Goal: Task Accomplishment & Management: Manage account settings

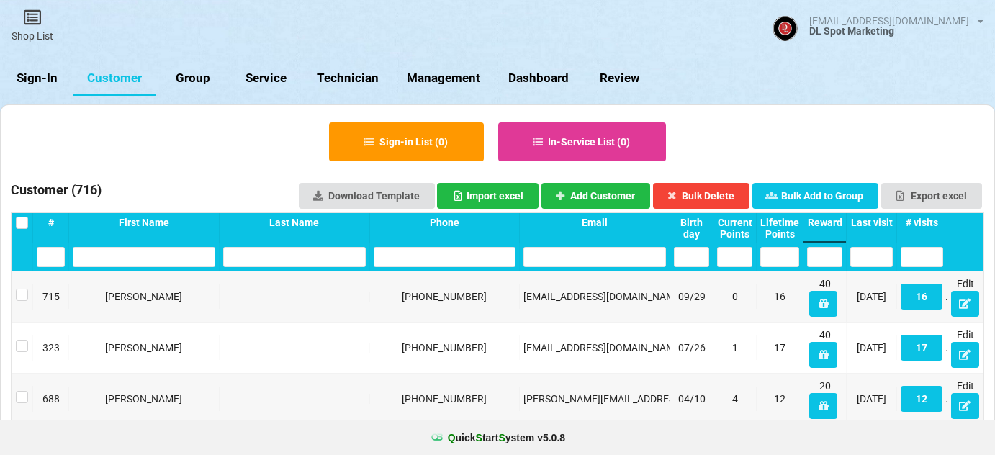
select select "25"
click at [35, 71] on link "Sign-In" at bounding box center [36, 78] width 73 height 35
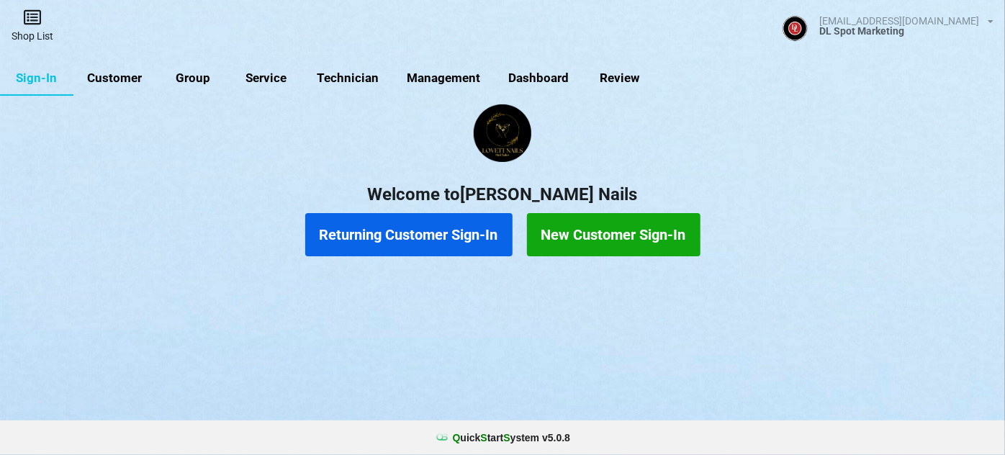
click at [30, 30] on link "Shop List" at bounding box center [32, 25] width 65 height 51
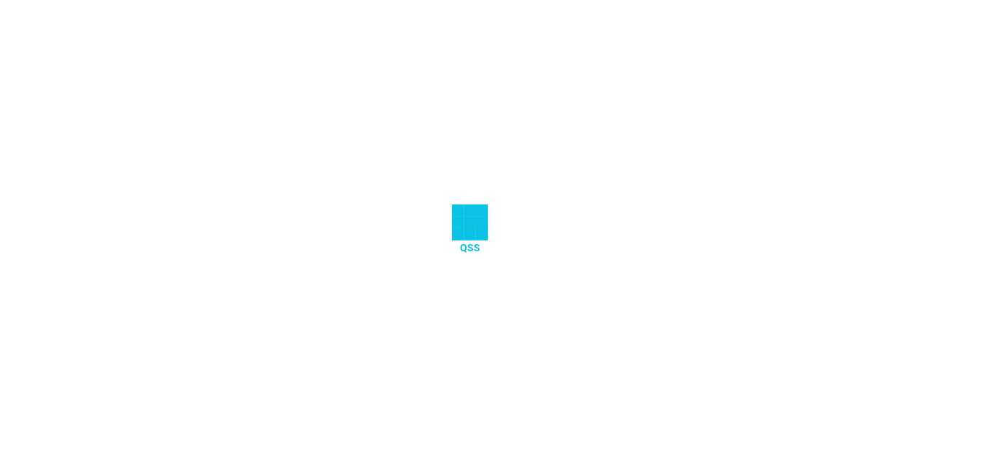
select select "25"
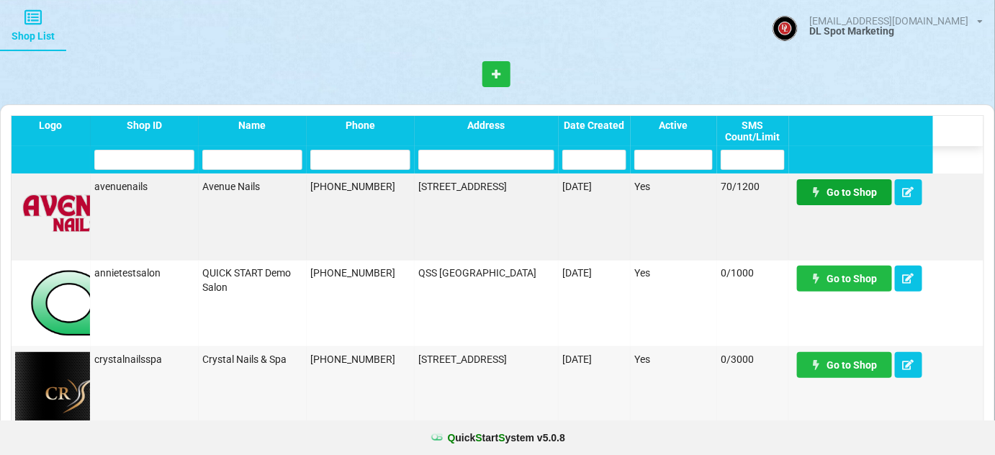
click at [859, 193] on link "Go to Shop" at bounding box center [844, 192] width 95 height 26
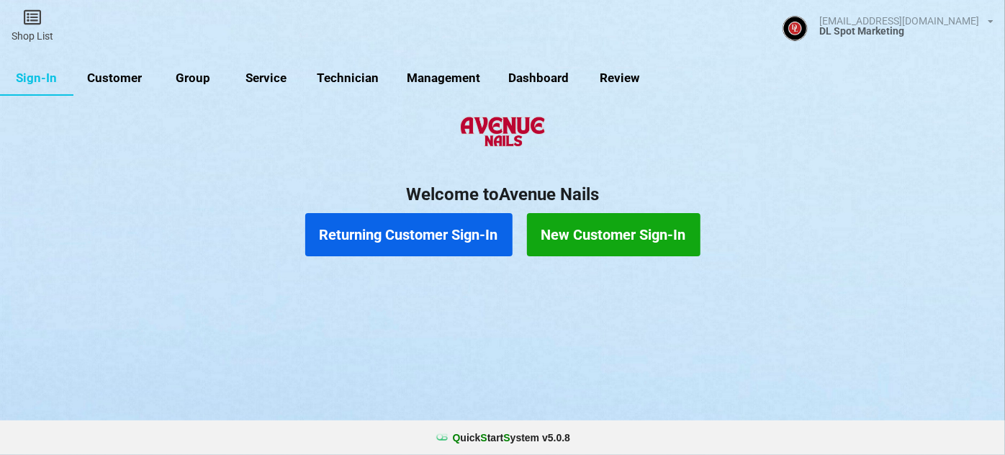
click at [129, 74] on link "Customer" at bounding box center [114, 78] width 83 height 35
select select "25"
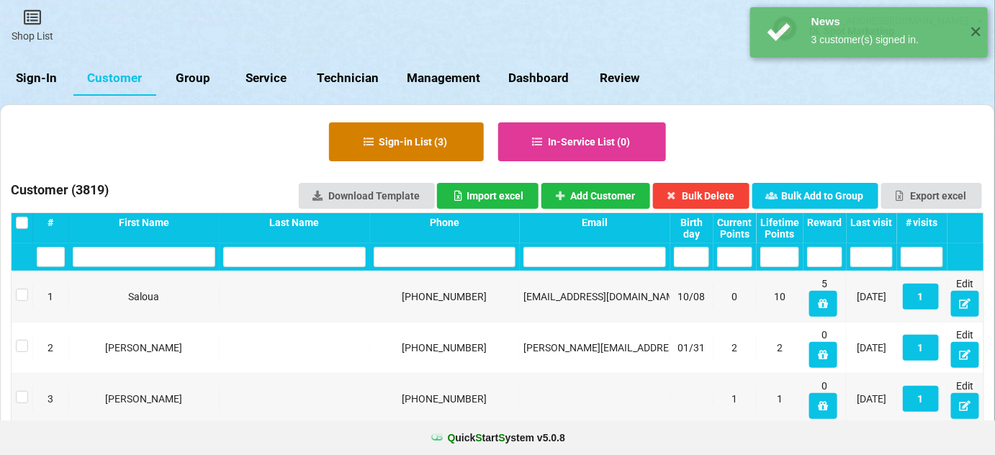
click at [400, 140] on button "Sign-in List ( 3 )" at bounding box center [406, 141] width 155 height 39
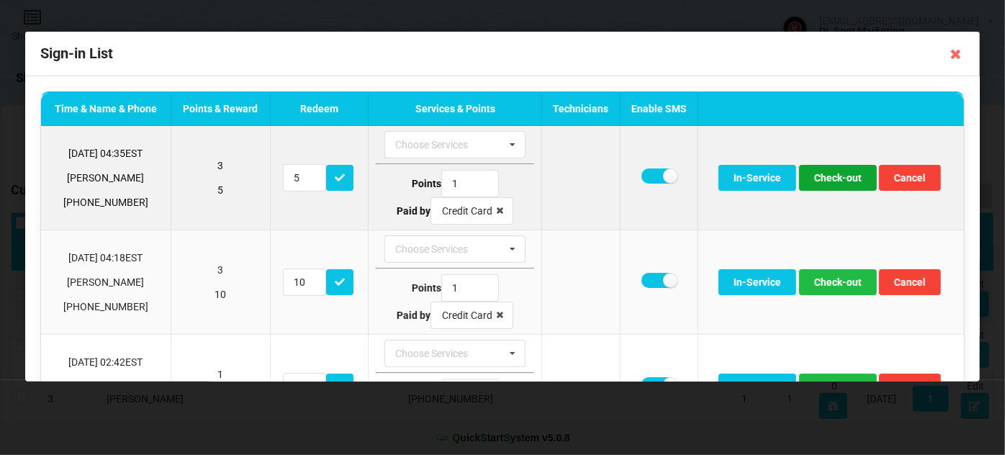
click at [829, 176] on button "Check-out" at bounding box center [838, 178] width 78 height 26
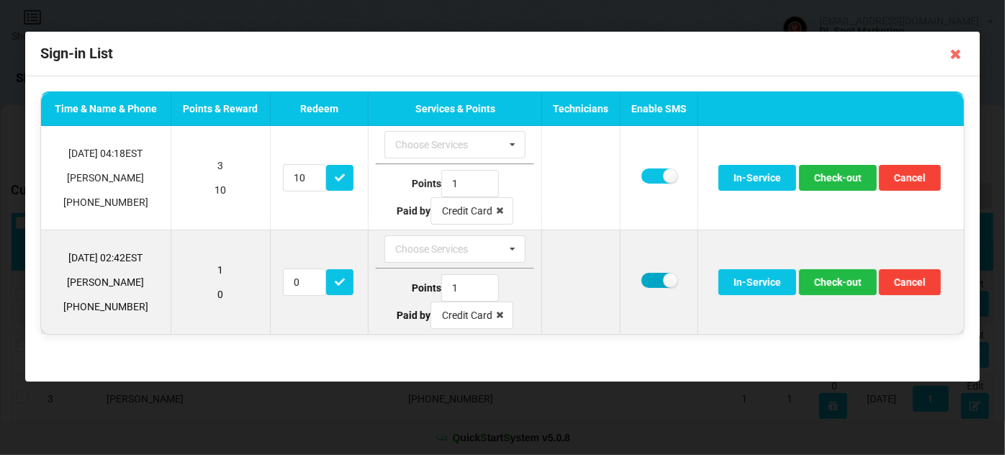
click at [657, 281] on label at bounding box center [658, 280] width 35 height 15
checkbox input "false"
click at [828, 281] on button "Check-out" at bounding box center [838, 282] width 78 height 26
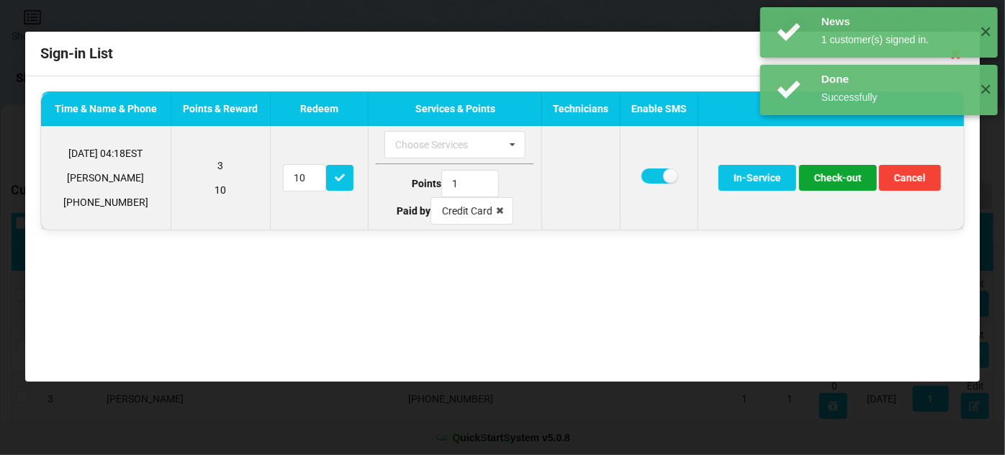
click at [822, 174] on button "Check-out" at bounding box center [838, 178] width 78 height 26
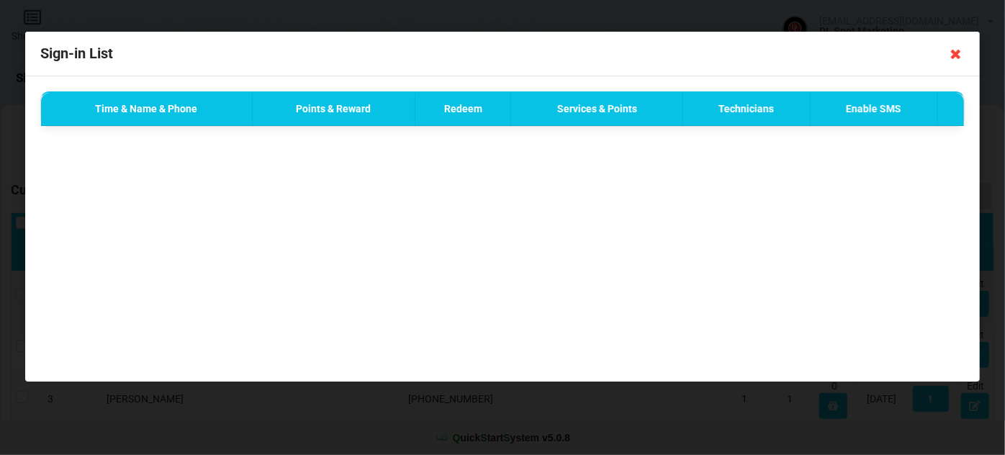
click at [954, 54] on icon at bounding box center [955, 53] width 23 height 23
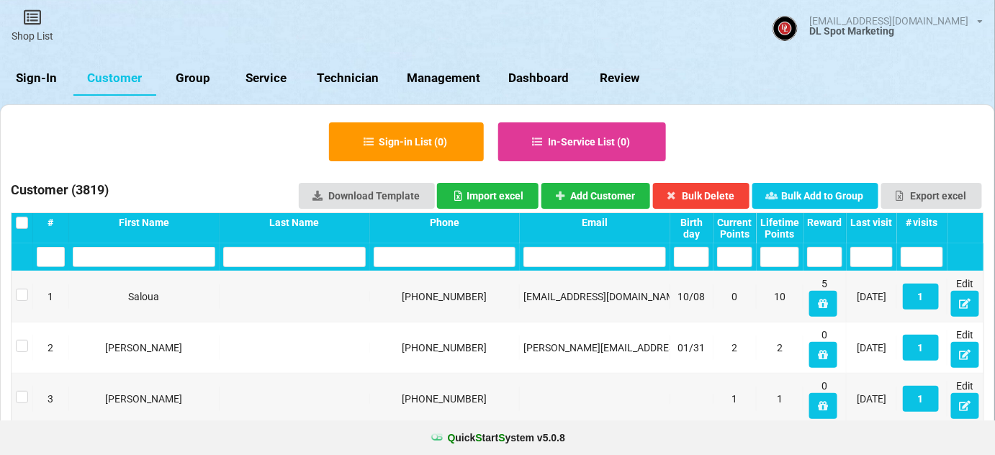
click at [34, 80] on link "Sign-In" at bounding box center [36, 78] width 73 height 35
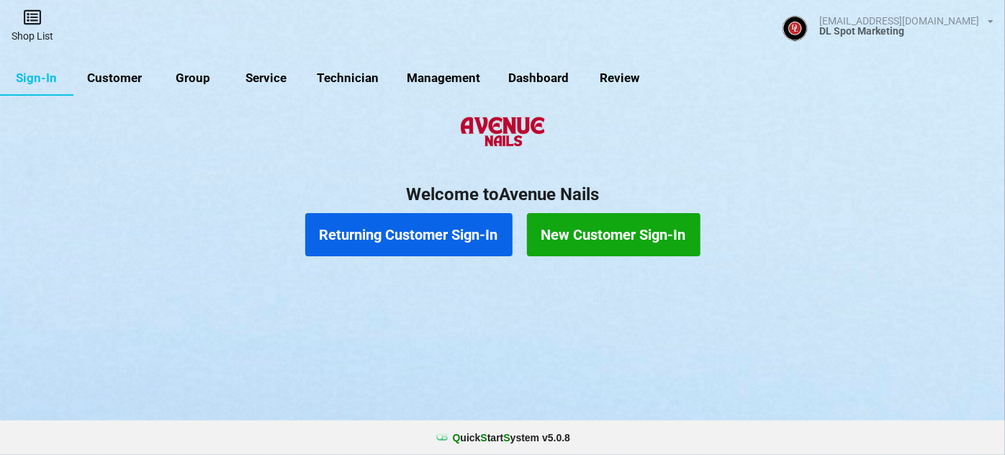
click at [40, 38] on link "Shop List" at bounding box center [32, 25] width 65 height 51
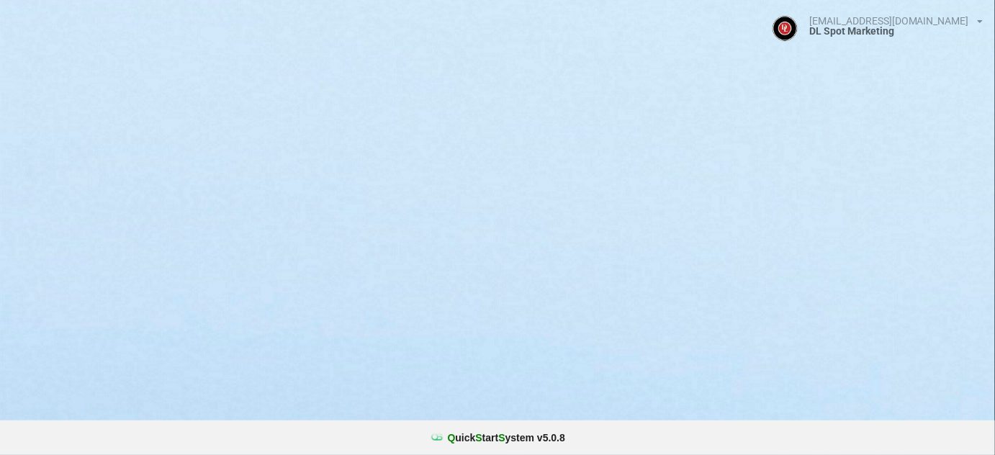
select select "25"
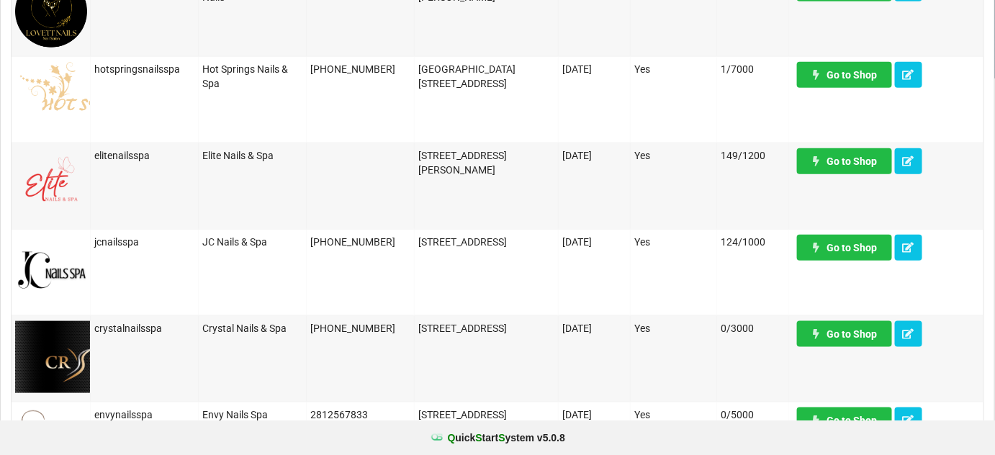
scroll to position [435, 0]
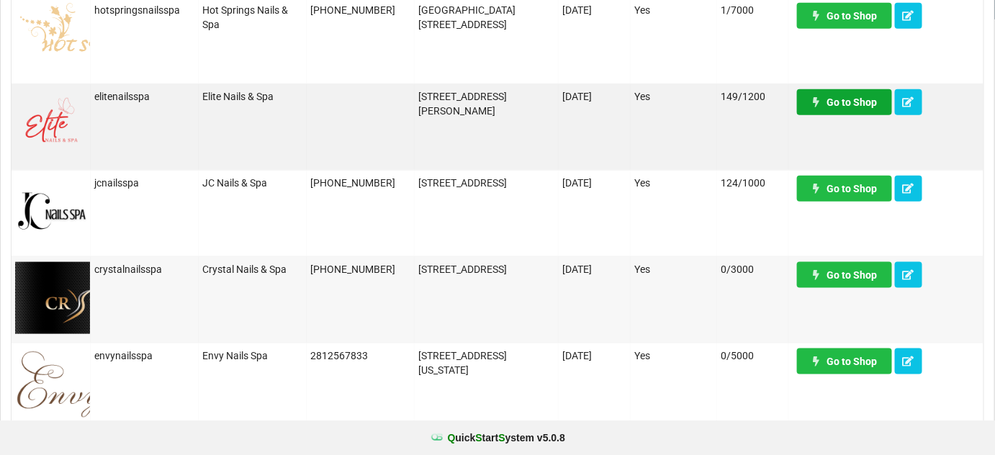
click at [828, 101] on link "Go to Shop" at bounding box center [844, 102] width 95 height 26
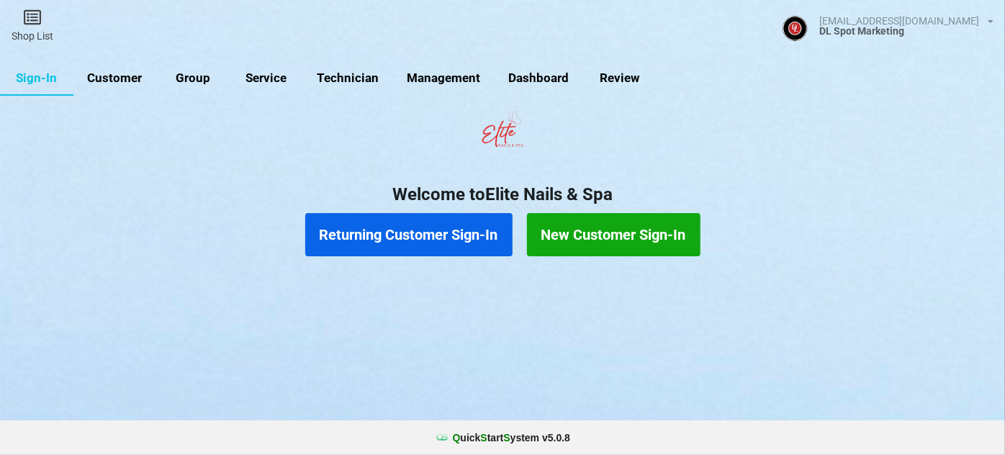
click at [124, 77] on link "Customer" at bounding box center [114, 78] width 83 height 35
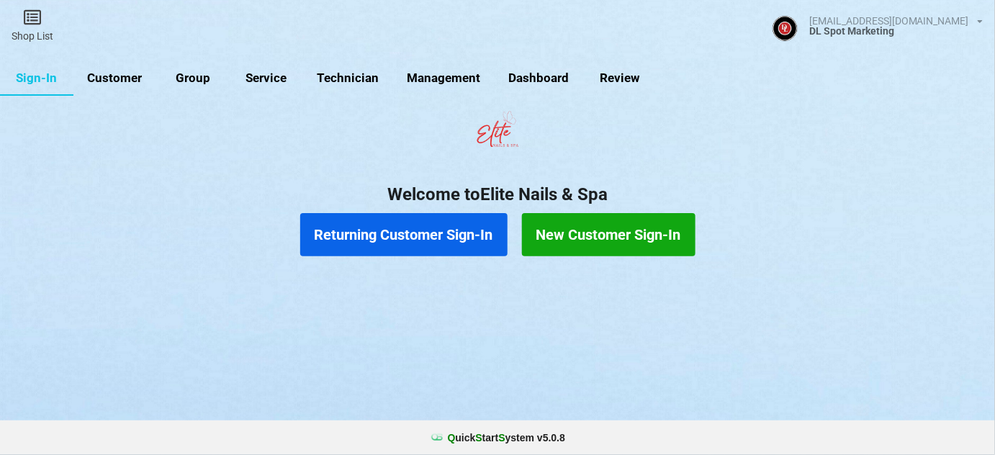
select select "25"
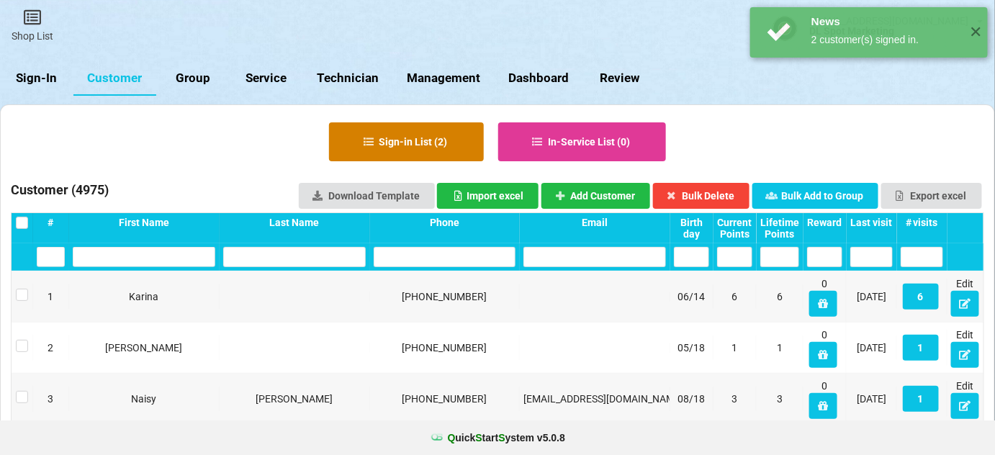
click at [435, 143] on button "Sign-in List ( 2 )" at bounding box center [406, 141] width 155 height 39
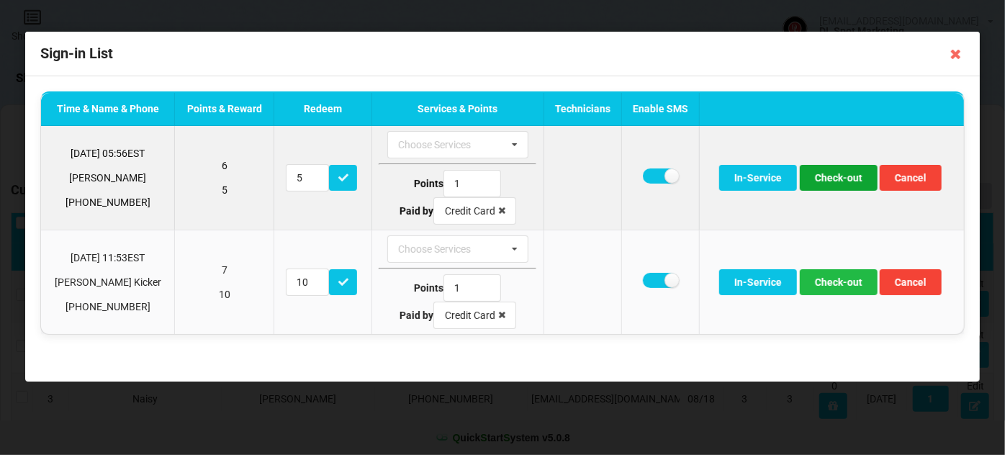
click at [843, 181] on button "Check-out" at bounding box center [839, 178] width 78 height 26
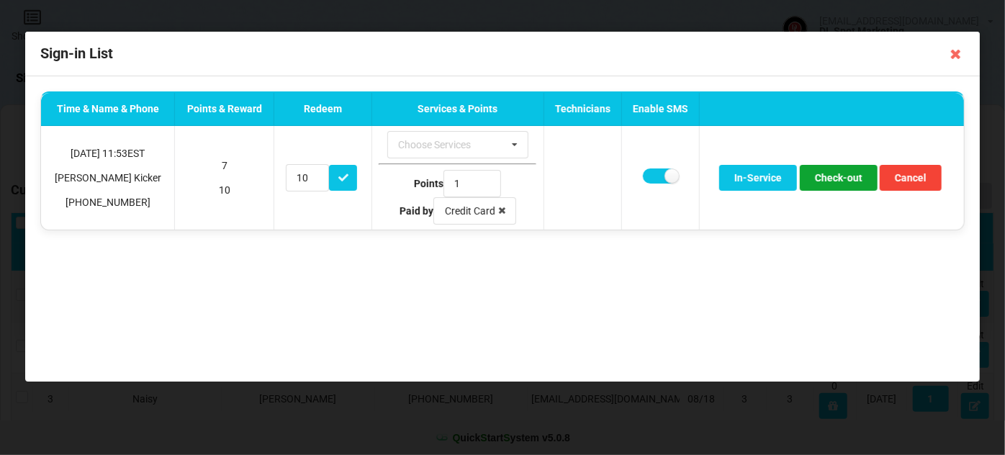
click at [843, 181] on button "Check-out" at bounding box center [839, 178] width 78 height 26
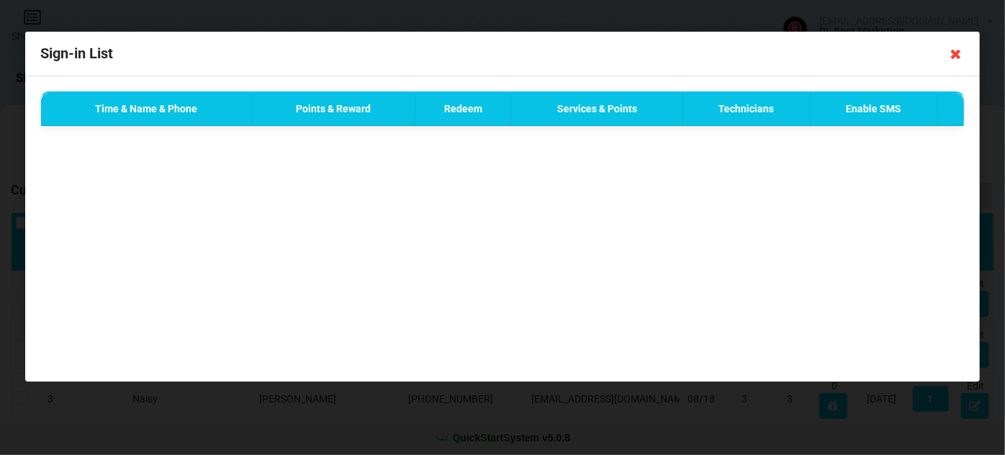
click at [956, 53] on icon at bounding box center [955, 53] width 23 height 23
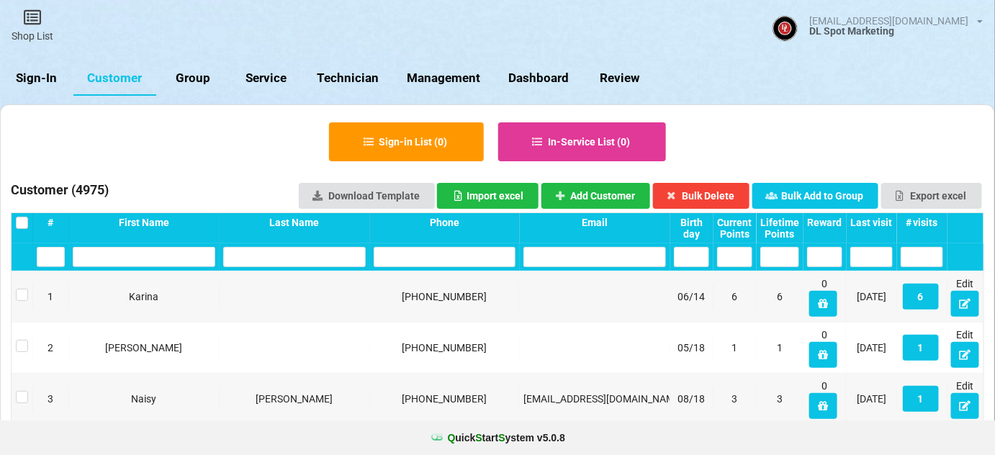
click at [45, 71] on link "Sign-In" at bounding box center [36, 78] width 73 height 35
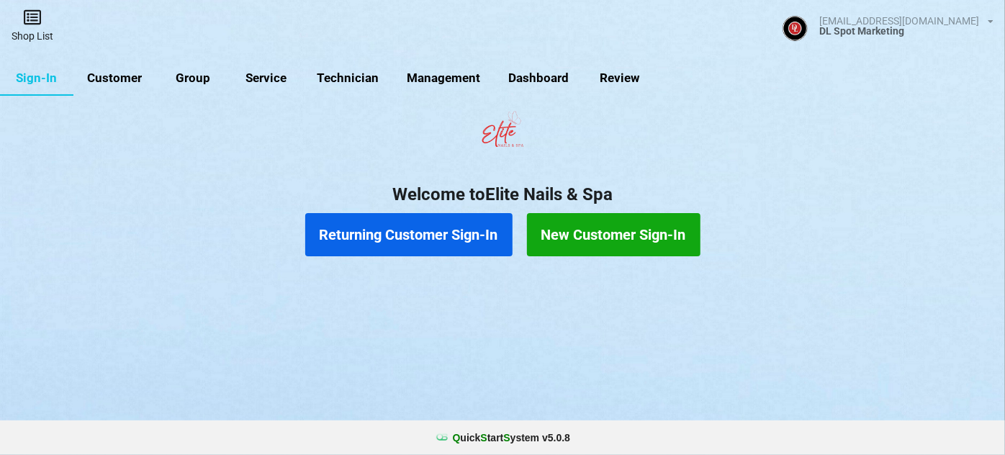
click at [32, 35] on link "Shop List" at bounding box center [32, 25] width 65 height 51
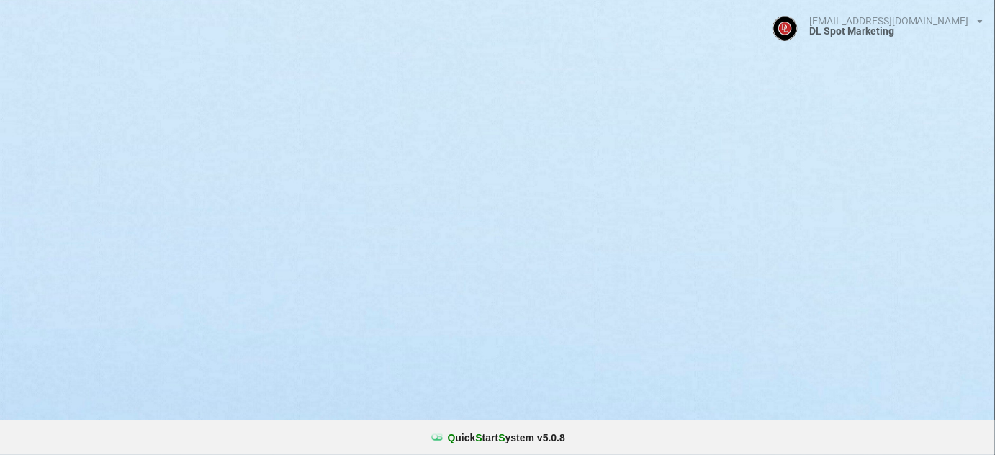
select select "25"
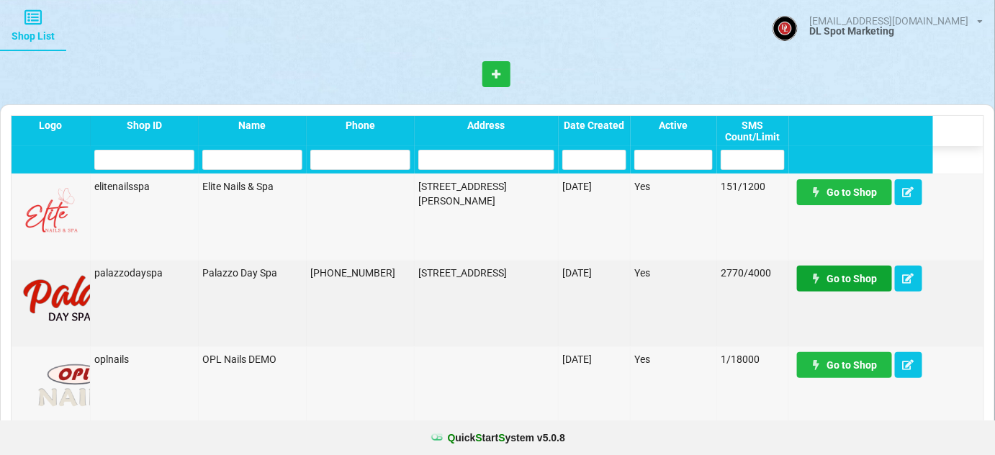
click at [842, 280] on link "Go to Shop" at bounding box center [844, 279] width 95 height 26
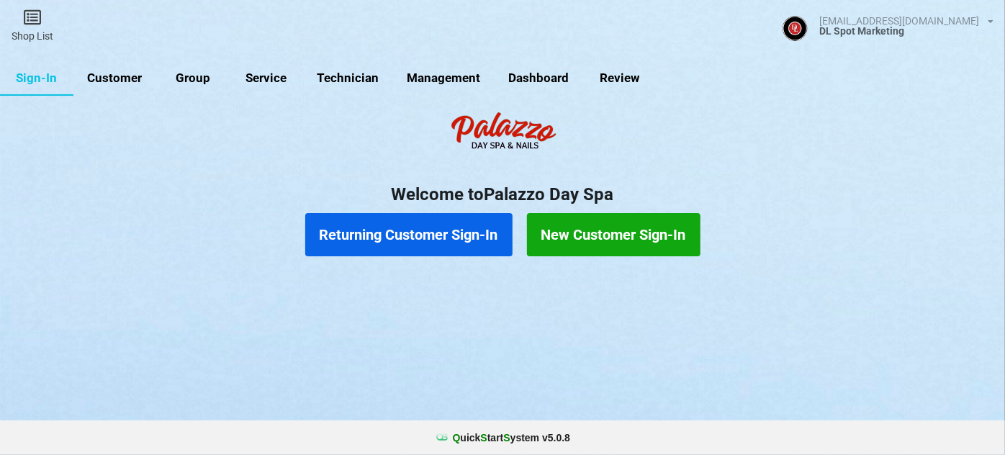
click at [126, 77] on link "Customer" at bounding box center [114, 78] width 83 height 35
select select "25"
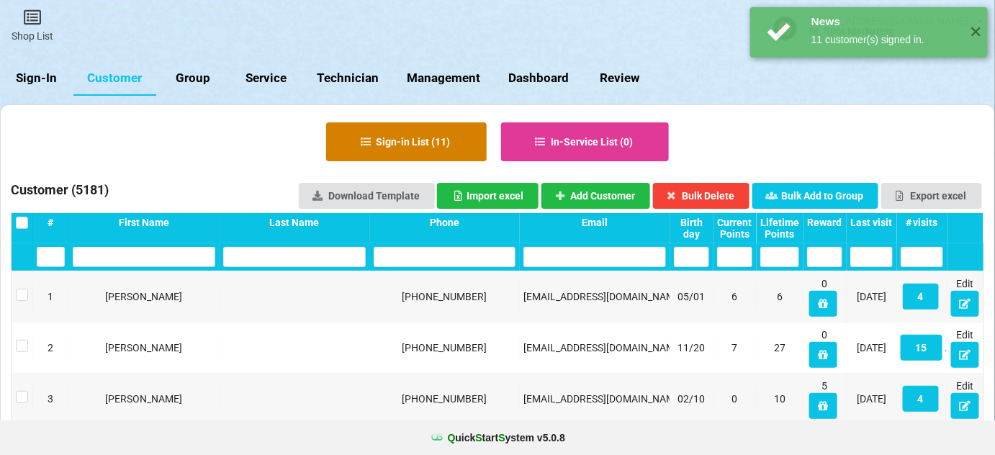
click at [435, 141] on button "Sign-in List ( 11 )" at bounding box center [406, 141] width 160 height 39
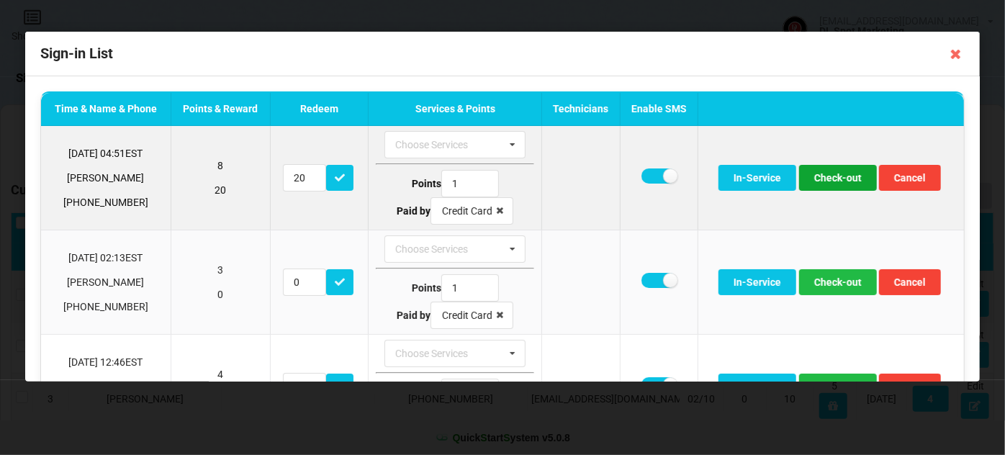
click at [828, 183] on button "Check-out" at bounding box center [838, 178] width 78 height 26
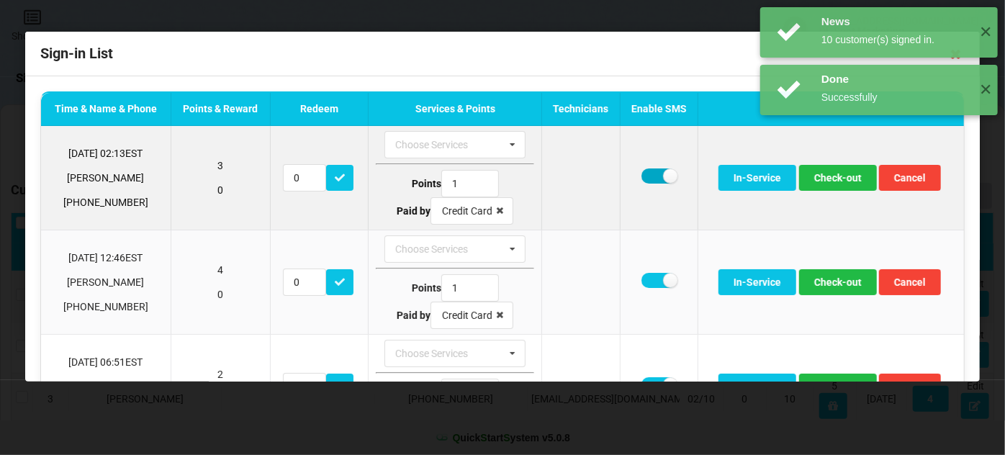
click at [643, 176] on label at bounding box center [658, 175] width 35 height 15
checkbox input "false"
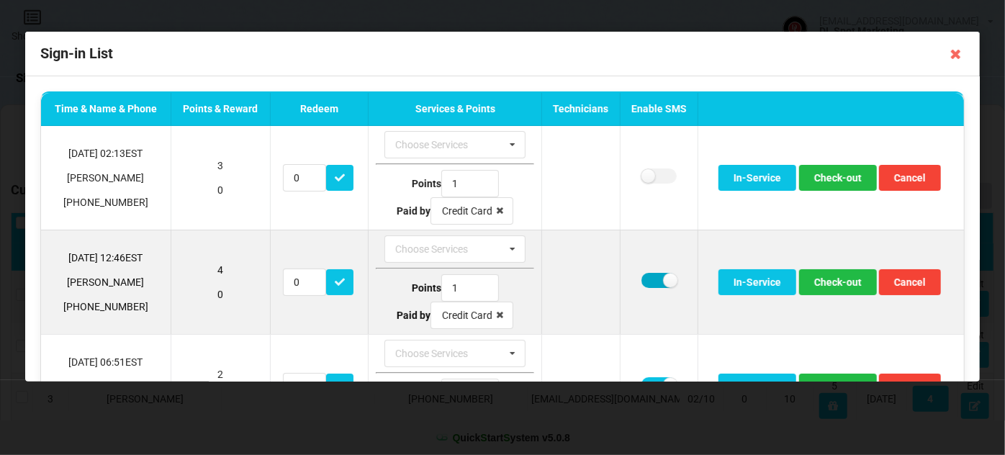
click at [648, 273] on label at bounding box center [658, 280] width 35 height 15
checkbox input "false"
click at [799, 272] on button "Check-out" at bounding box center [838, 282] width 78 height 26
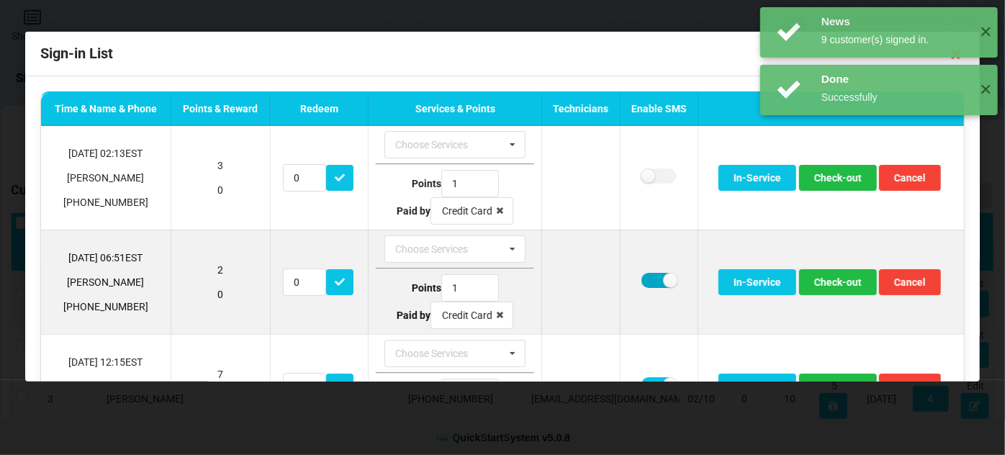
click at [647, 273] on label at bounding box center [658, 280] width 35 height 15
checkbox input "false"
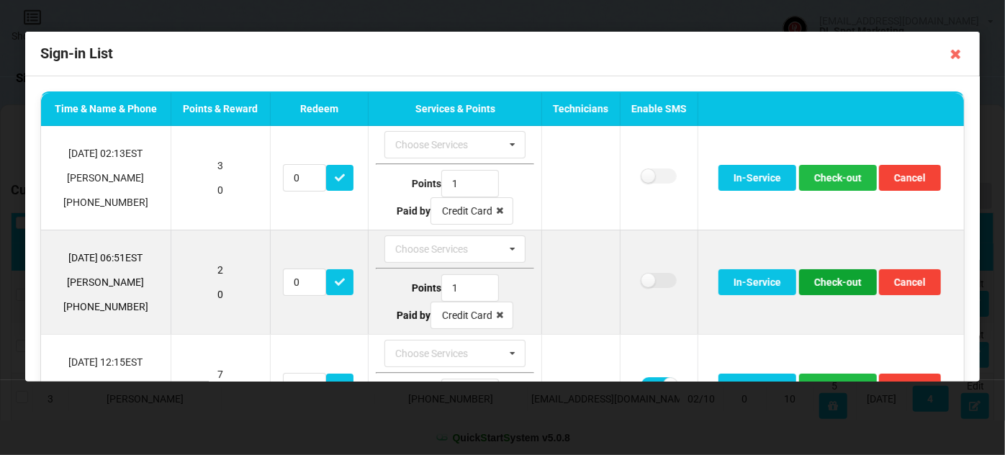
click at [835, 276] on button "Check-out" at bounding box center [838, 282] width 78 height 26
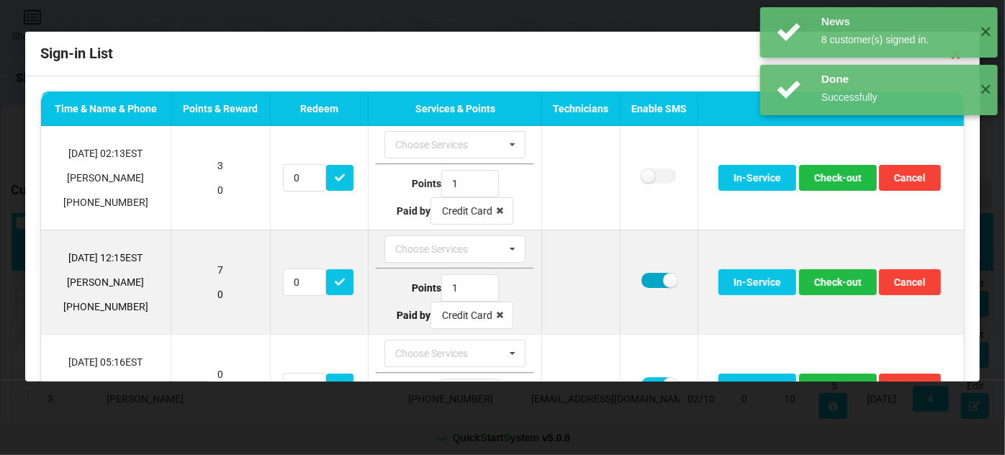
click at [647, 276] on label at bounding box center [658, 280] width 35 height 15
checkbox input "false"
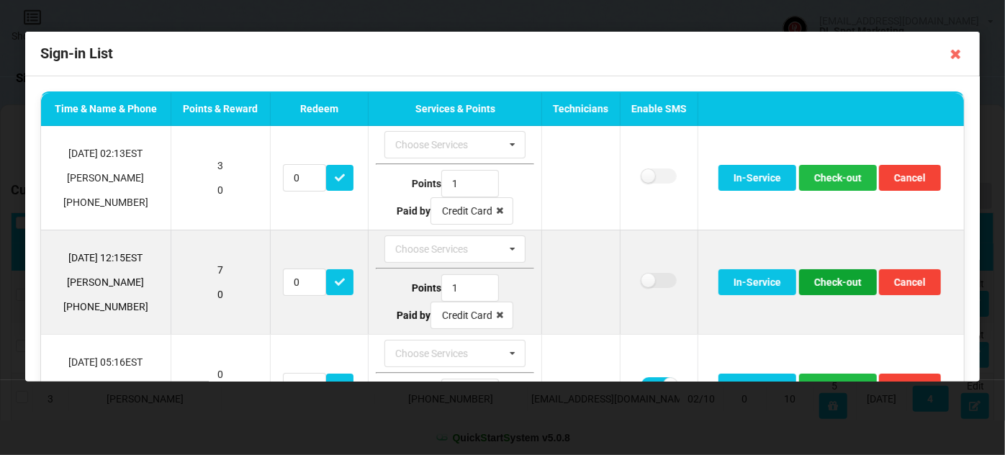
click at [836, 278] on button "Check-out" at bounding box center [838, 282] width 78 height 26
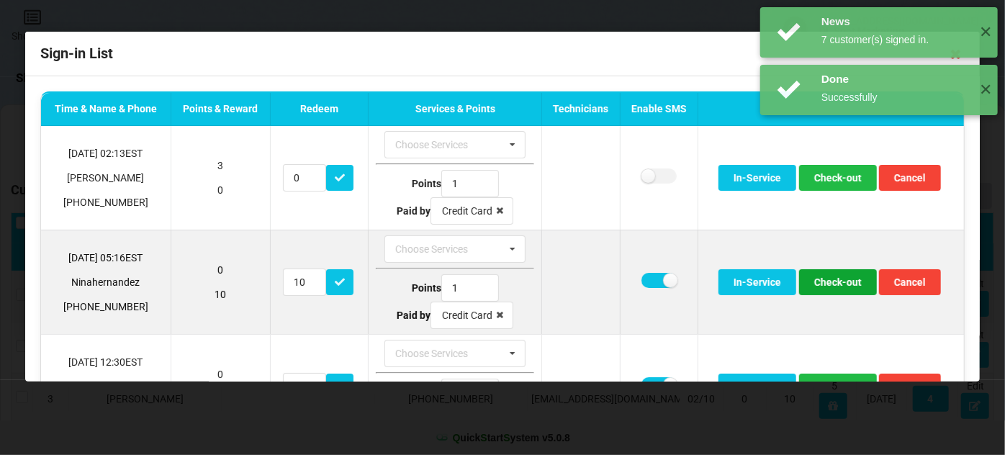
click at [835, 280] on button "Check-out" at bounding box center [838, 282] width 78 height 26
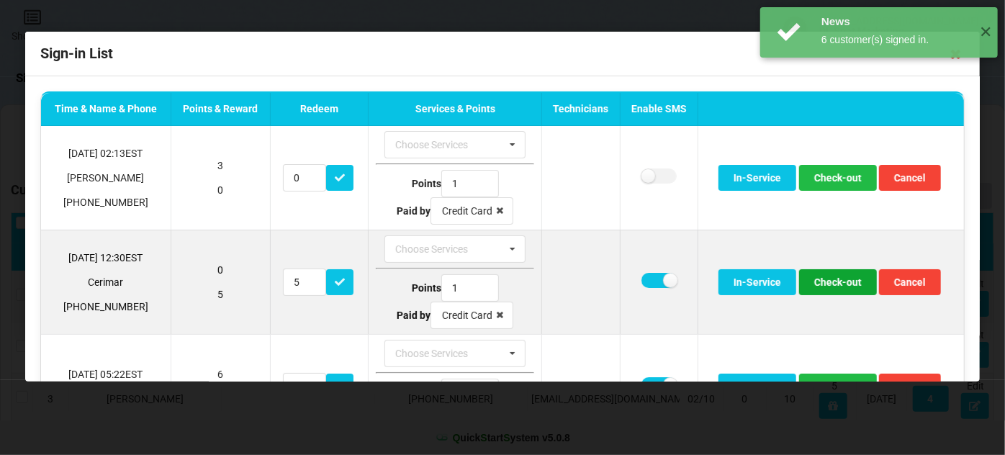
click at [834, 281] on button "Check-out" at bounding box center [838, 282] width 78 height 26
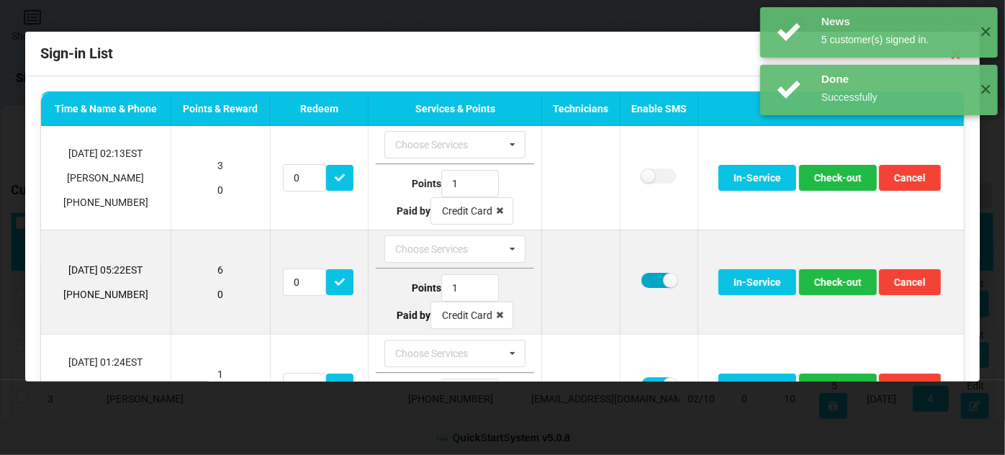
click at [645, 283] on label at bounding box center [658, 280] width 35 height 15
checkbox input "false"
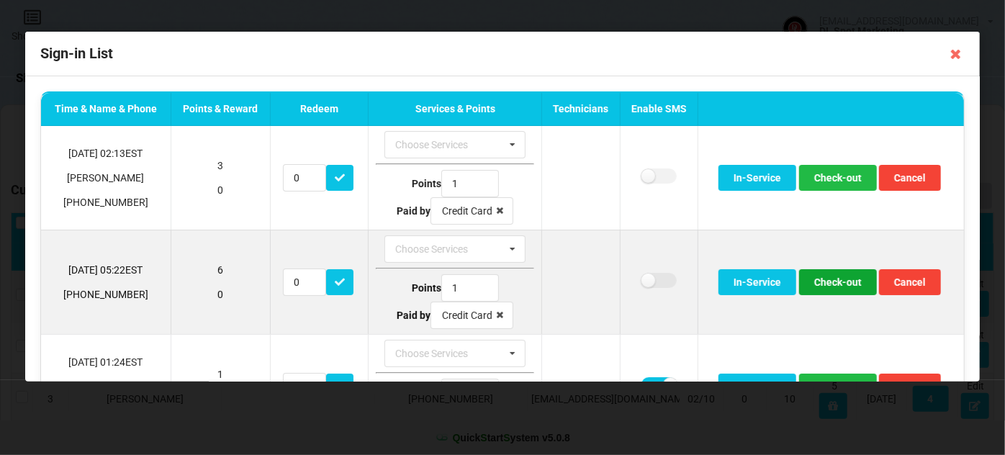
click at [838, 279] on button "Check-out" at bounding box center [838, 282] width 78 height 26
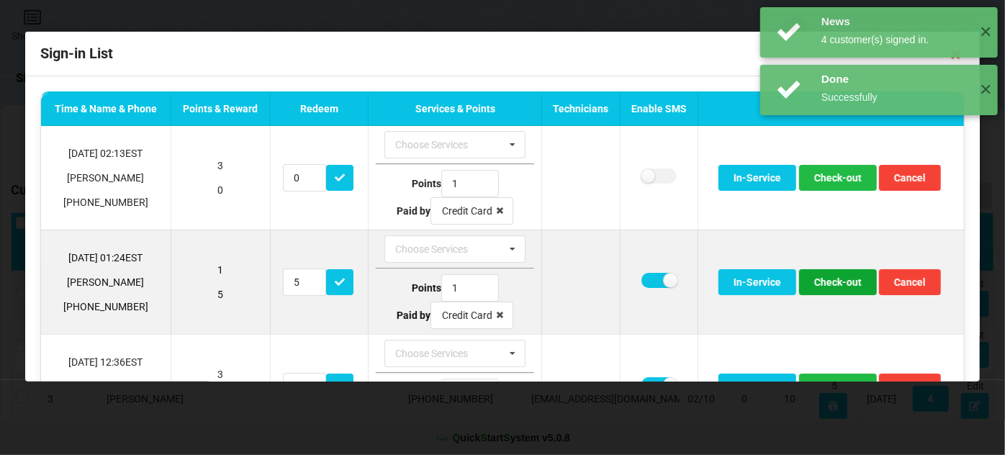
click at [830, 282] on button "Check-out" at bounding box center [838, 282] width 78 height 26
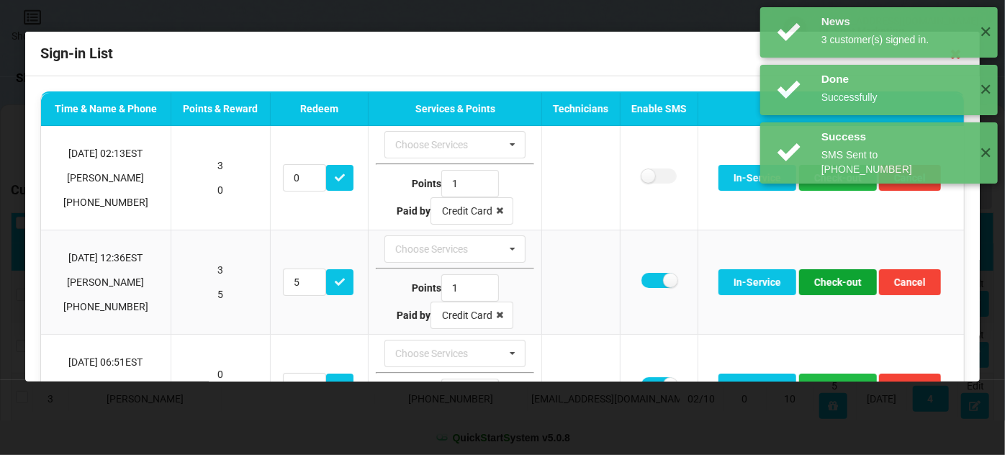
click at [830, 283] on button "Check-out" at bounding box center [838, 282] width 78 height 26
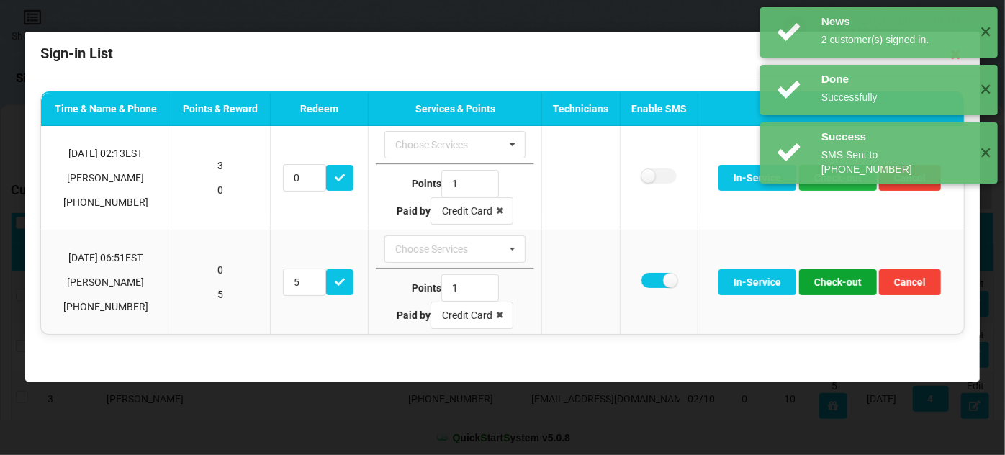
click at [830, 283] on button "Check-out" at bounding box center [838, 282] width 78 height 26
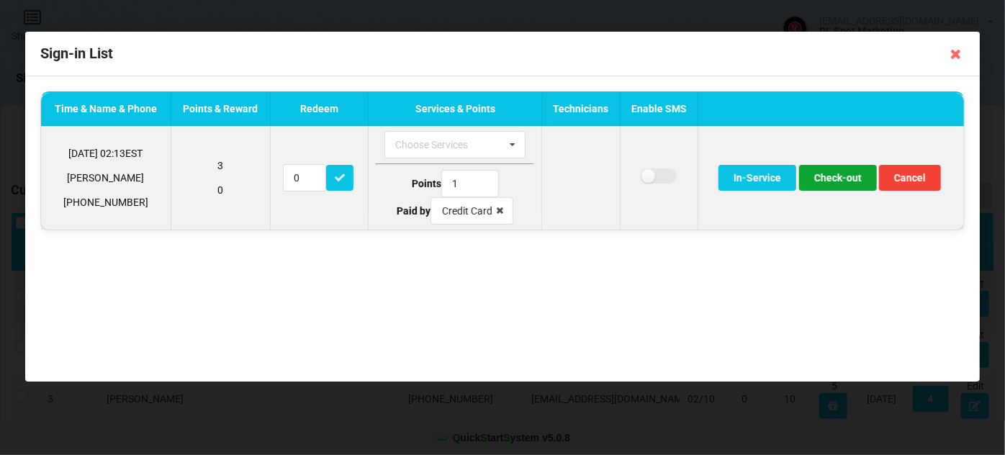
click at [844, 184] on button "Check-out" at bounding box center [838, 178] width 78 height 26
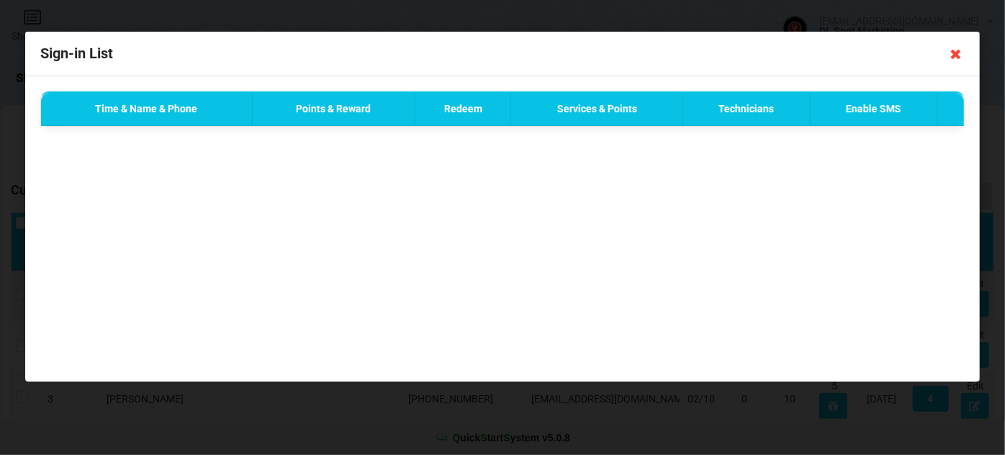
click at [956, 53] on icon at bounding box center [955, 53] width 23 height 23
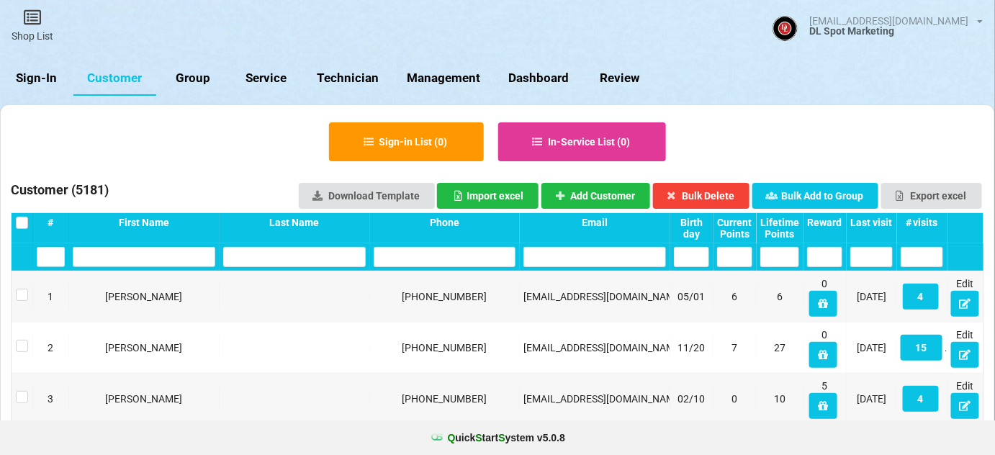
click at [45, 82] on link "Sign-In" at bounding box center [36, 78] width 73 height 35
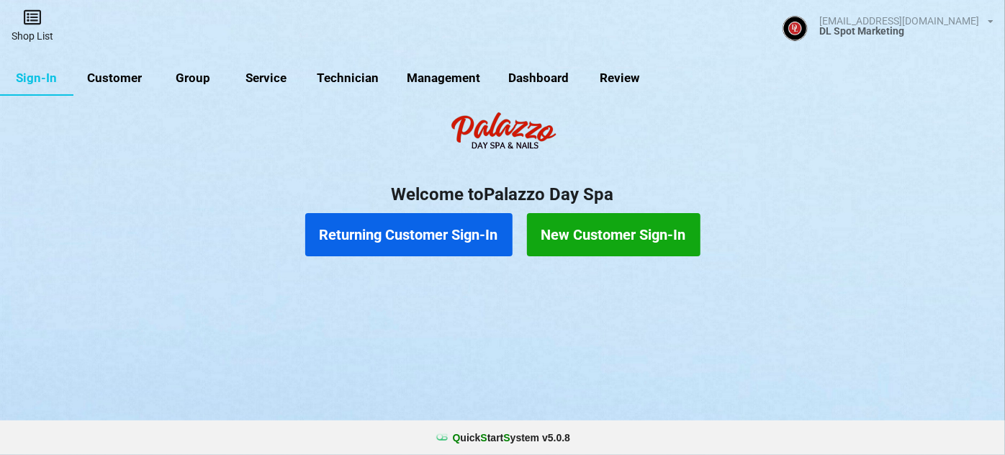
click at [35, 36] on link "Shop List" at bounding box center [32, 25] width 65 height 51
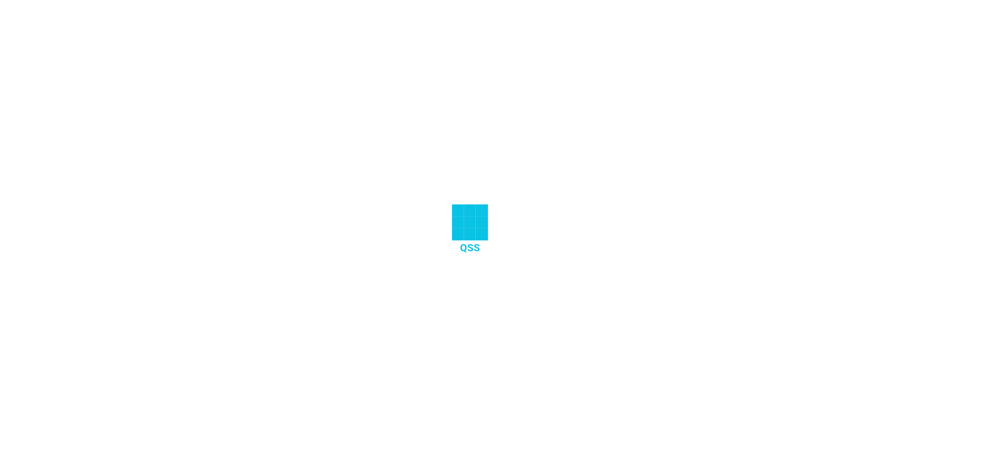
select select "25"
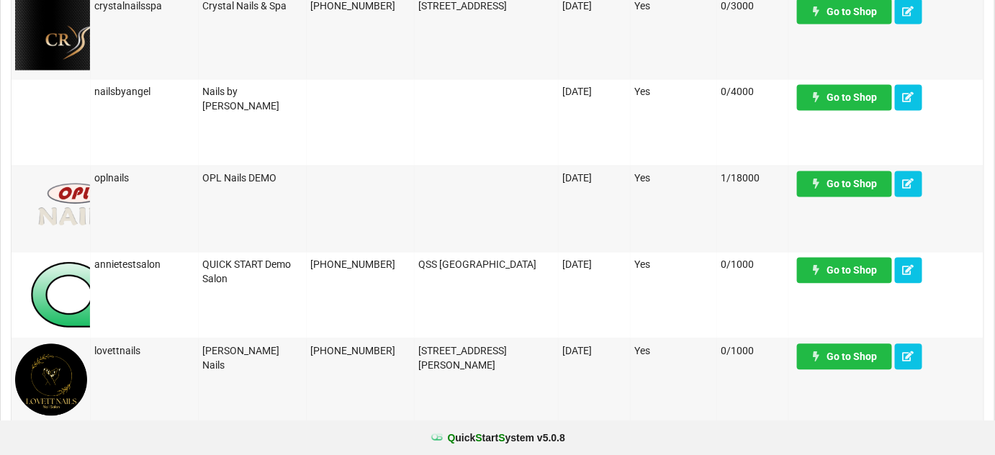
scroll to position [872, 0]
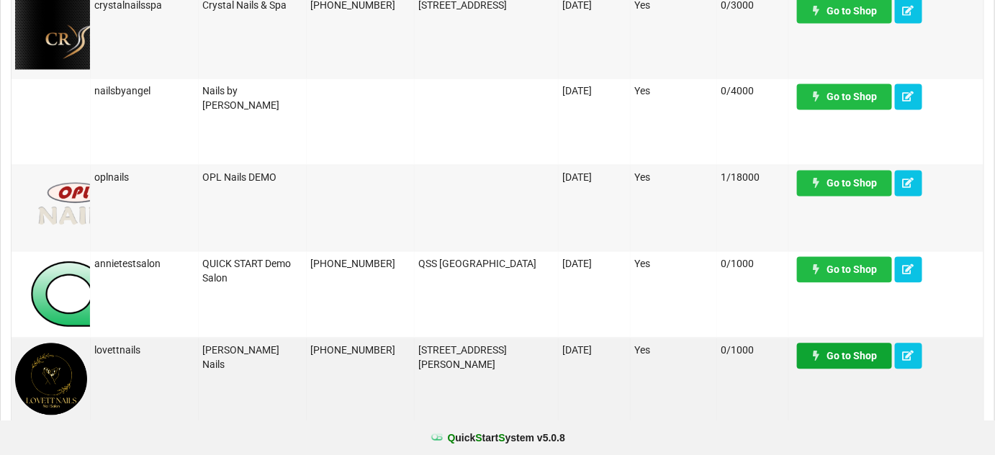
click at [866, 358] on link "Go to Shop" at bounding box center [844, 356] width 95 height 26
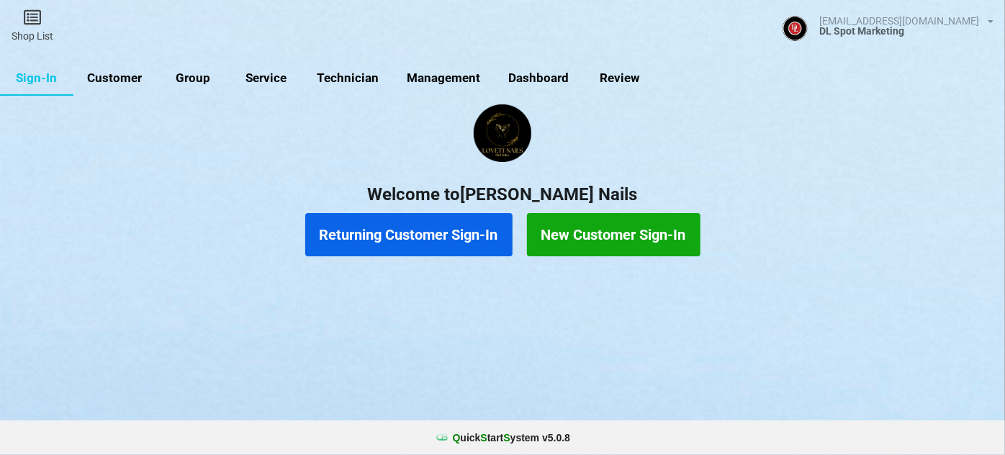
click at [115, 78] on link "Customer" at bounding box center [114, 78] width 83 height 35
select select "25"
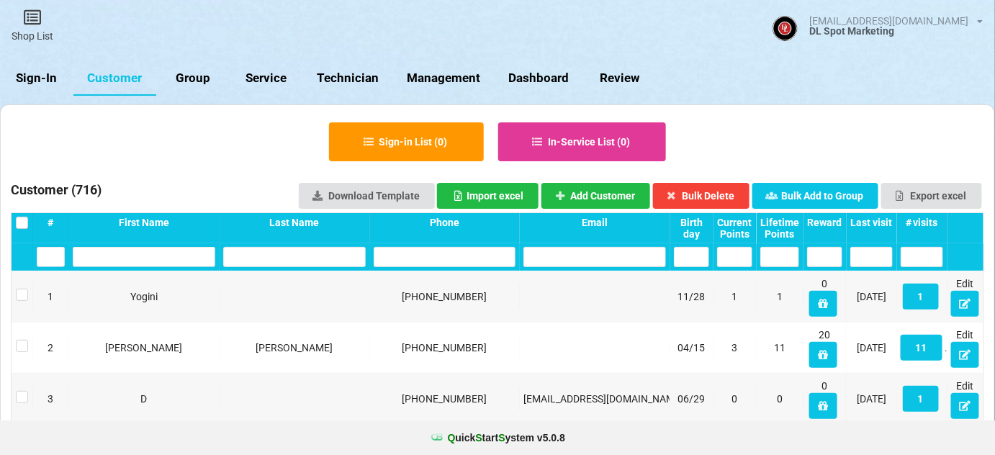
click at [878, 222] on div "Last visit" at bounding box center [871, 223] width 42 height 12
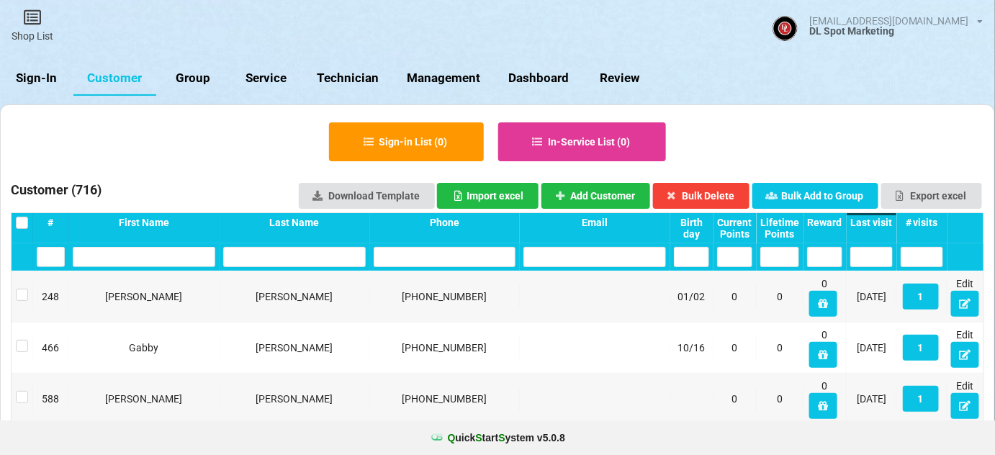
click at [872, 218] on div "Last visit" at bounding box center [871, 223] width 42 height 12
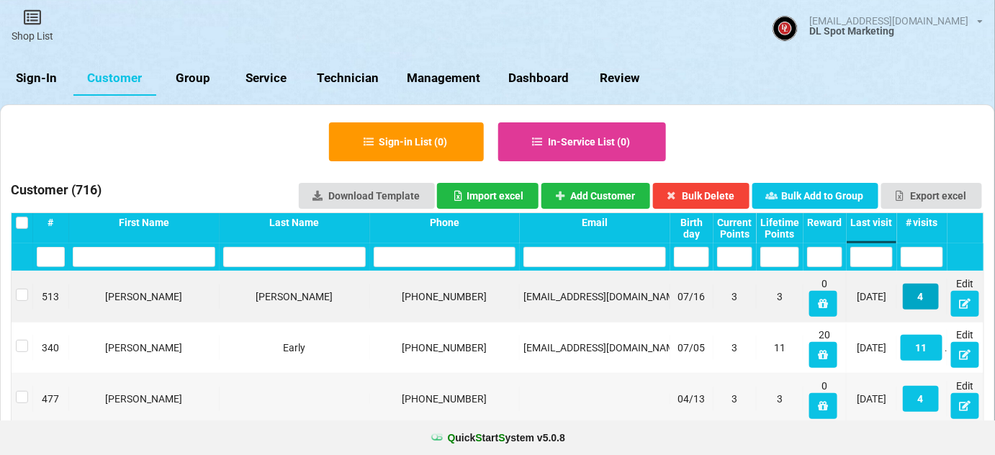
click at [920, 298] on button "4" at bounding box center [920, 297] width 36 height 26
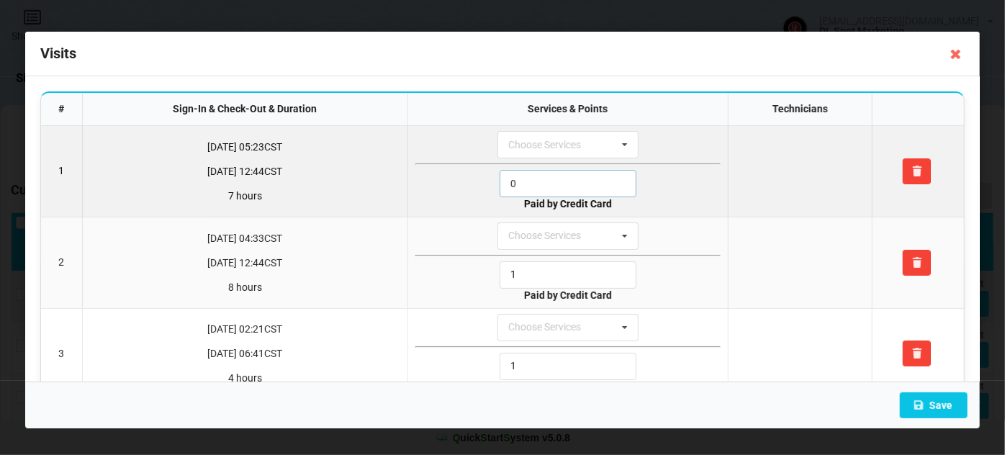
click at [551, 181] on input "0" at bounding box center [567, 183] width 137 height 27
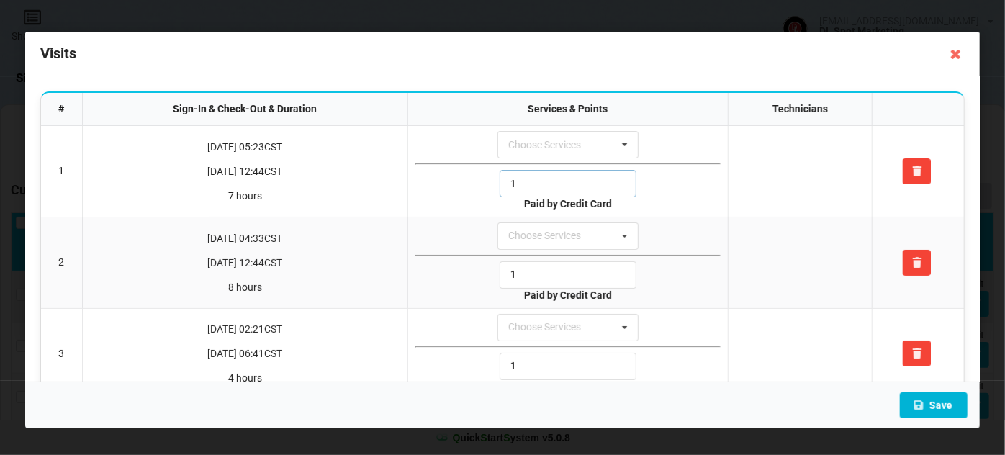
type input "1"
click at [949, 406] on button "Save" at bounding box center [934, 405] width 68 height 26
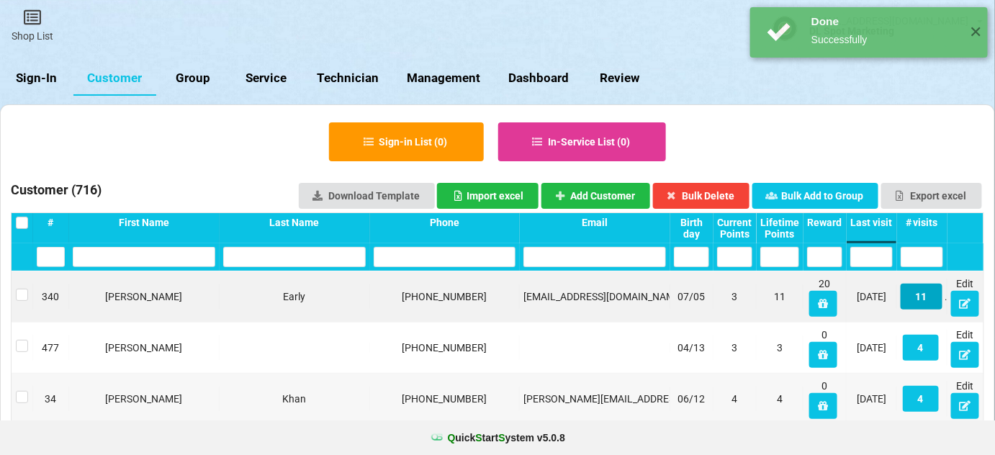
click at [923, 302] on button "11" at bounding box center [921, 297] width 42 height 26
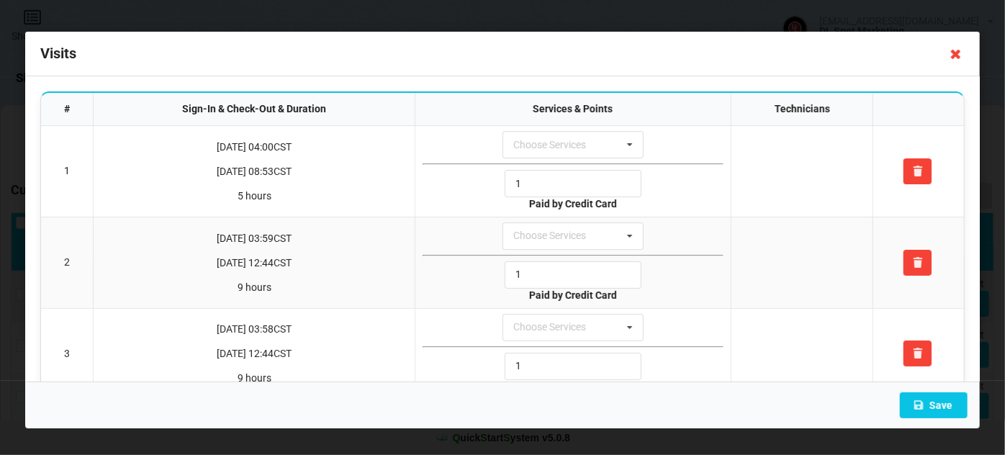
click at [957, 51] on icon at bounding box center [955, 53] width 23 height 23
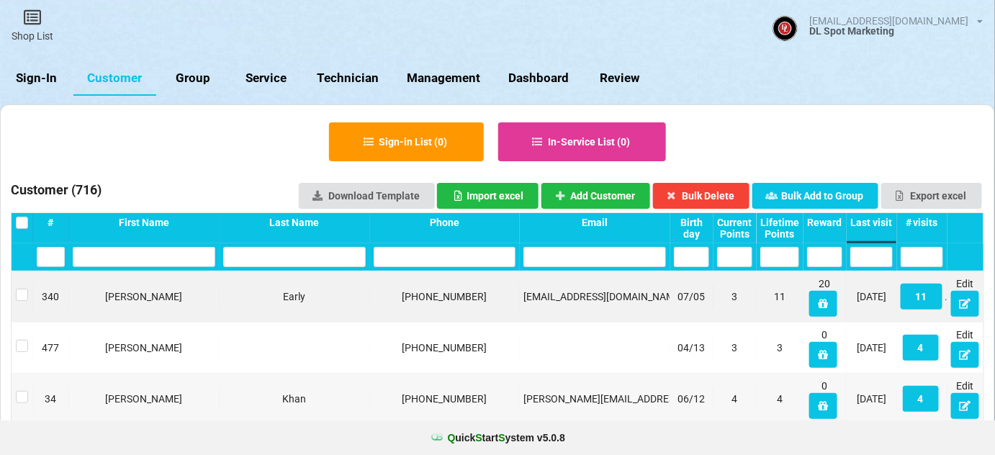
click at [36, 81] on link "Sign-In" at bounding box center [36, 78] width 73 height 35
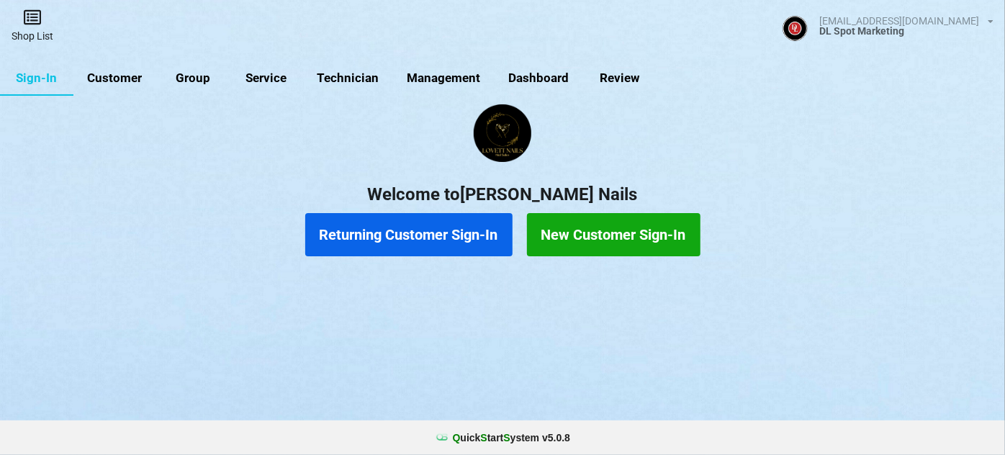
click at [34, 28] on link "Shop List" at bounding box center [32, 25] width 65 height 51
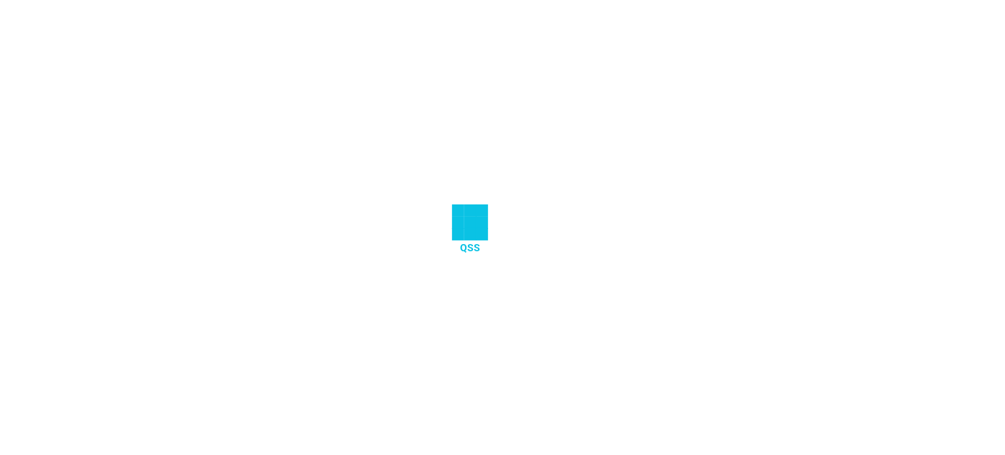
select select "25"
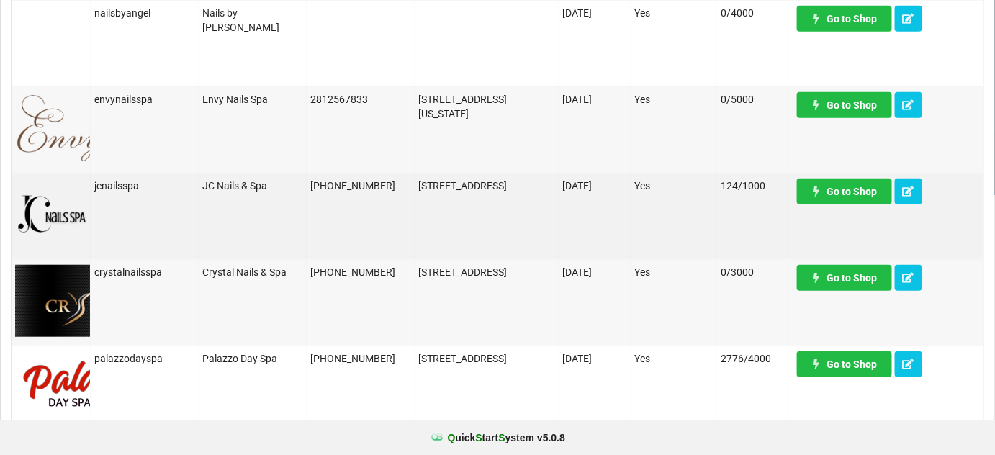
scroll to position [261, 0]
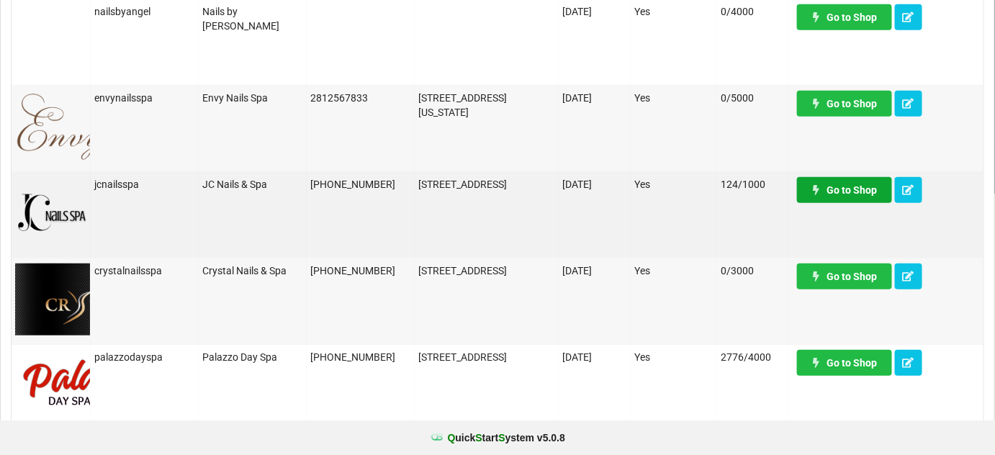
click at [863, 186] on link "Go to Shop" at bounding box center [844, 190] width 95 height 26
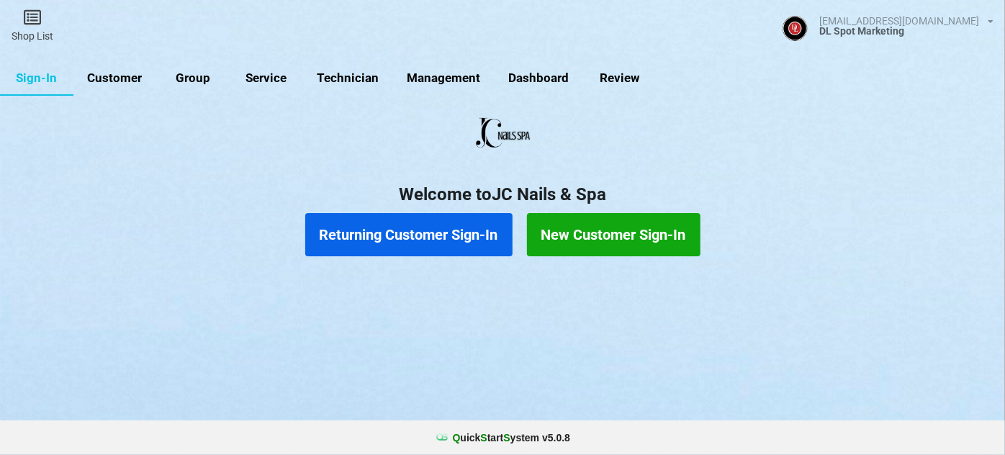
click at [384, 240] on button "Returning Customer Sign-In" at bounding box center [408, 234] width 207 height 43
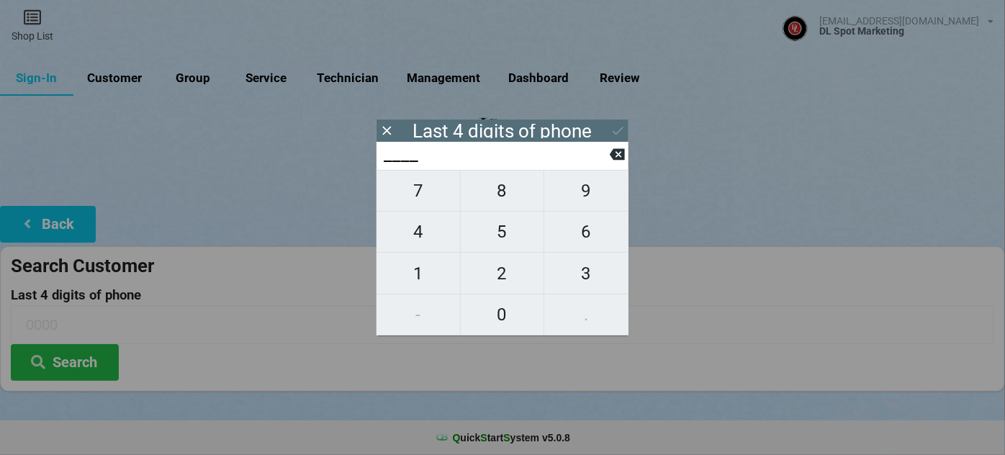
type input "3___"
type input "31__"
type input "312_"
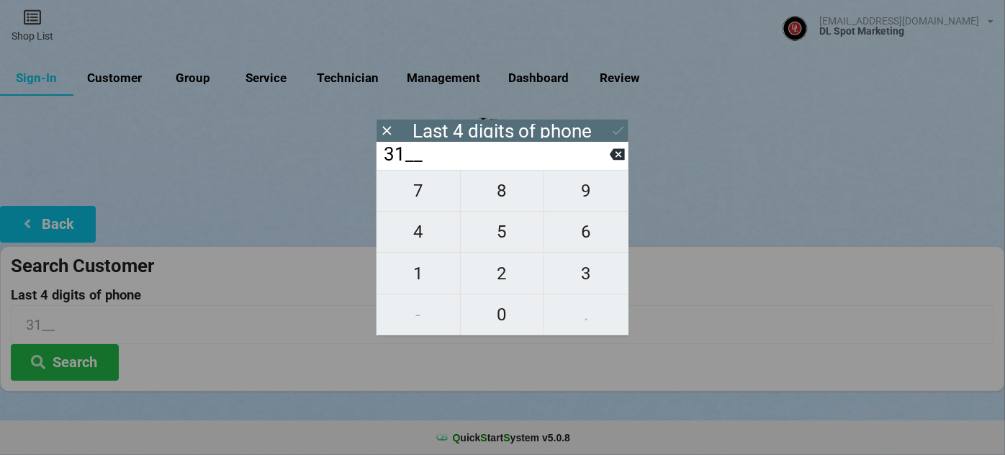
type input "312_"
type input "3124"
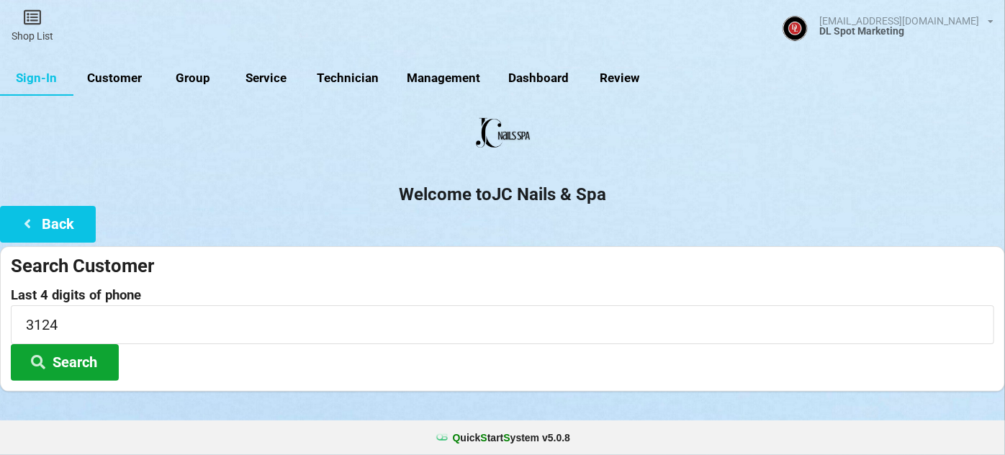
click at [75, 368] on button "Search" at bounding box center [65, 362] width 108 height 37
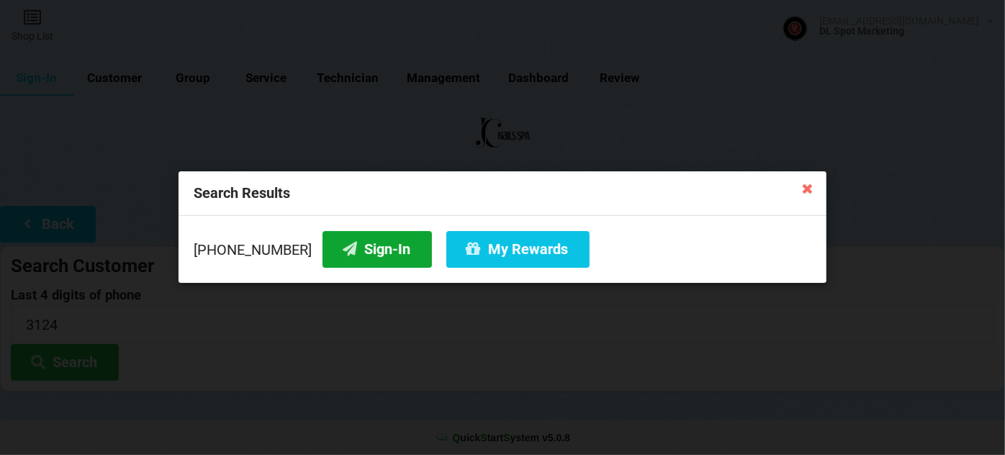
click at [364, 253] on button "Sign-In" at bounding box center [376, 249] width 109 height 37
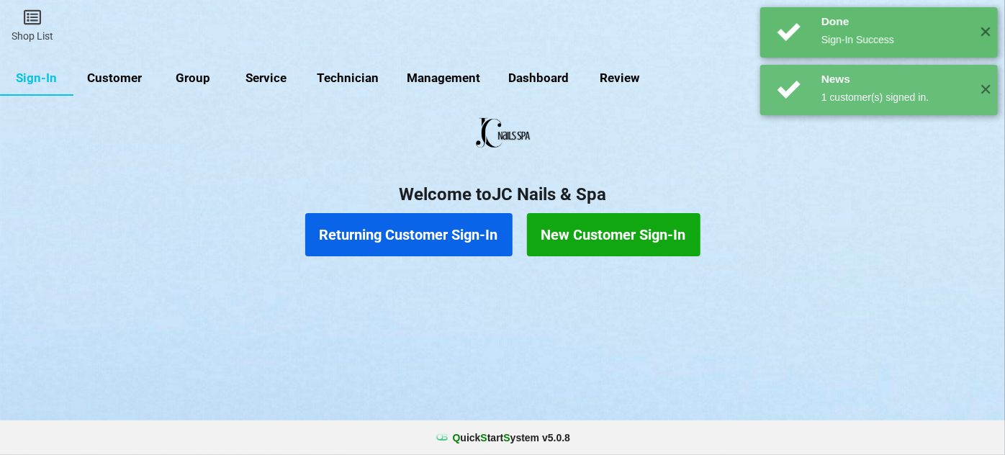
click at [435, 241] on button "Returning Customer Sign-In" at bounding box center [408, 234] width 207 height 43
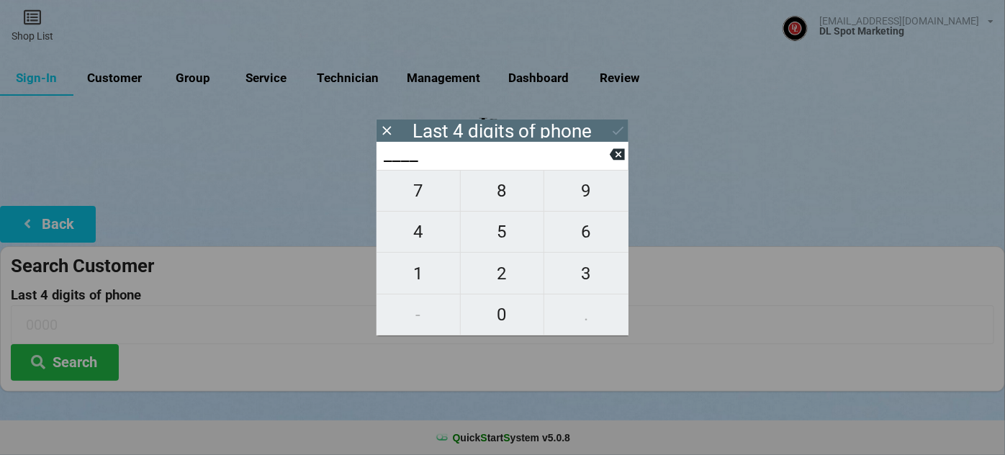
type input "7___"
type input "78__"
type input "786_"
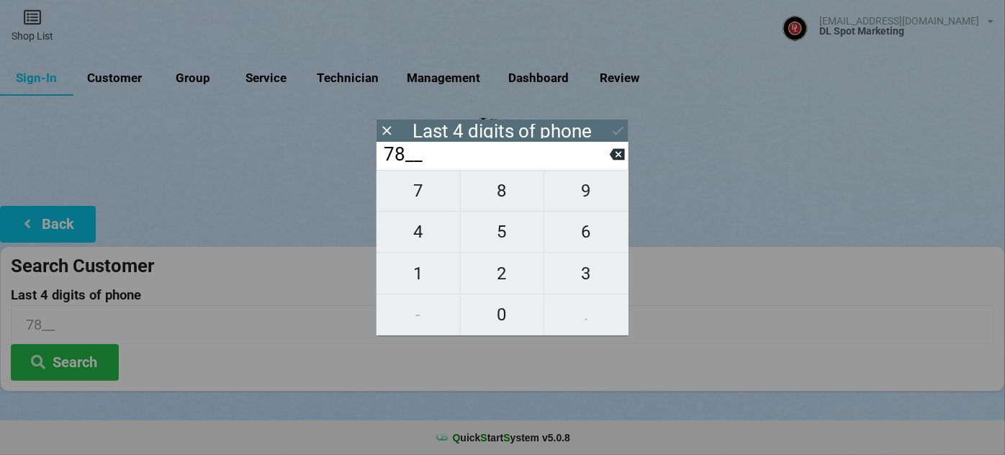
type input "786_"
type input "7868"
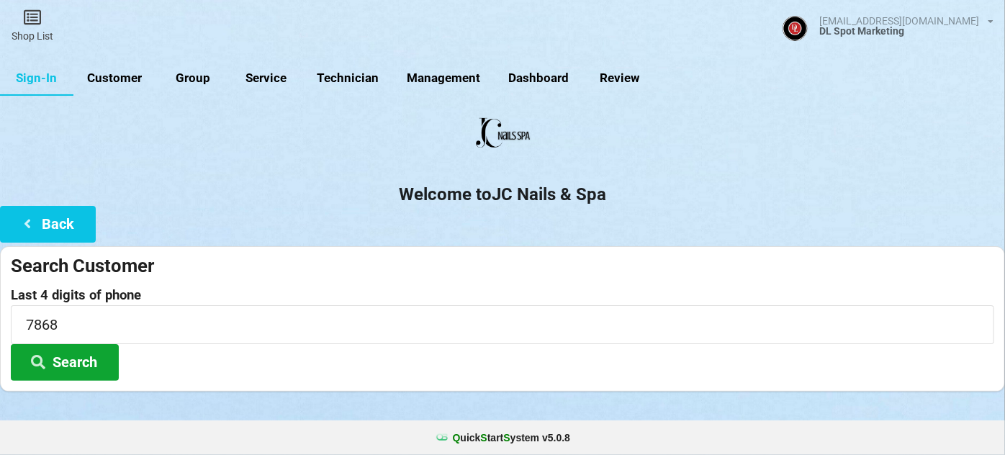
click at [69, 359] on button "Search" at bounding box center [65, 362] width 108 height 37
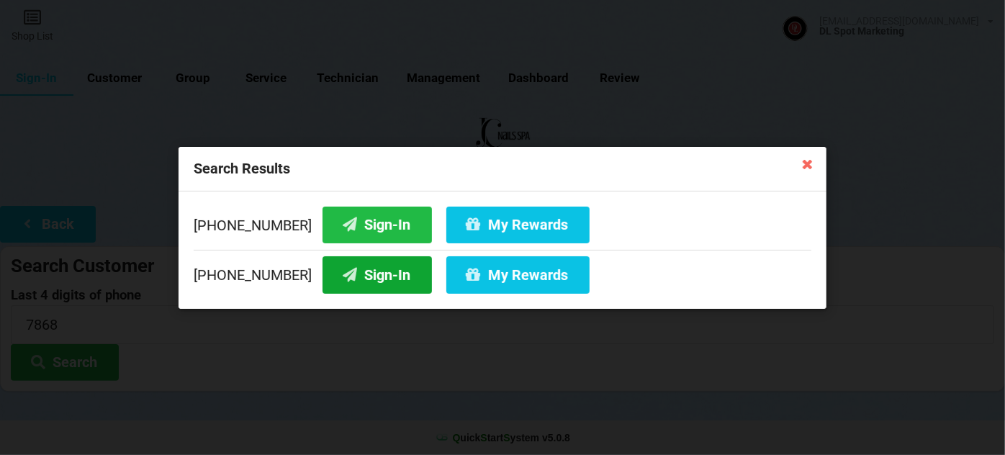
click at [381, 273] on button "Sign-In" at bounding box center [376, 274] width 109 height 37
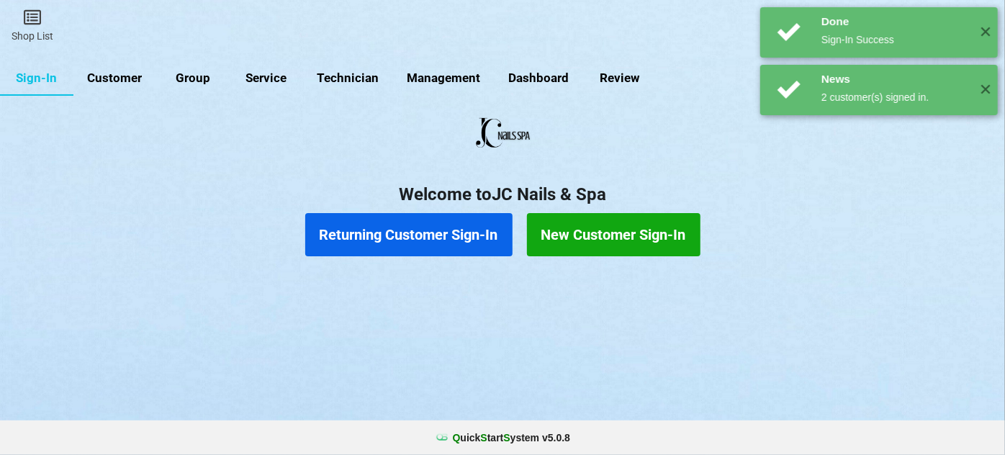
click at [448, 232] on button "Returning Customer Sign-In" at bounding box center [408, 234] width 207 height 43
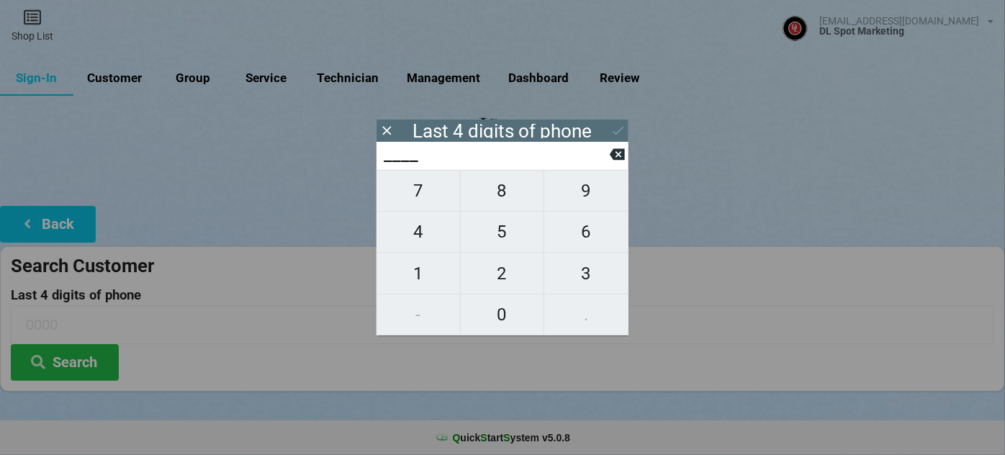
type input "1___"
type input "12__"
type input "129_"
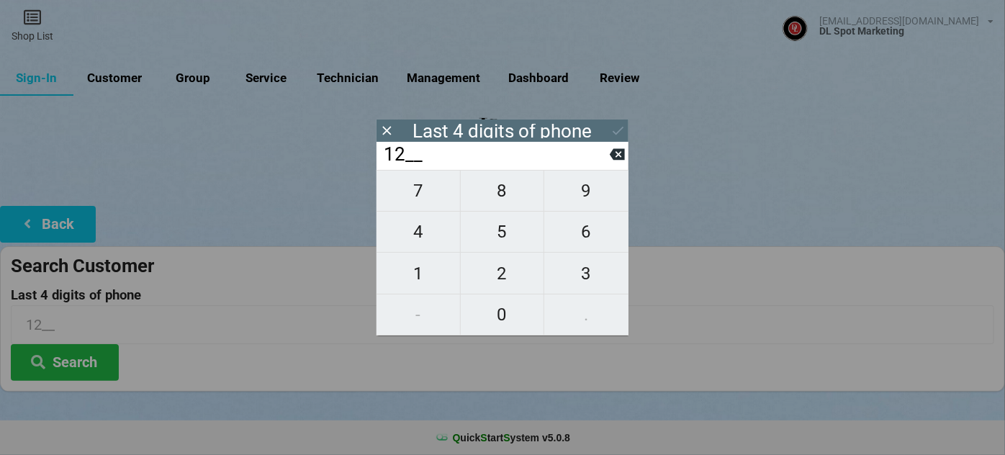
type input "129_"
type input "1298"
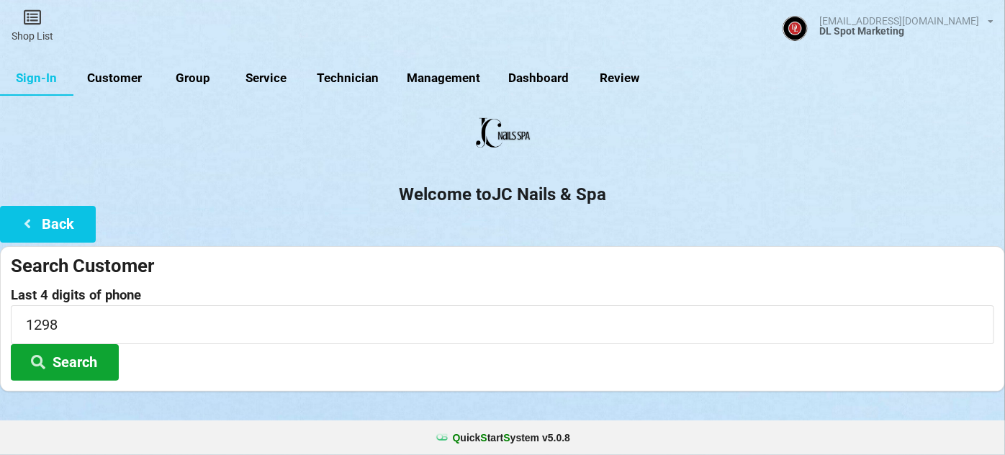
click at [86, 361] on button "Search" at bounding box center [65, 362] width 108 height 37
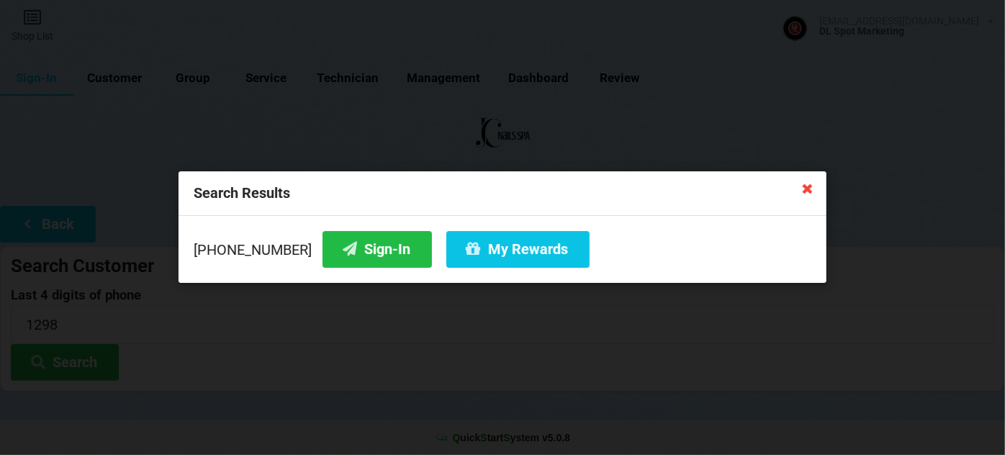
click at [811, 194] on icon at bounding box center [807, 187] width 23 height 23
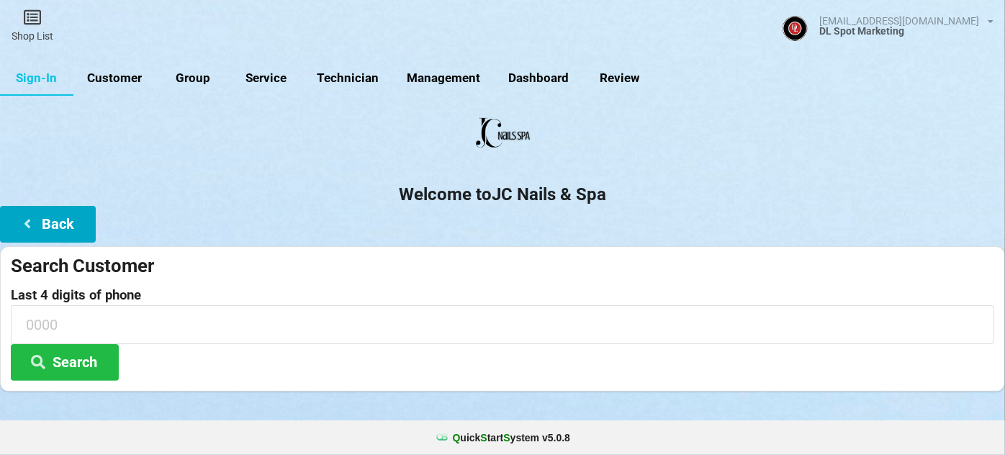
click at [114, 219] on button "Back" at bounding box center [151, 224] width 74 height 29
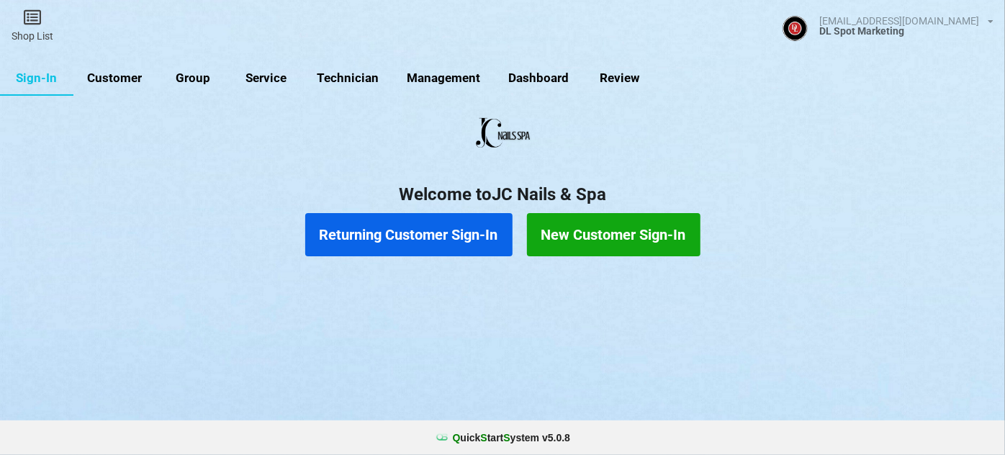
click at [580, 239] on button "New Customer Sign-In" at bounding box center [613, 234] width 173 height 43
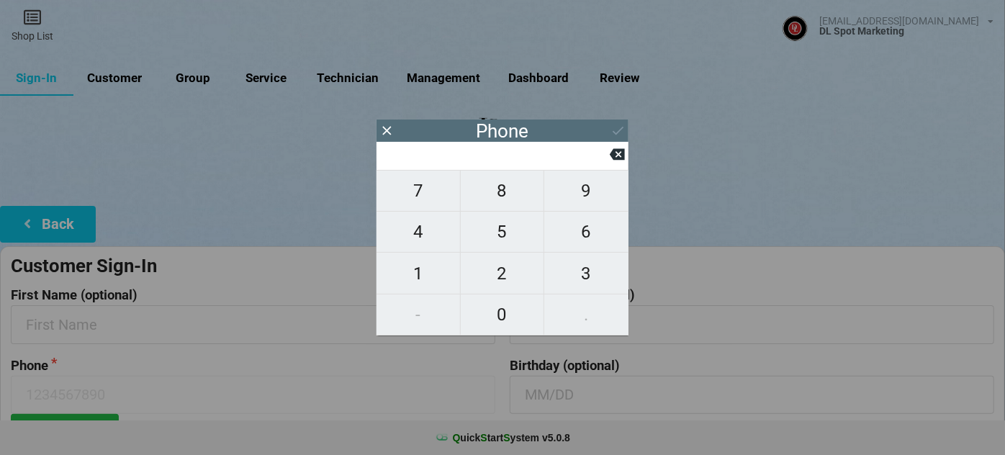
type input "5"
type input "51"
type input "510"
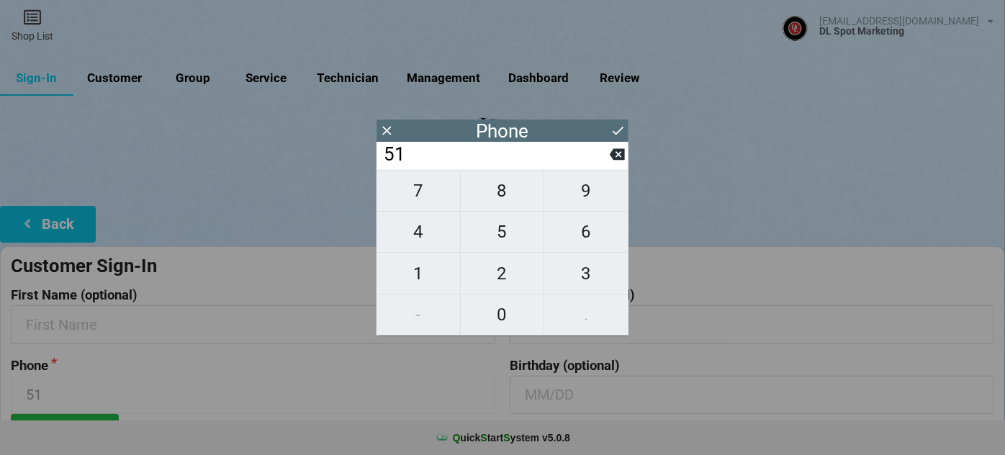
type input "510"
type input "5102"
type input "51020"
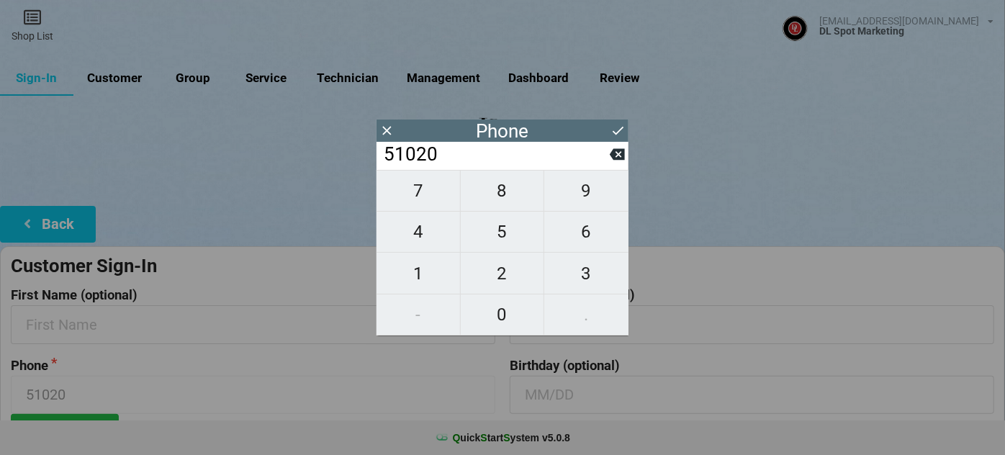
type input "510206"
type input "5102061"
type input "51020612"
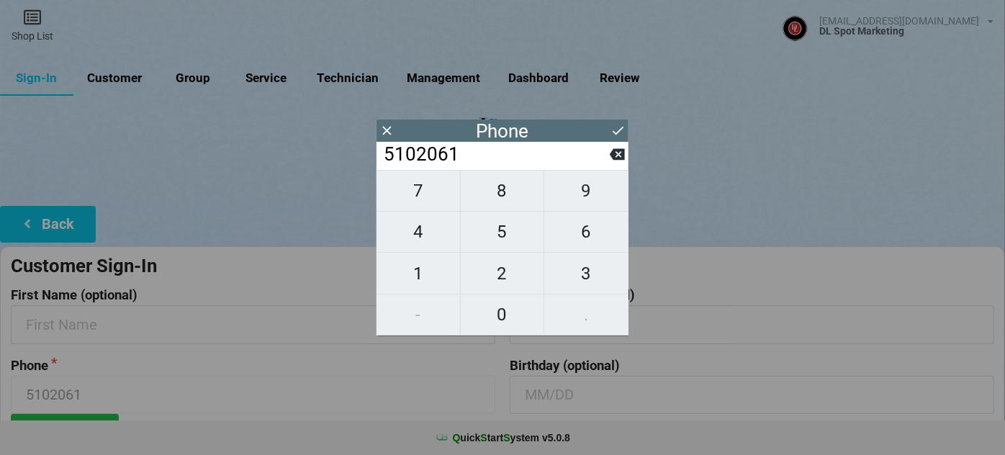
type input "51020612"
type input "510206129"
type input "5102061298"
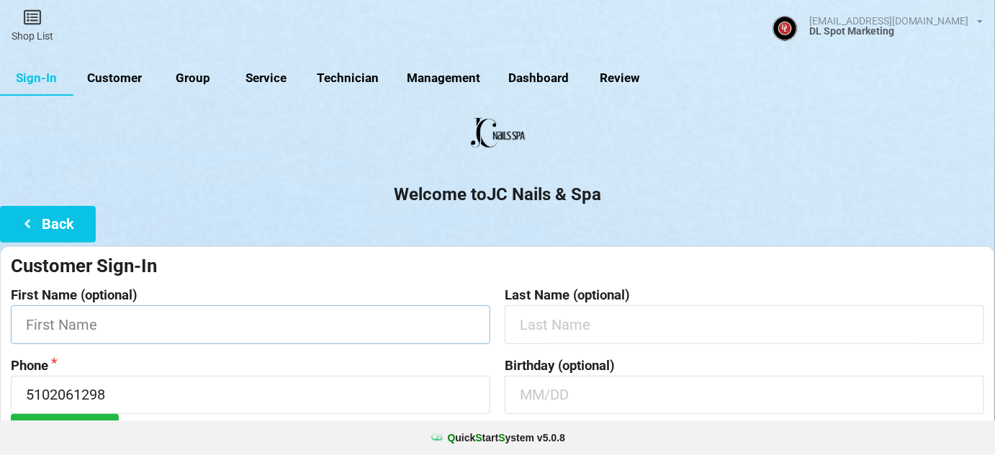
click at [153, 331] on input "text" at bounding box center [250, 324] width 479 height 38
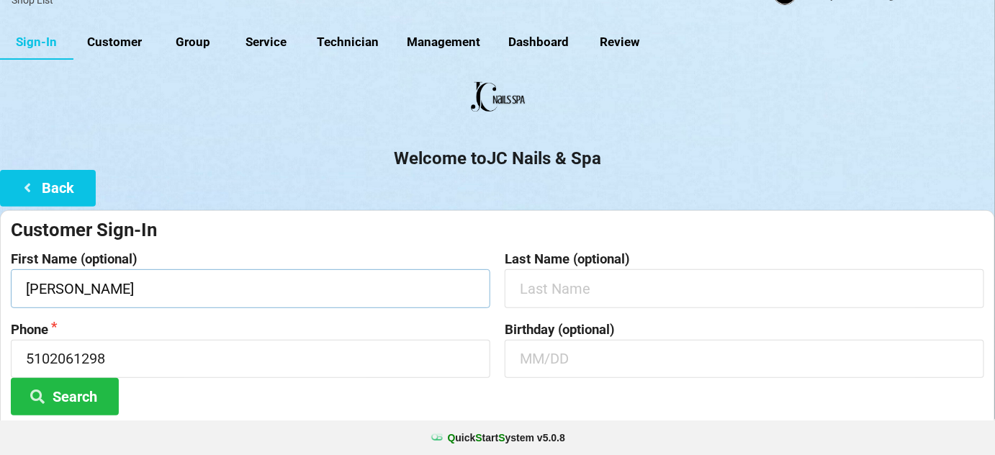
scroll to position [137, 0]
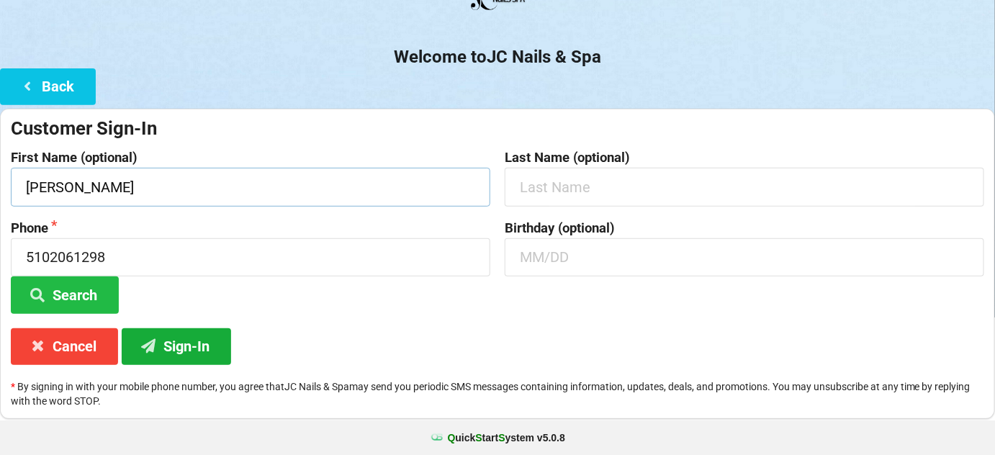
type input "[PERSON_NAME]"
click at [191, 341] on button "Sign-In" at bounding box center [176, 346] width 109 height 37
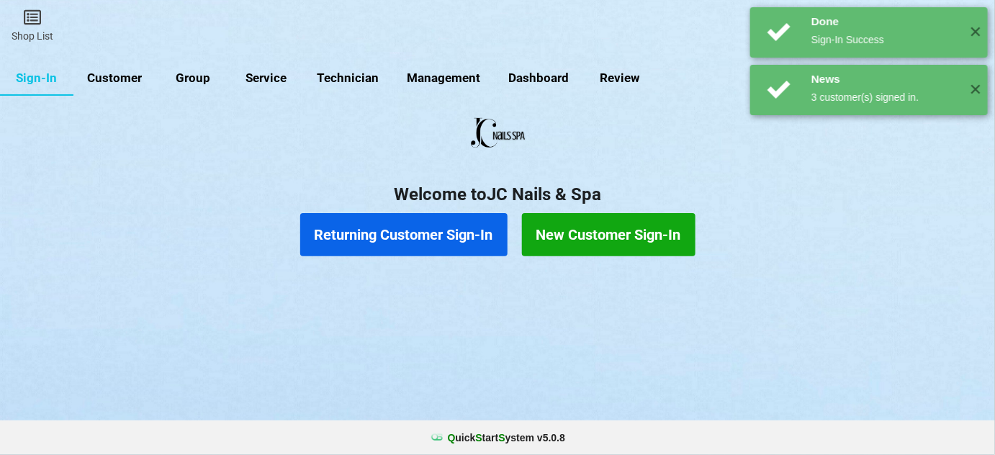
scroll to position [0, 0]
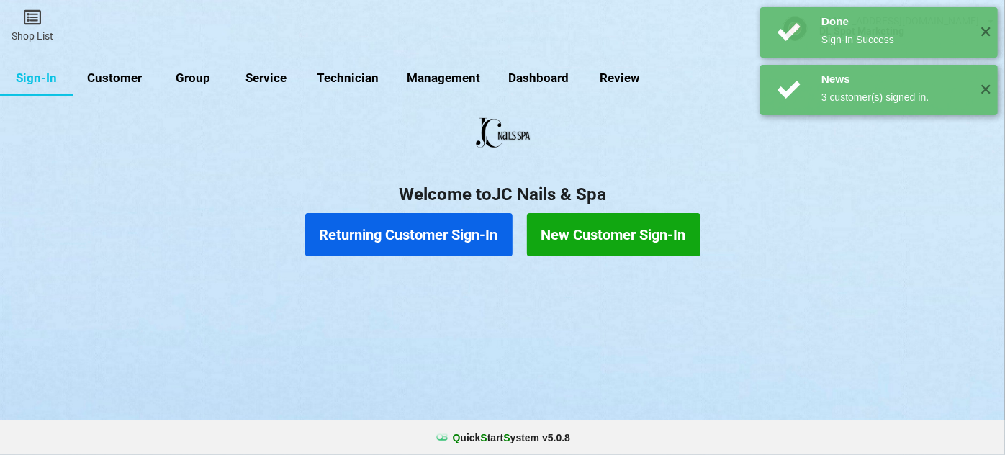
click at [458, 235] on button "Returning Customer Sign-In" at bounding box center [408, 234] width 207 height 43
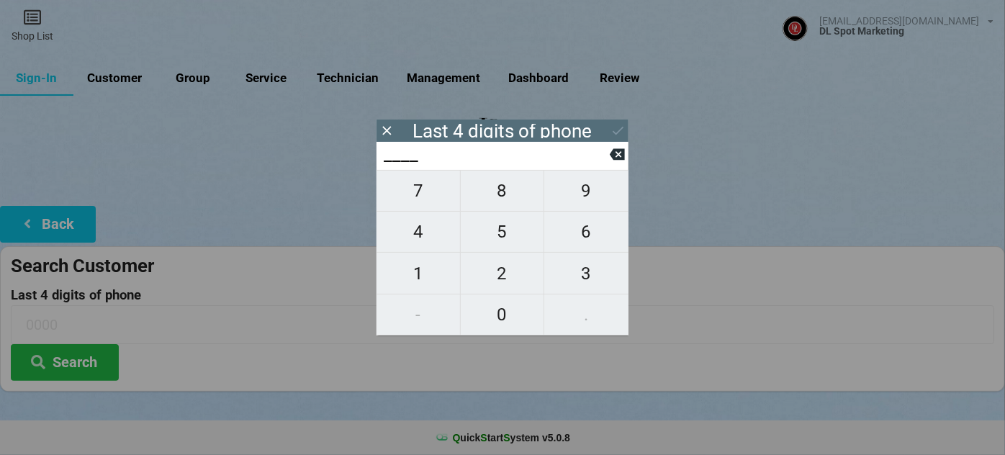
type input "9___"
type input "91__"
type input "918_"
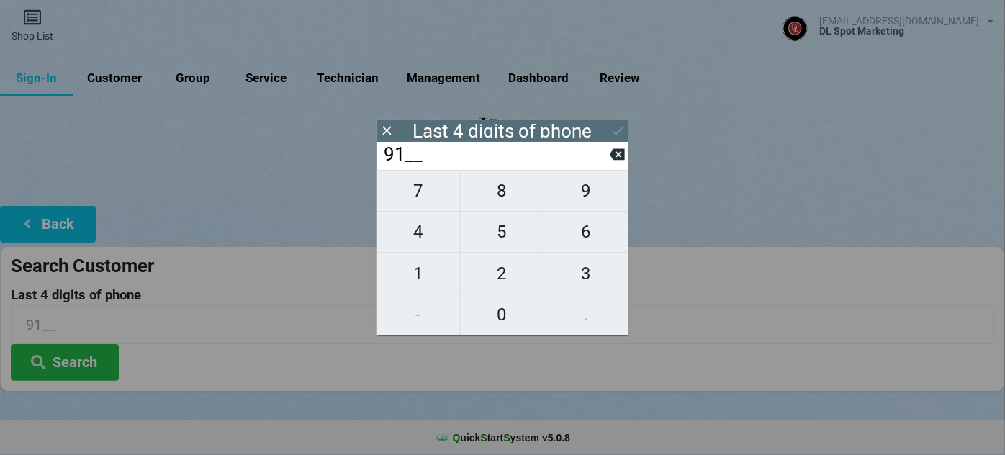
type input "918_"
type input "9185"
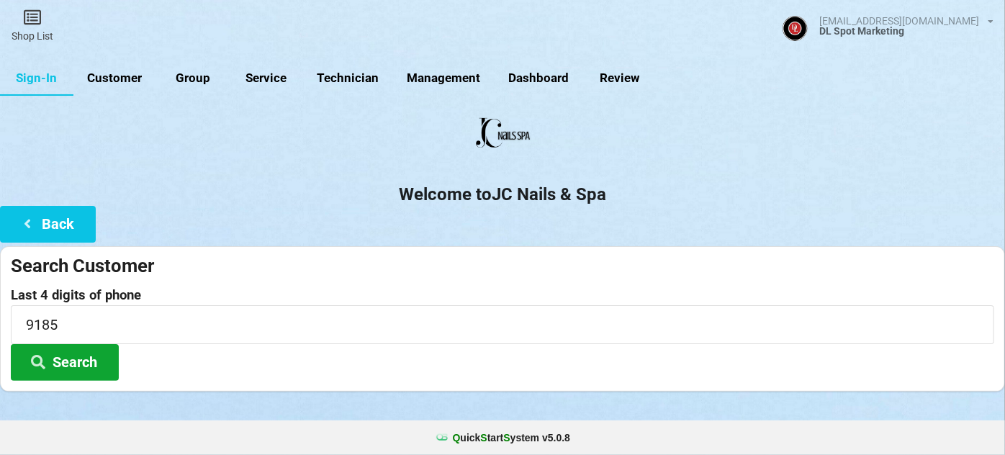
click at [73, 362] on button "Search" at bounding box center [65, 362] width 108 height 37
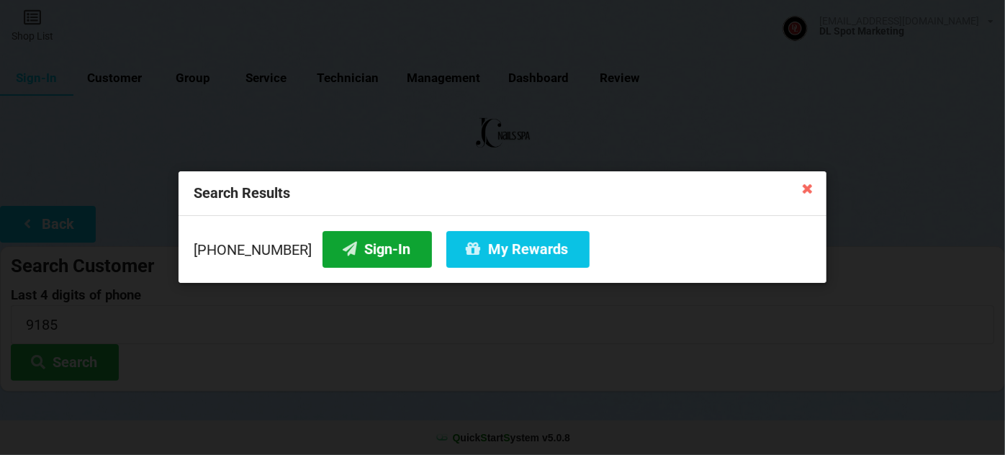
click at [357, 242] on button "Sign-In" at bounding box center [376, 249] width 109 height 37
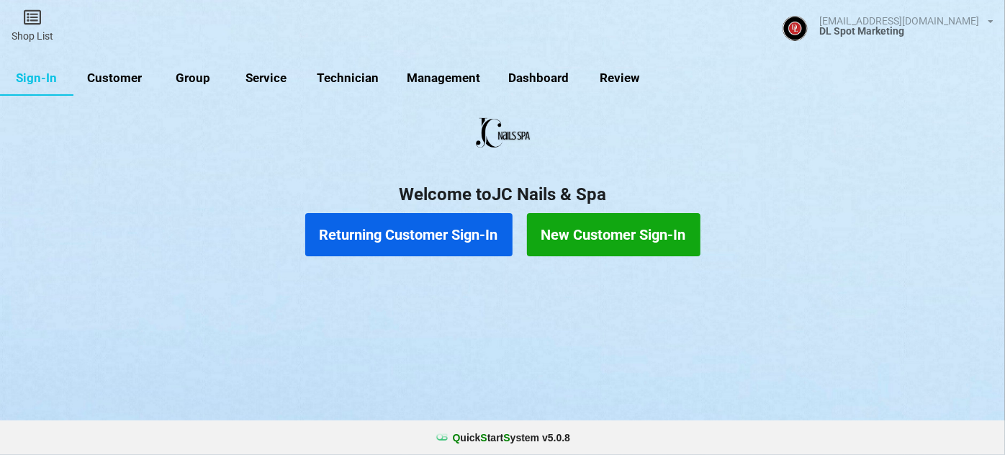
click at [437, 240] on button "Returning Customer Sign-In" at bounding box center [408, 234] width 207 height 43
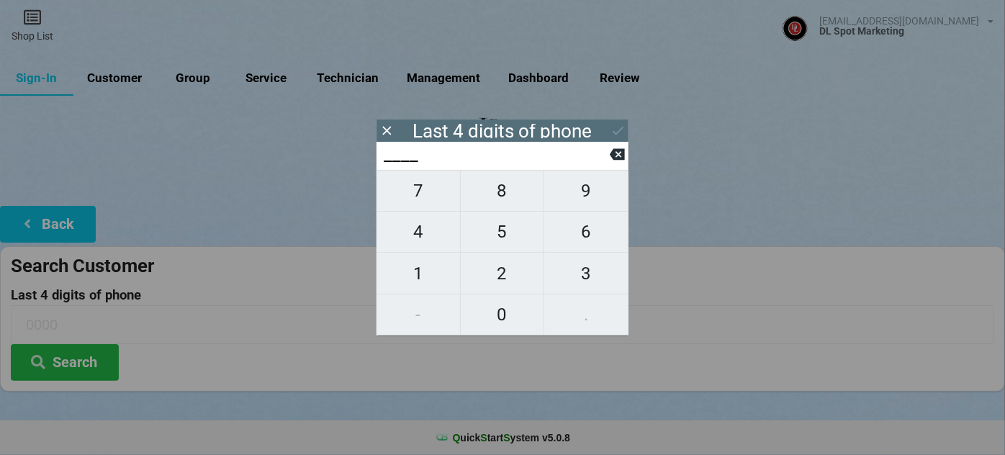
type input "9___"
type input "99__"
type input "993_"
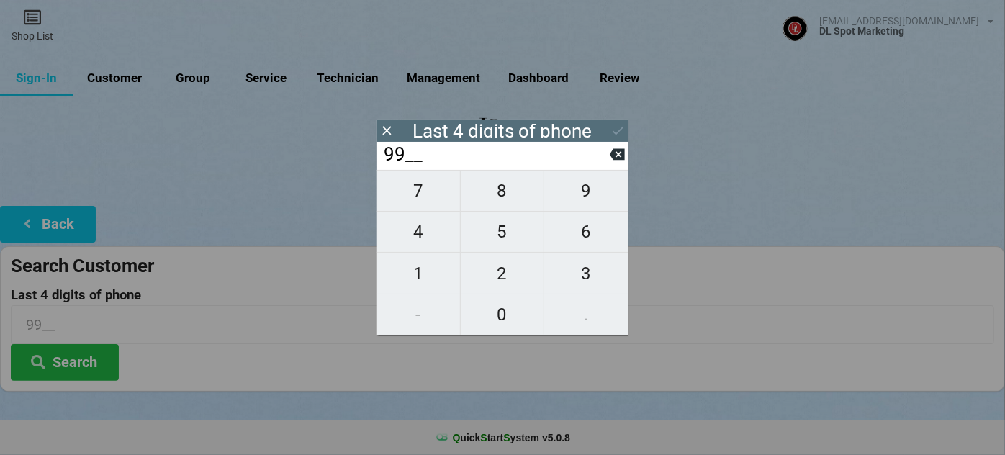
type input "993_"
type input "9930"
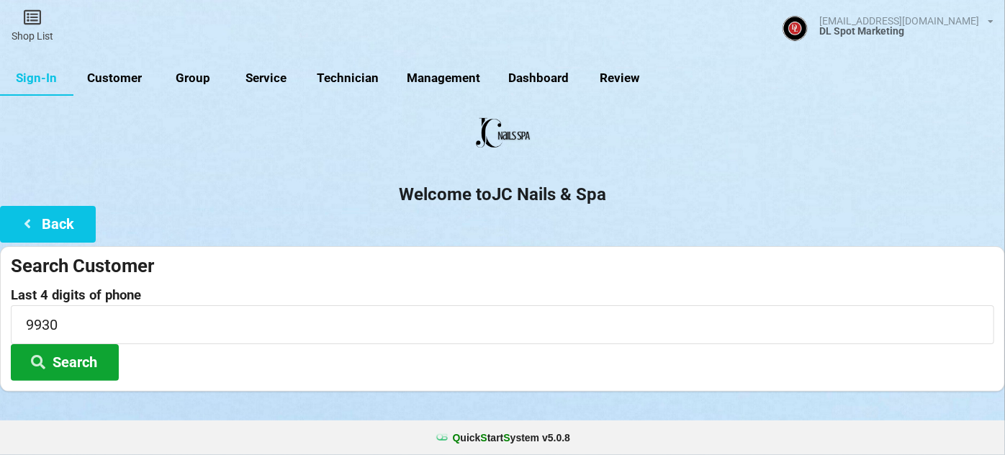
click at [83, 362] on button "Search" at bounding box center [65, 362] width 108 height 37
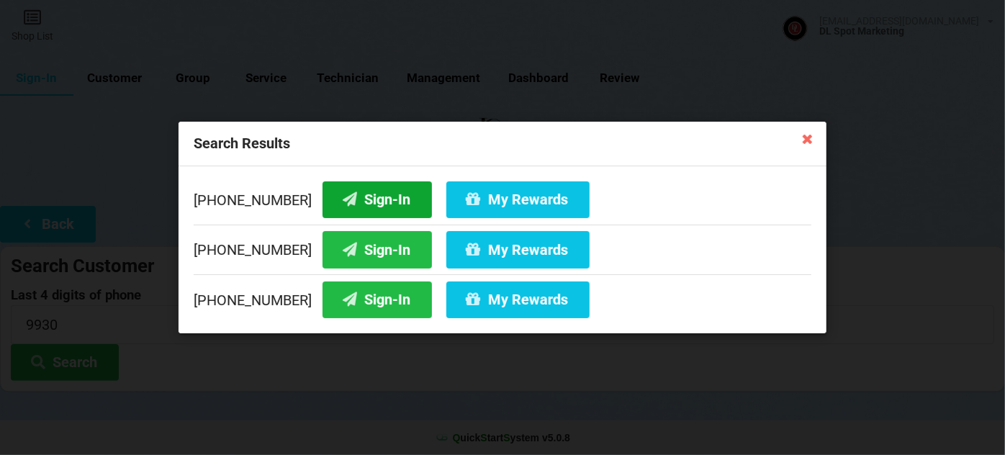
click at [368, 196] on button "Sign-In" at bounding box center [376, 199] width 109 height 37
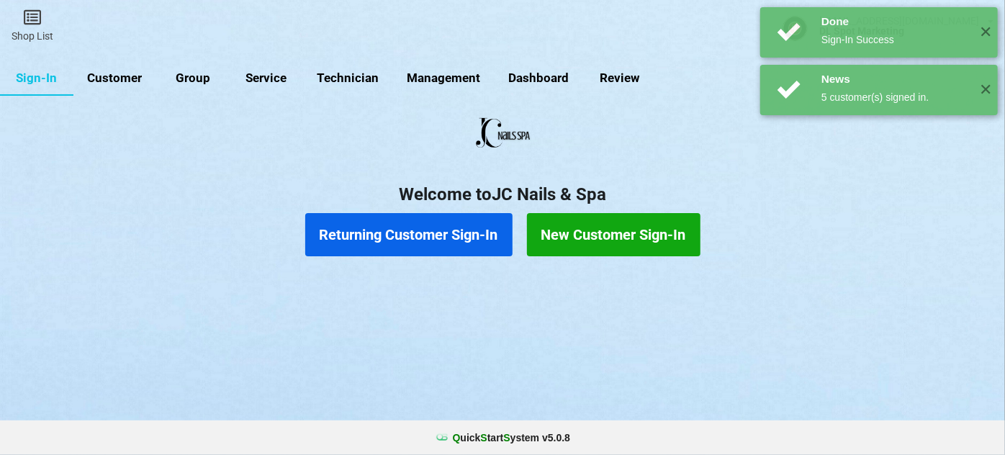
click at [415, 240] on button "Returning Customer Sign-In" at bounding box center [408, 234] width 207 height 43
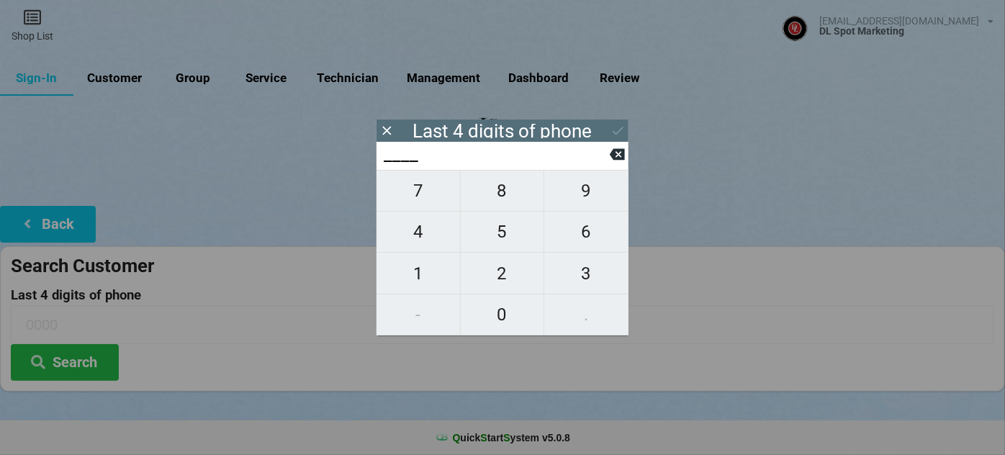
type input "9___"
type input "91__"
type input "911_"
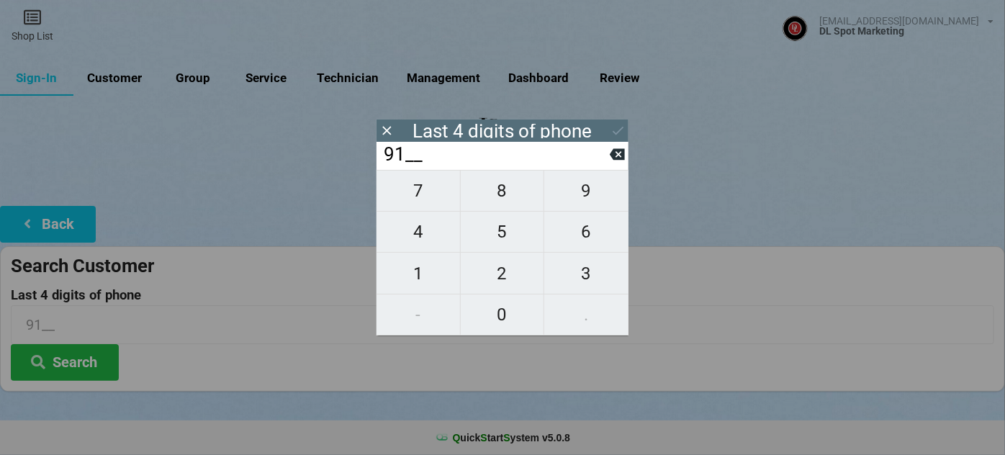
type input "911_"
type input "9110"
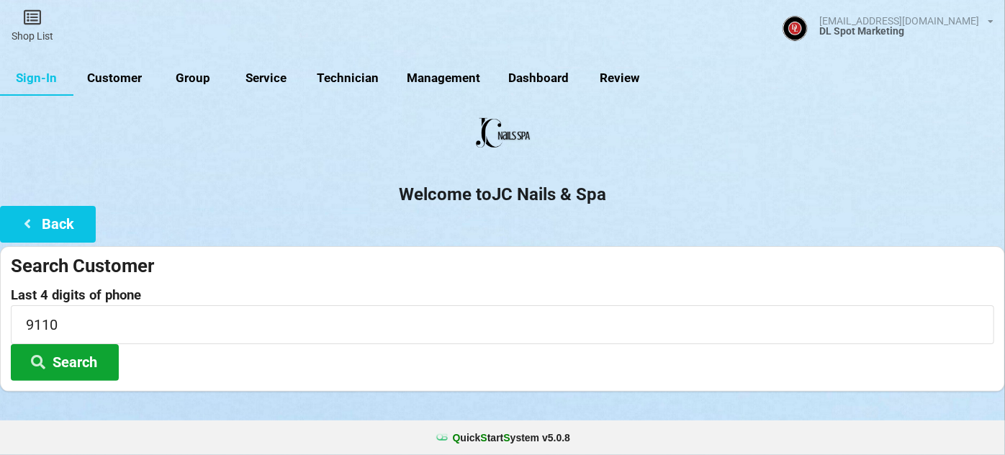
click at [86, 361] on button "Search" at bounding box center [65, 362] width 108 height 37
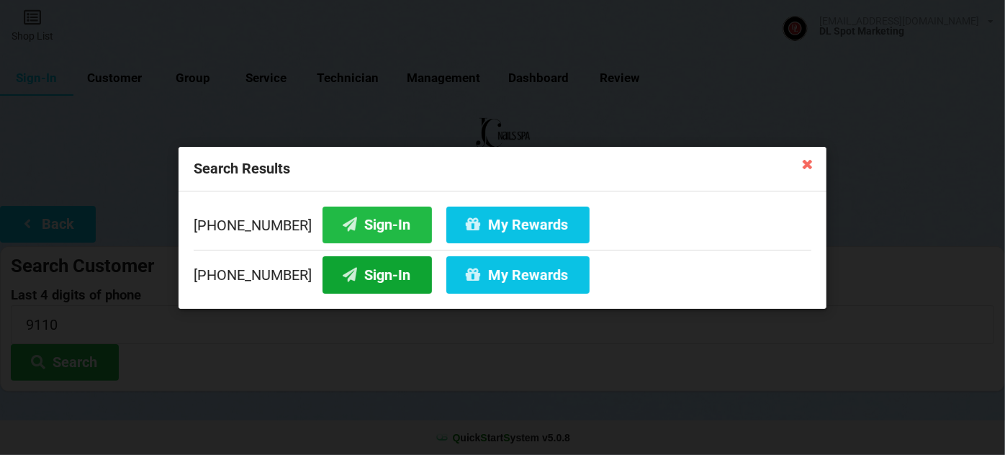
click at [355, 280] on button "Sign-In" at bounding box center [376, 274] width 109 height 37
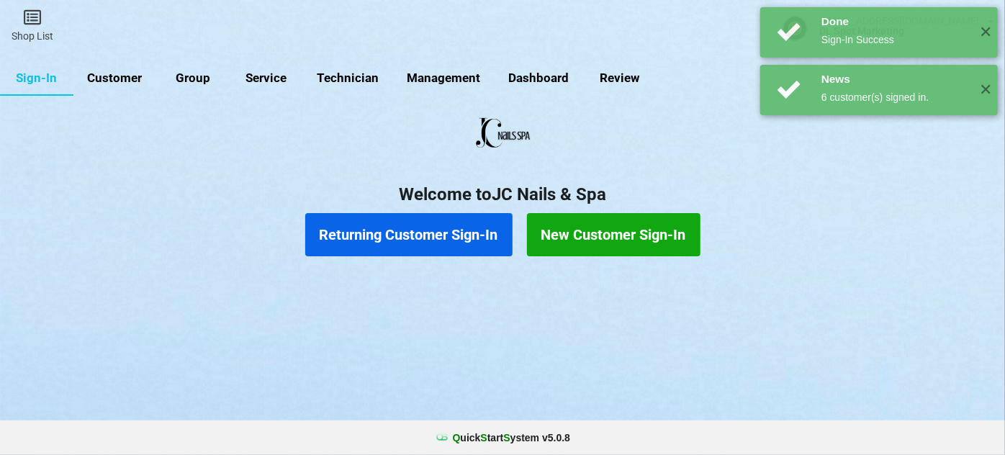
click at [474, 241] on button "Returning Customer Sign-In" at bounding box center [408, 234] width 207 height 43
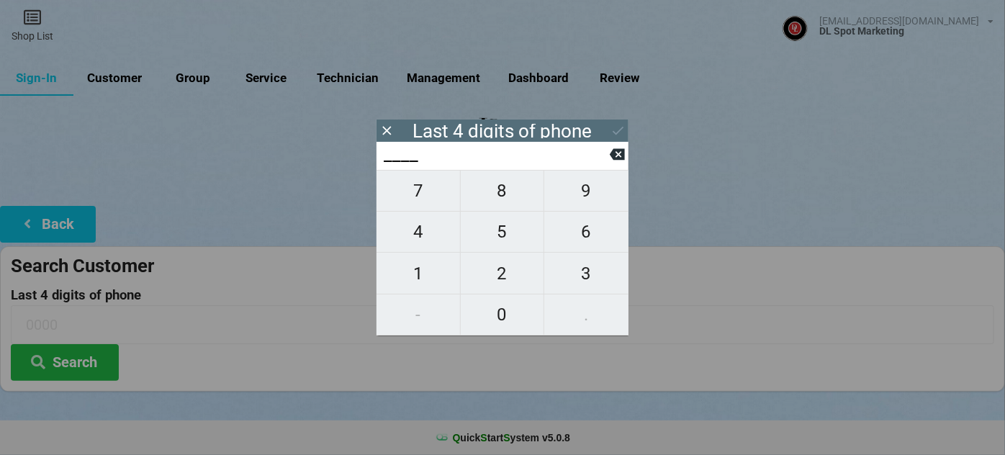
type input "3___"
type input "36__"
type input "360_"
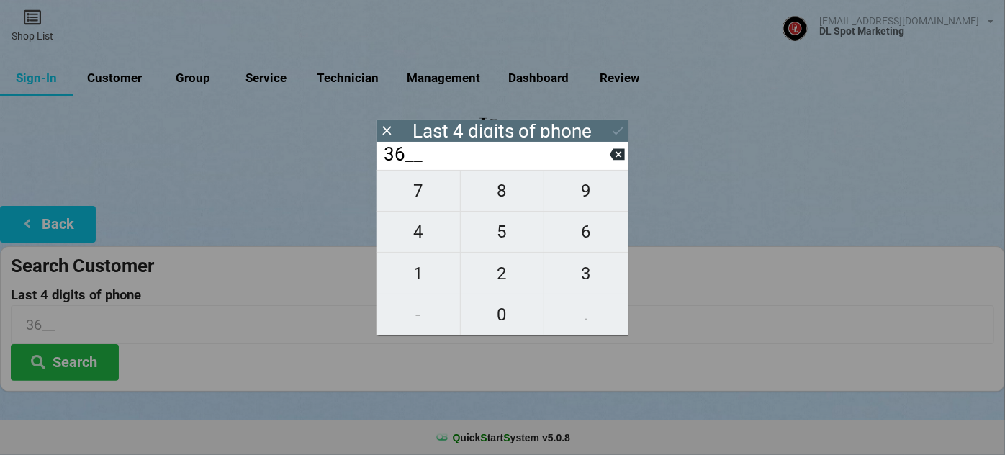
type input "360_"
type input "3607"
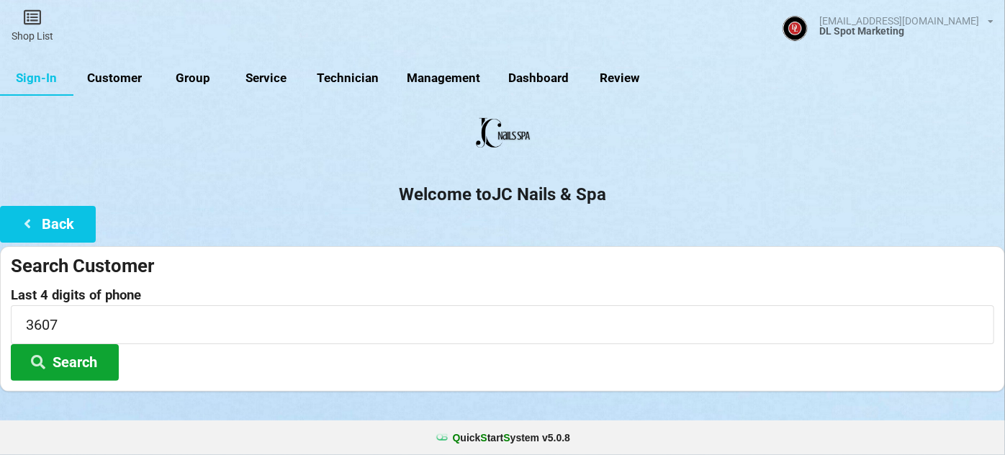
click at [72, 359] on button "Search" at bounding box center [65, 362] width 108 height 37
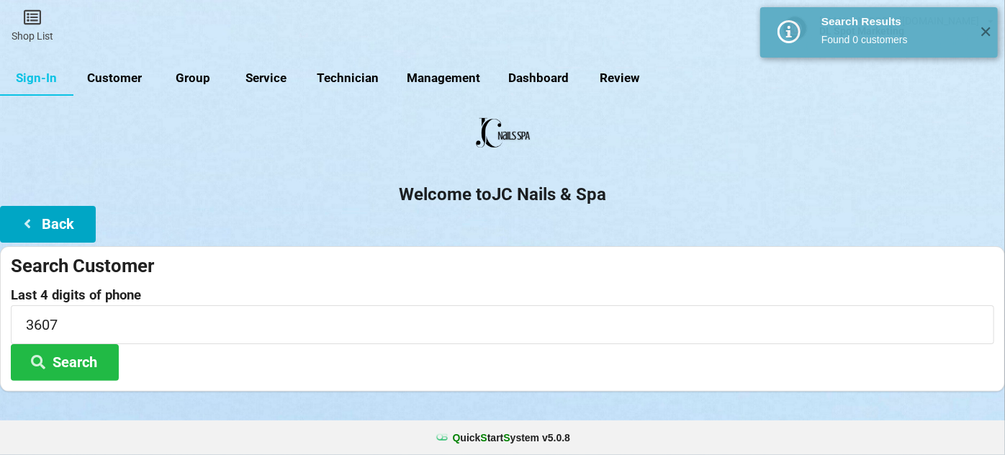
click at [76, 226] on button "Back" at bounding box center [48, 224] width 96 height 37
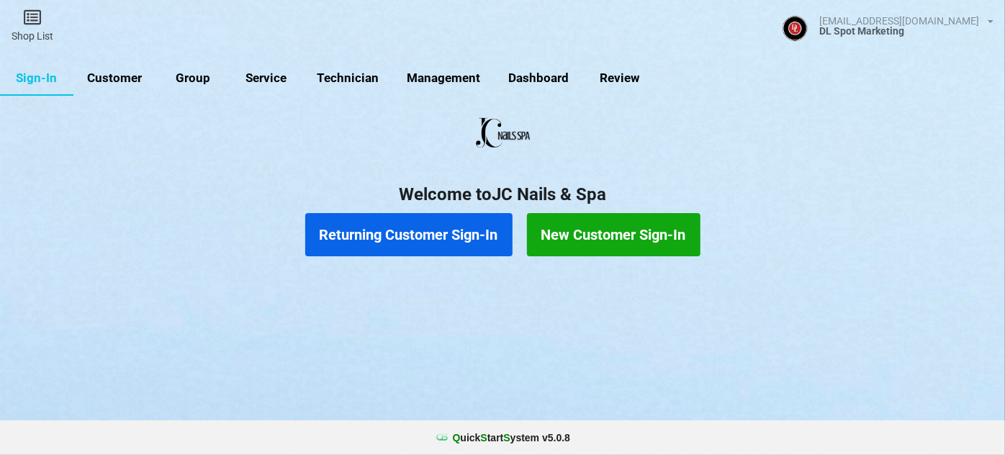
click at [599, 234] on button "New Customer Sign-In" at bounding box center [613, 234] width 173 height 43
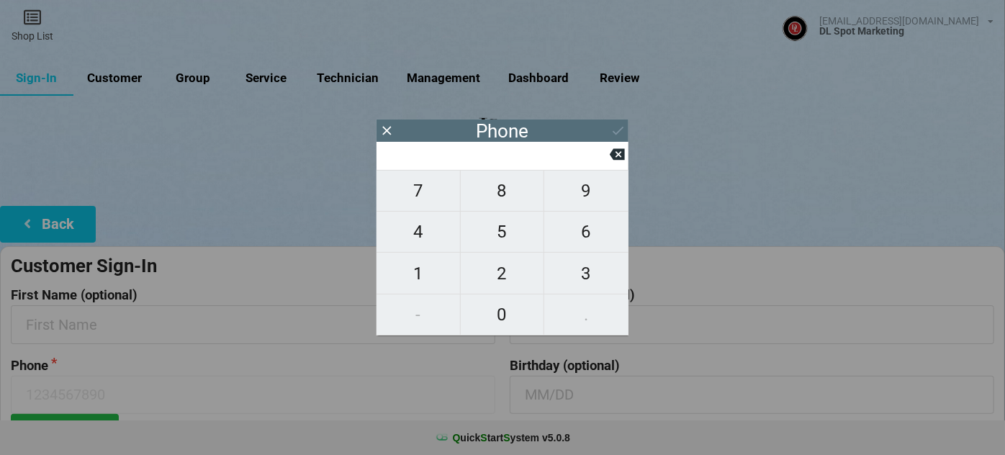
type input "9"
type input "92"
type input "925"
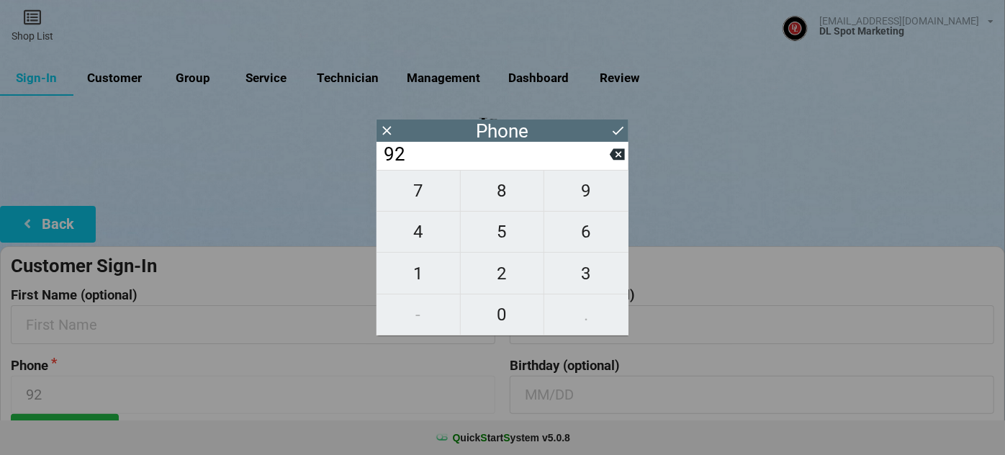
type input "925"
type input "9259"
type input "92591"
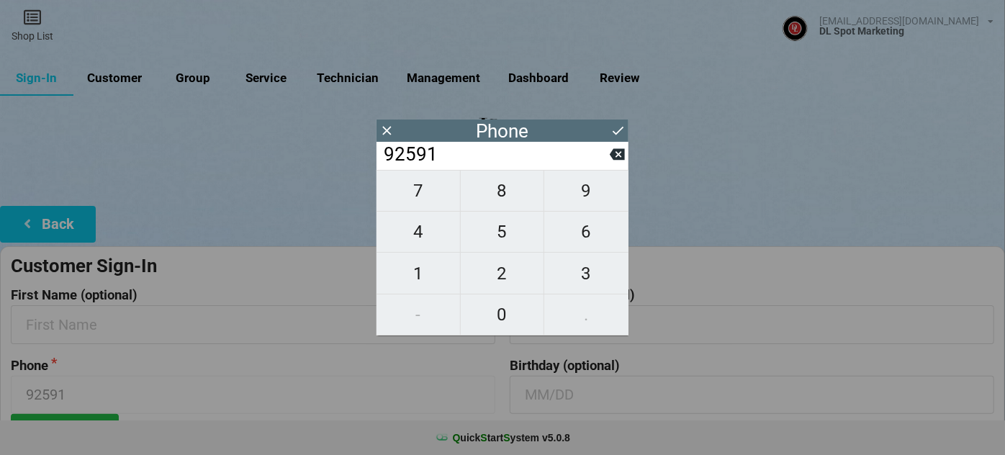
type input "925918"
type input "9259183"
type input "92591836"
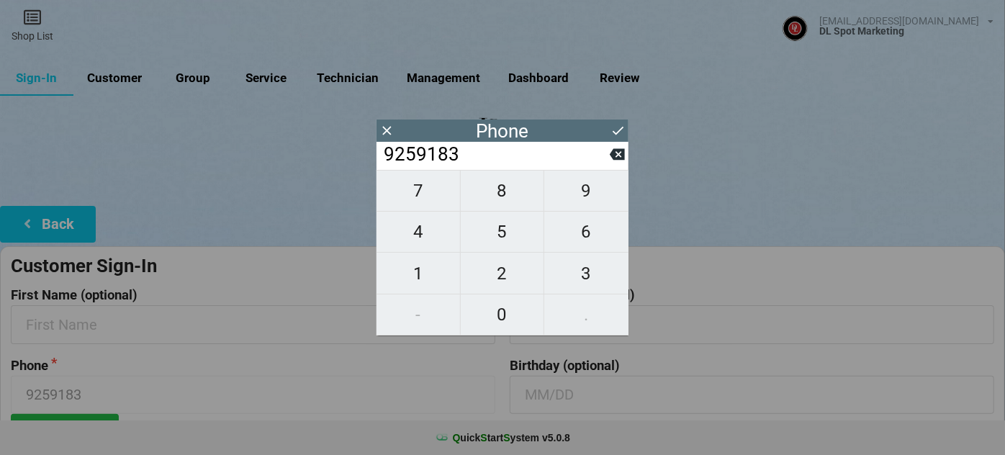
type input "92591836"
type input "925918360"
type input "9259183607"
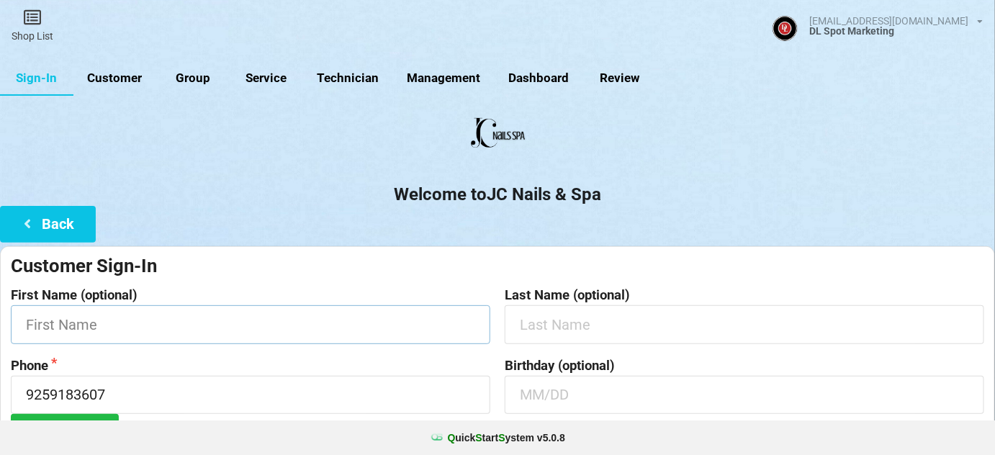
click at [404, 250] on input "text" at bounding box center [450, 246] width 92 height 7
type input "Kayla"
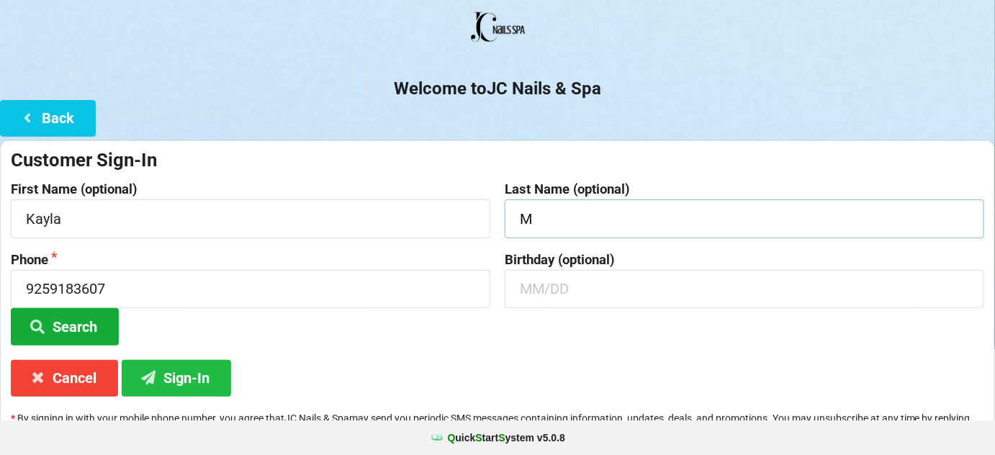
scroll to position [137, 0]
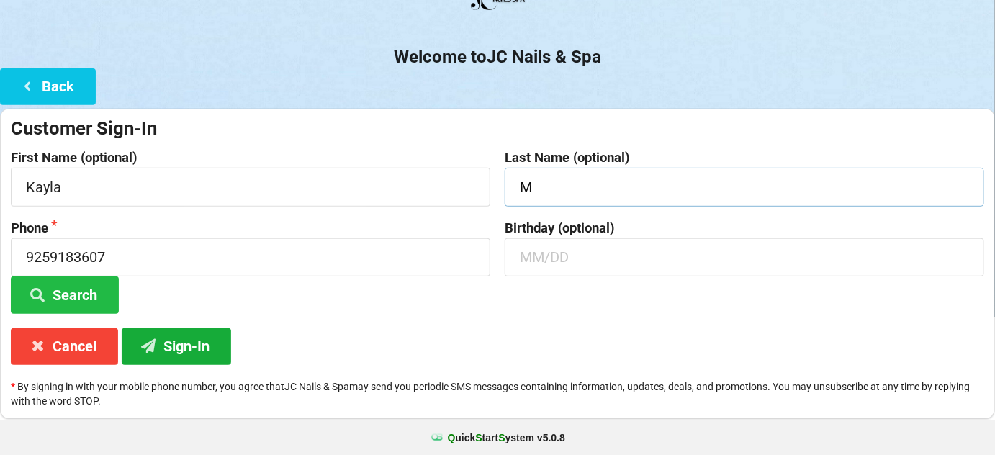
type input "M"
click at [180, 353] on button "Sign-In" at bounding box center [176, 346] width 109 height 37
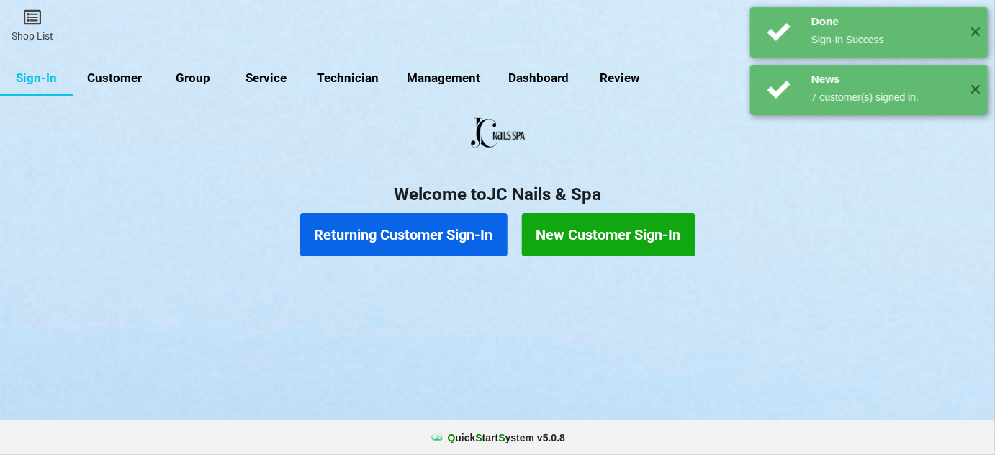
scroll to position [0, 0]
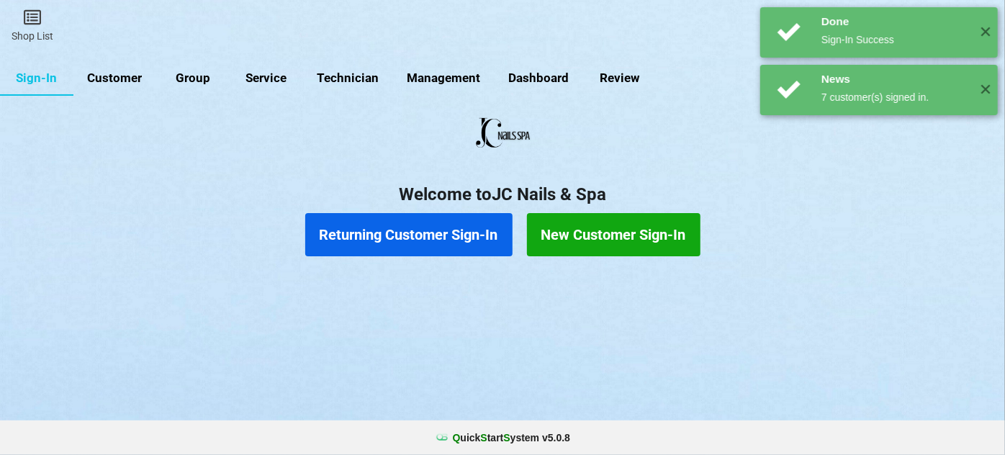
click at [455, 237] on button "Returning Customer Sign-In" at bounding box center [408, 234] width 207 height 43
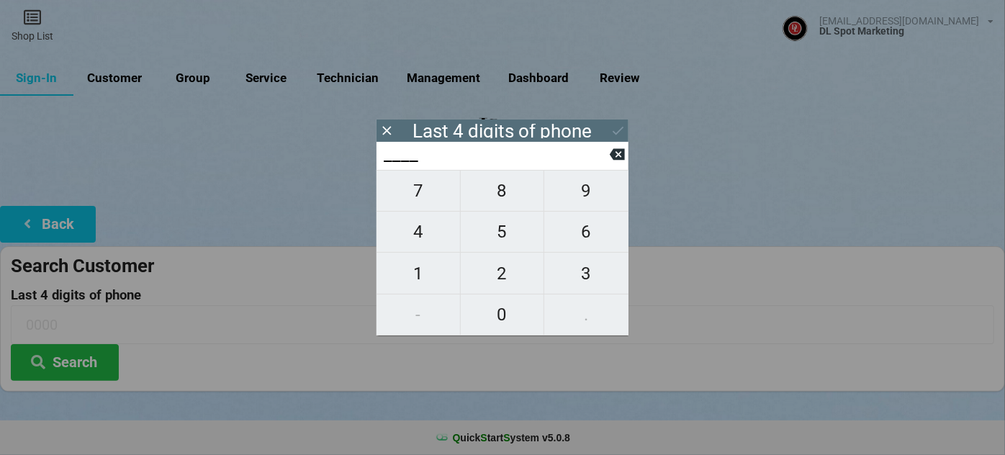
type input "6___"
type input "60__"
type input "608_"
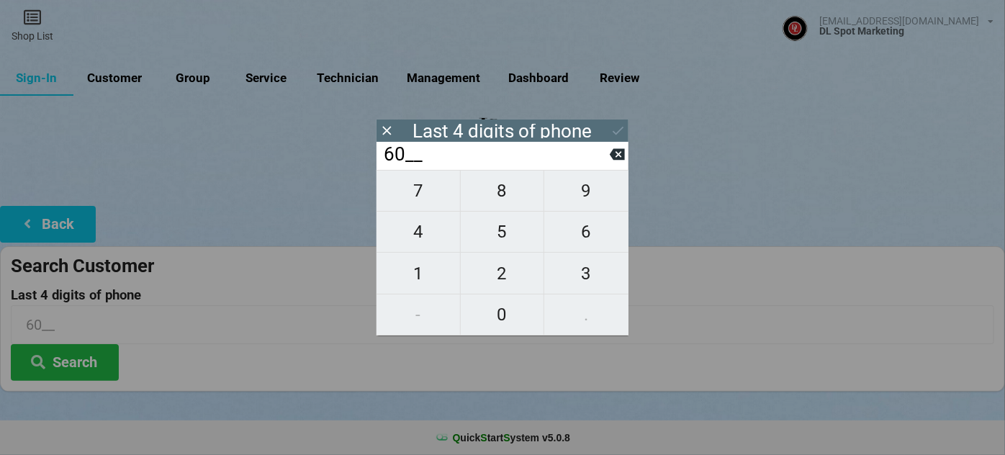
type input "608_"
type input "6089"
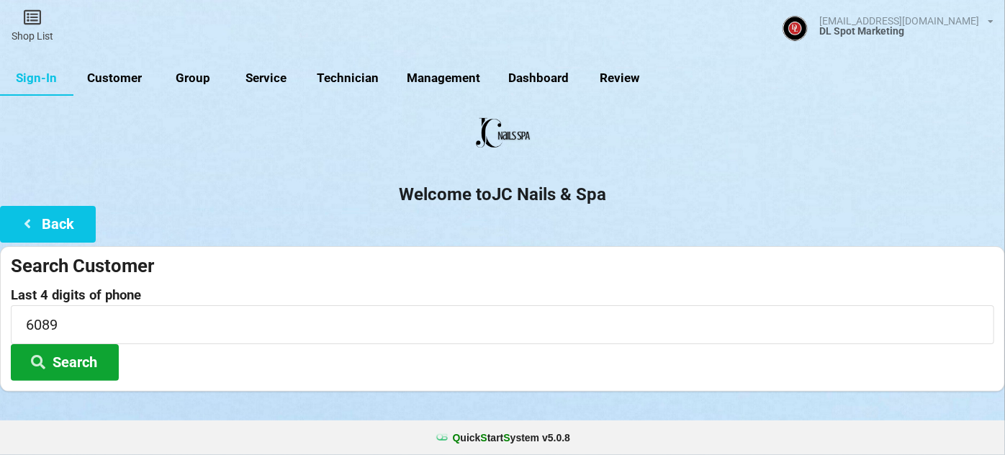
click at [65, 352] on button "Search" at bounding box center [65, 362] width 108 height 37
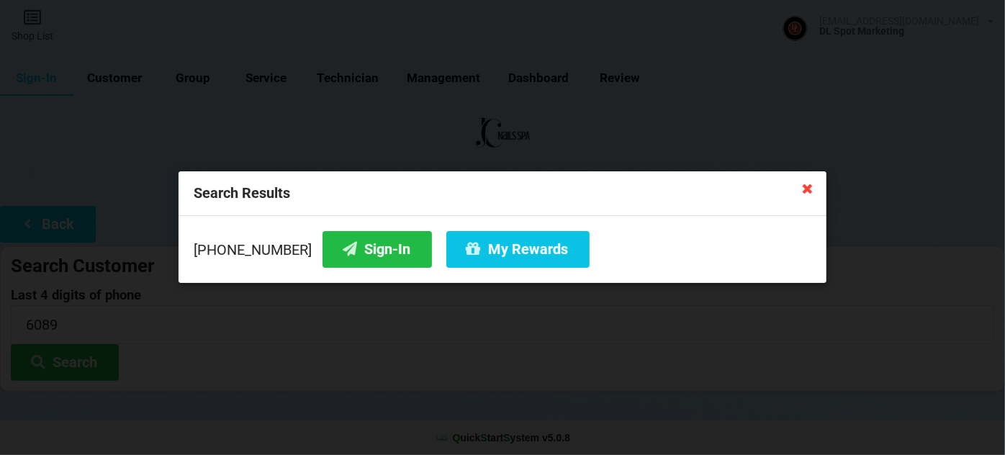
click at [804, 191] on icon at bounding box center [807, 187] width 23 height 23
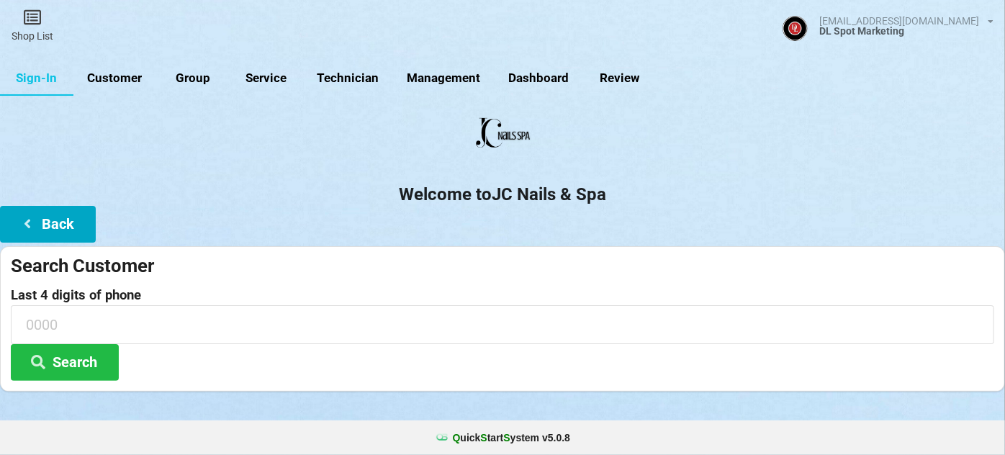
click at [58, 216] on button "Back" at bounding box center [48, 224] width 96 height 37
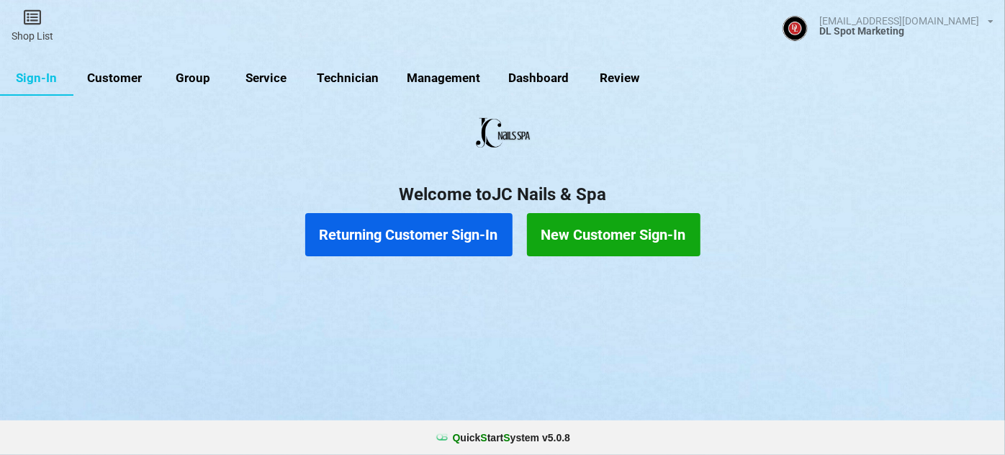
click at [611, 237] on button "New Customer Sign-In" at bounding box center [613, 234] width 173 height 43
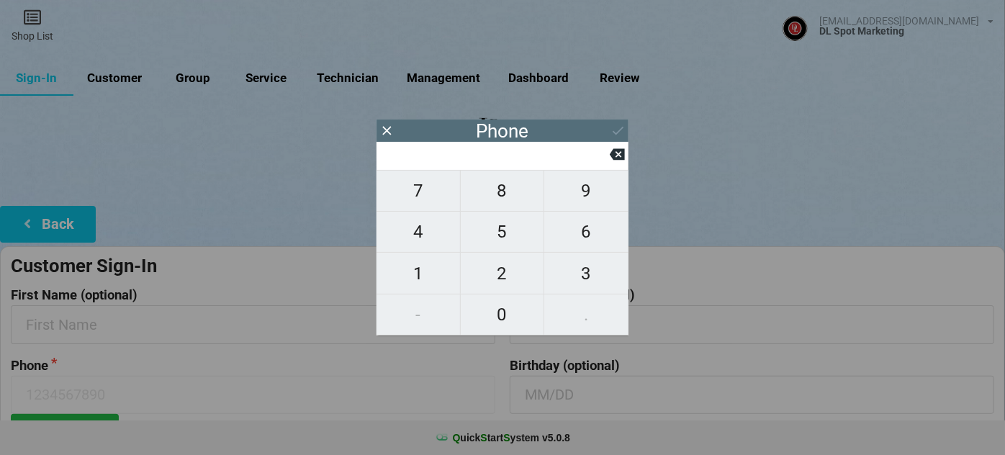
type input "5"
type input "51"
type input "510"
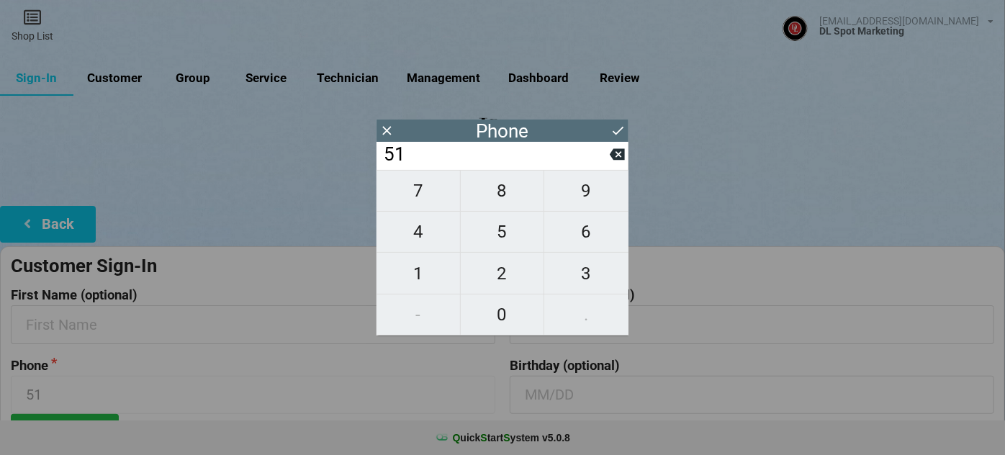
type input "510"
type input "5107"
type input "51075"
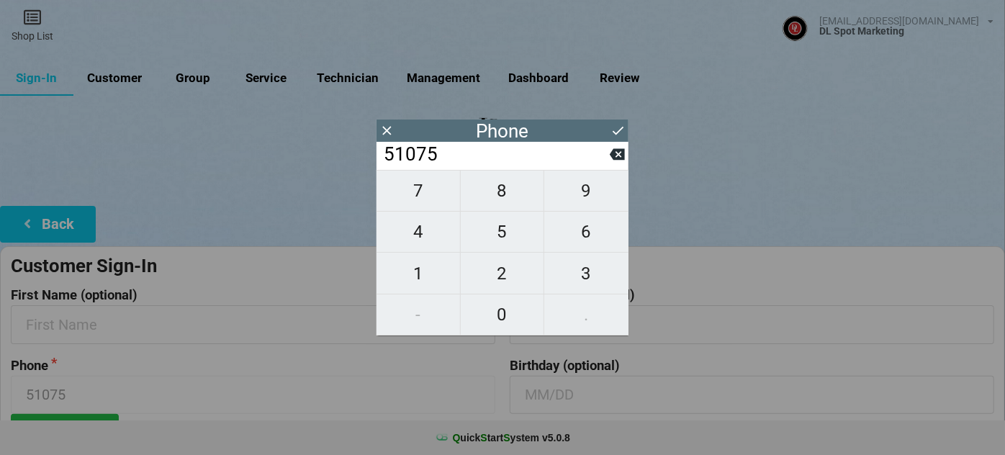
type input "510754"
type input "5107546"
type input "51075460"
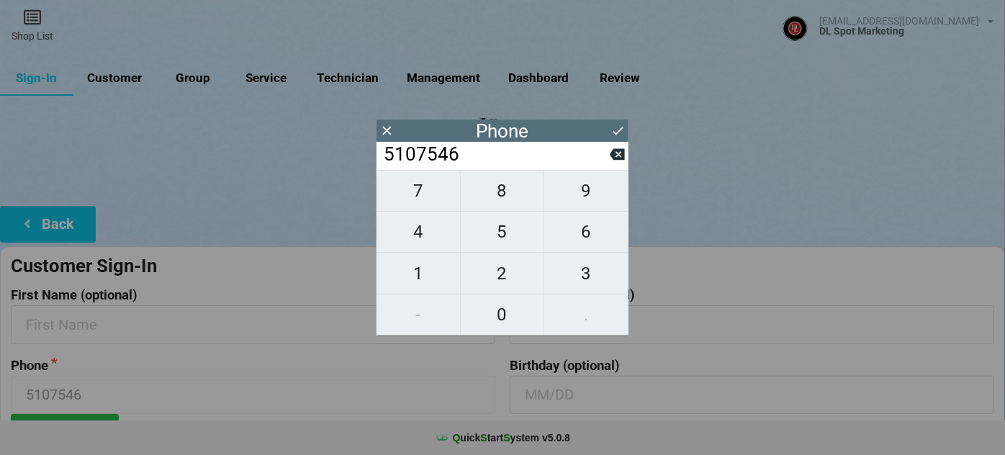
type input "51075460"
type input "510754609"
type input "5107546098"
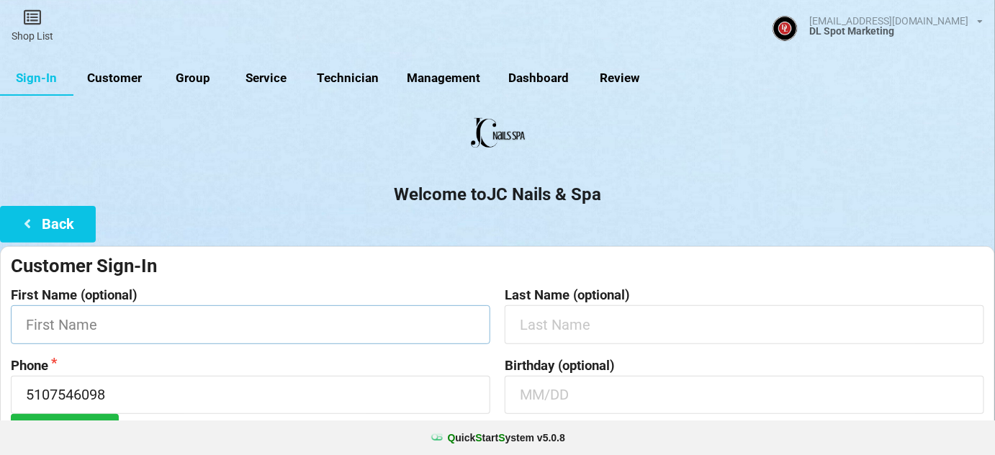
click at [204, 329] on input "text" at bounding box center [250, 324] width 479 height 38
type input "[PERSON_NAME]"
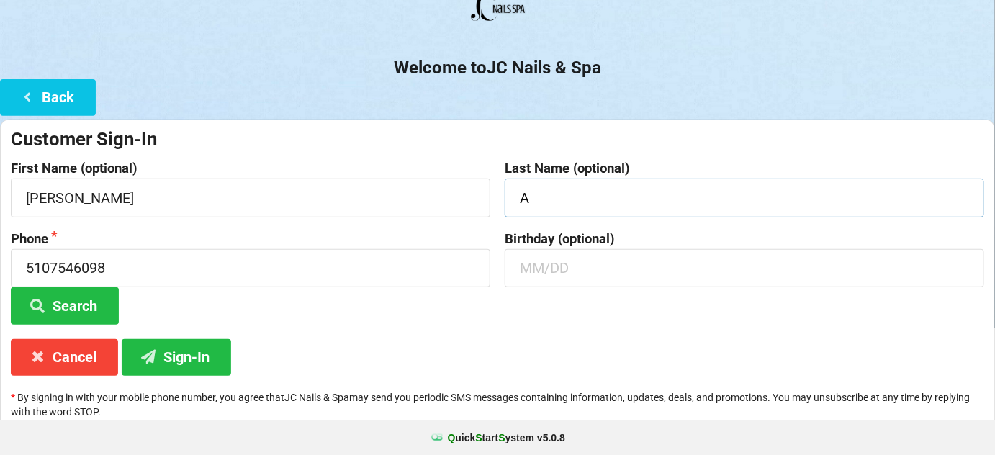
scroll to position [137, 0]
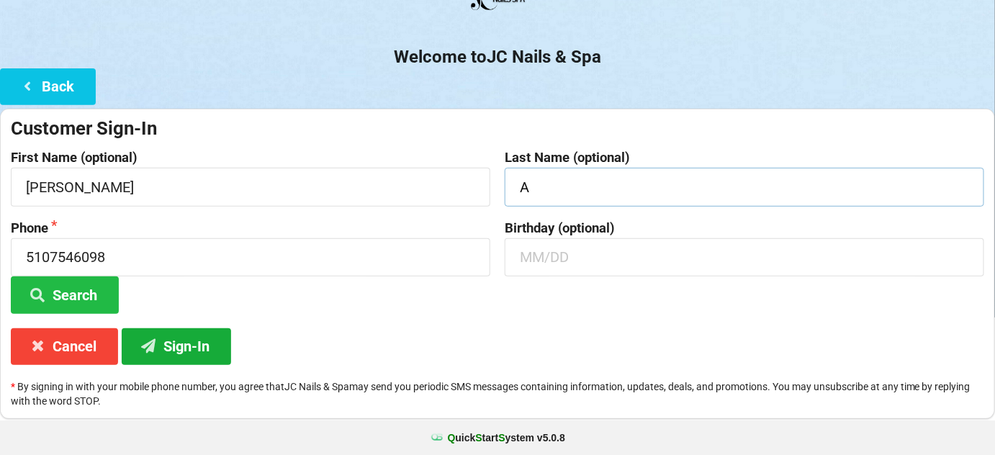
type input "A"
click at [194, 345] on button "Sign-In" at bounding box center [176, 346] width 109 height 37
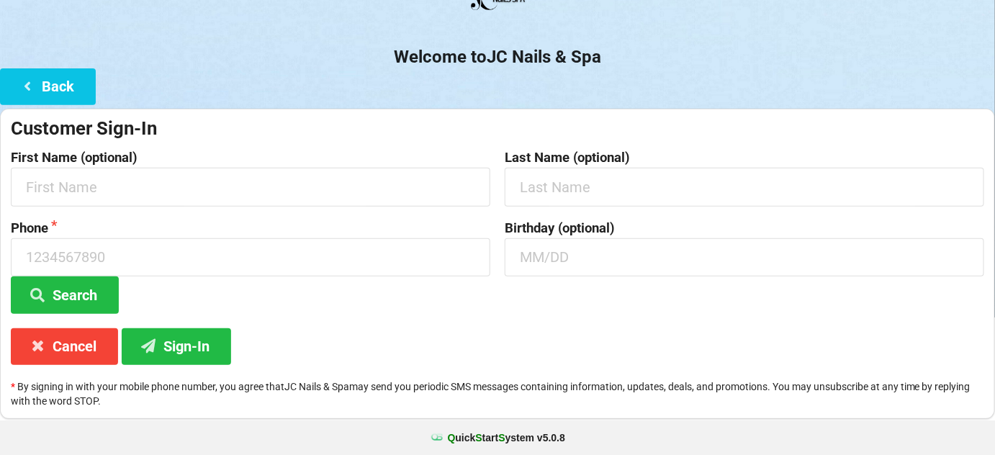
scroll to position [0, 0]
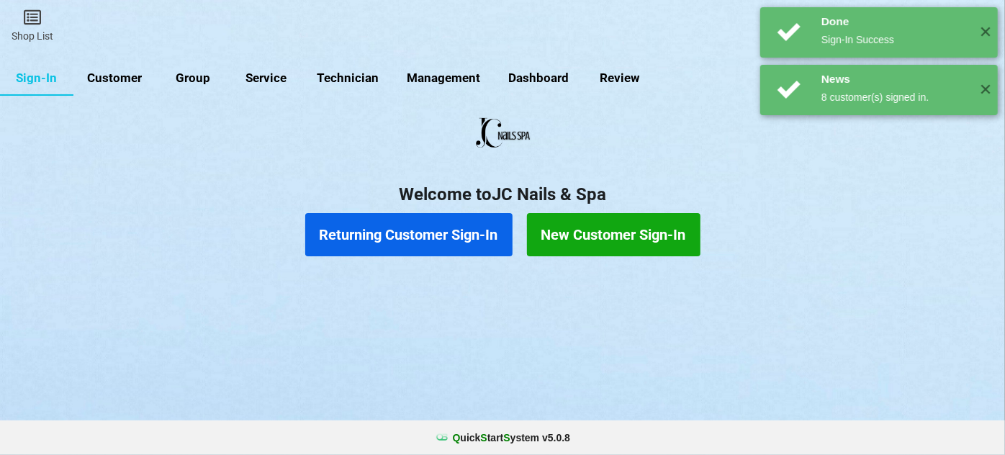
click at [470, 229] on button "Returning Customer Sign-In" at bounding box center [408, 234] width 207 height 43
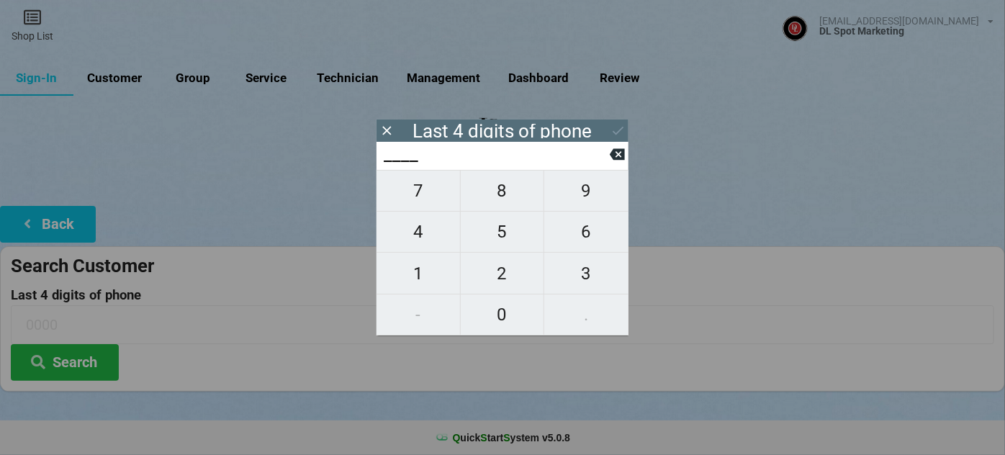
type input "8___"
type input "85__"
type input "859_"
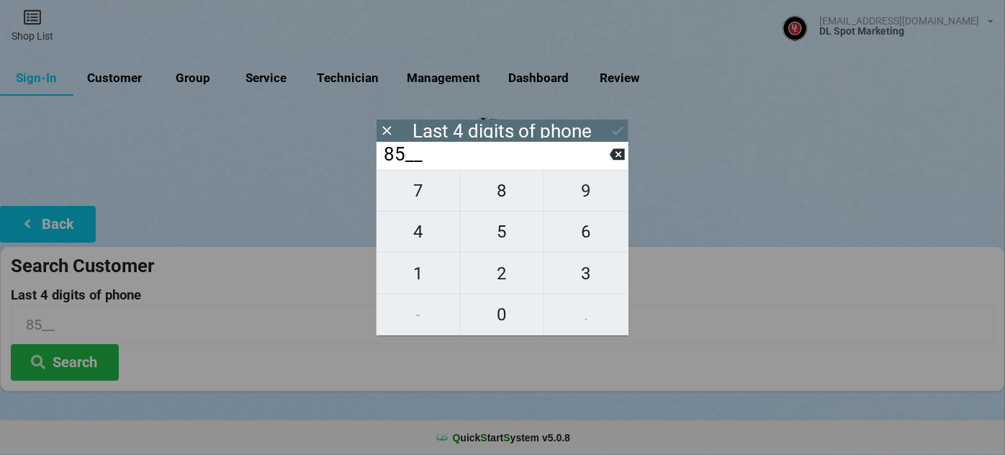
type input "859_"
type input "8596"
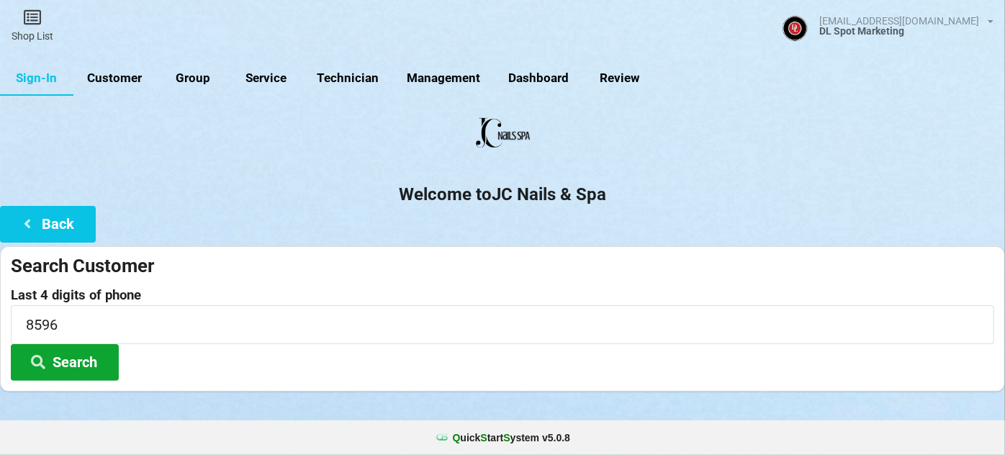
click at [75, 358] on button "Search" at bounding box center [65, 362] width 108 height 37
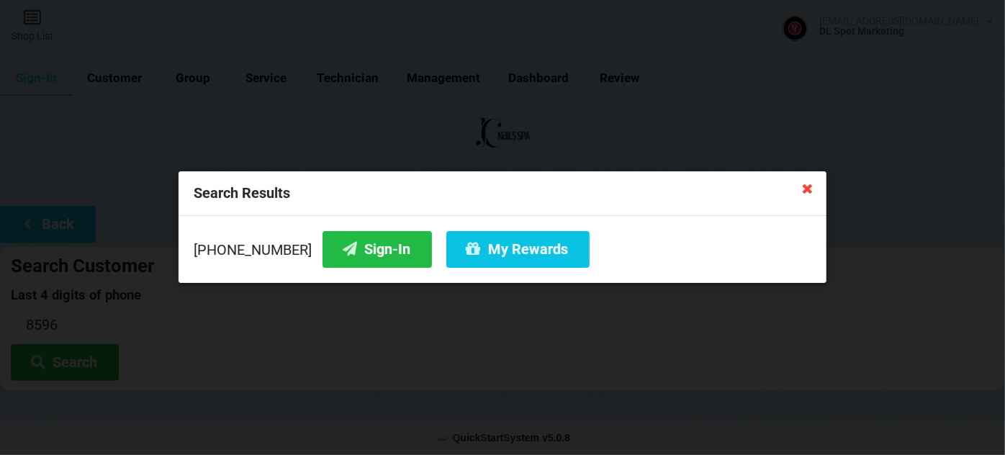
click at [805, 193] on icon at bounding box center [807, 187] width 23 height 23
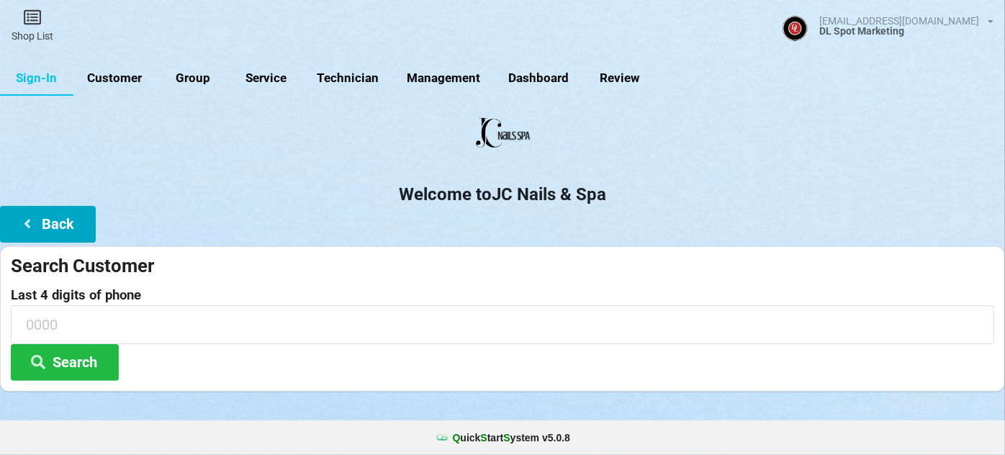
click at [63, 222] on button "Back" at bounding box center [48, 224] width 96 height 37
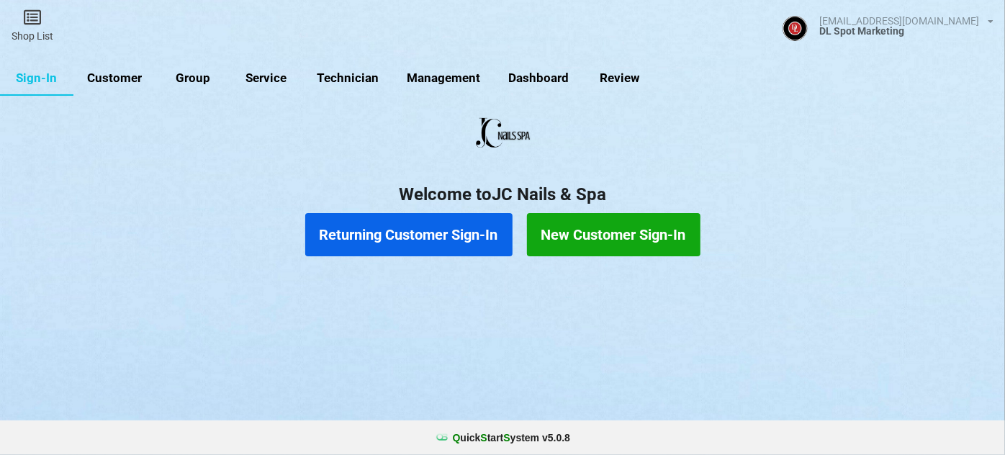
click at [599, 233] on button "New Customer Sign-In" at bounding box center [613, 234] width 173 height 43
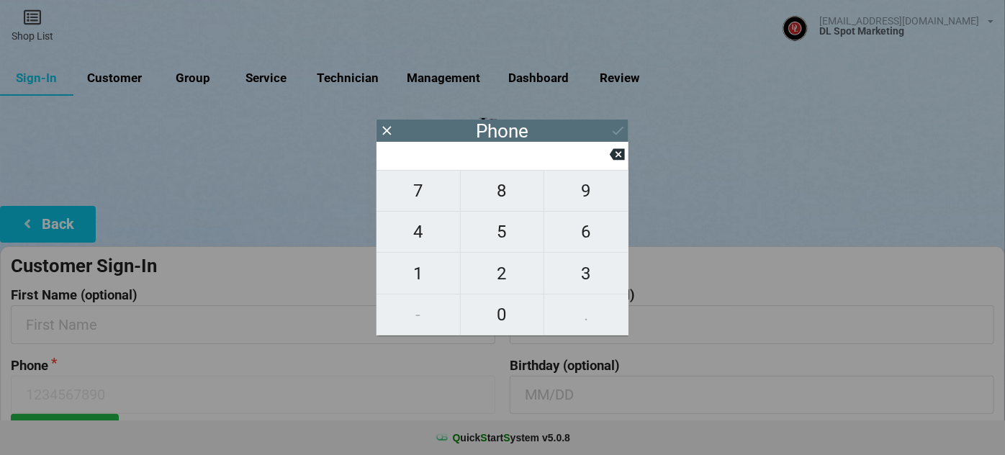
type input "9"
type input "92"
type input "925"
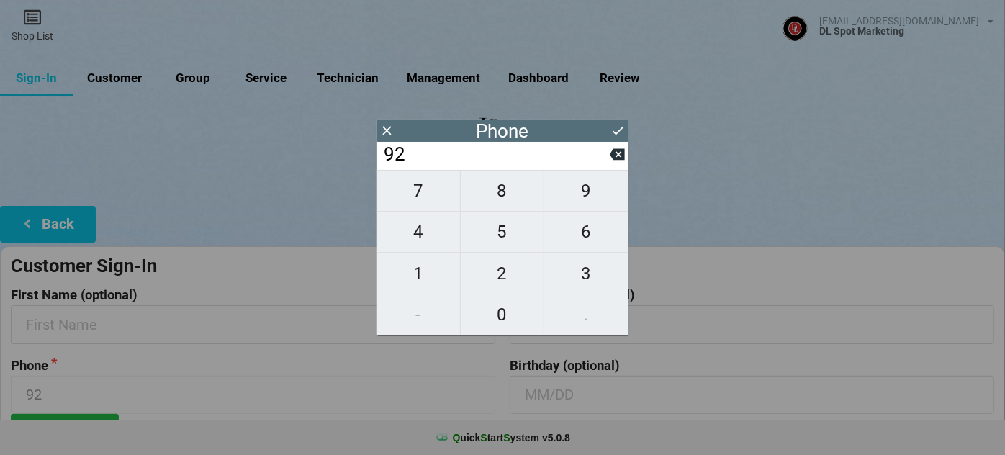
type input "925"
type input "9258"
type input "92587"
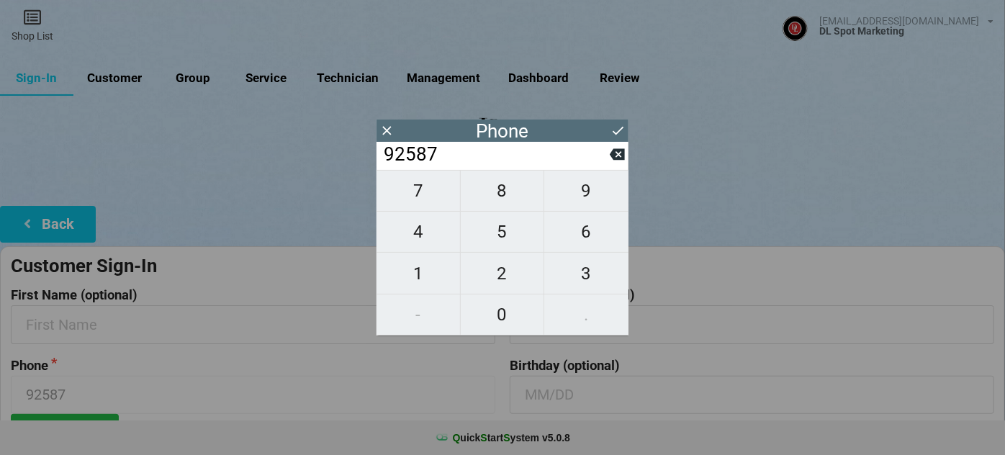
type input "925875"
type input "9258758"
type input "92587585"
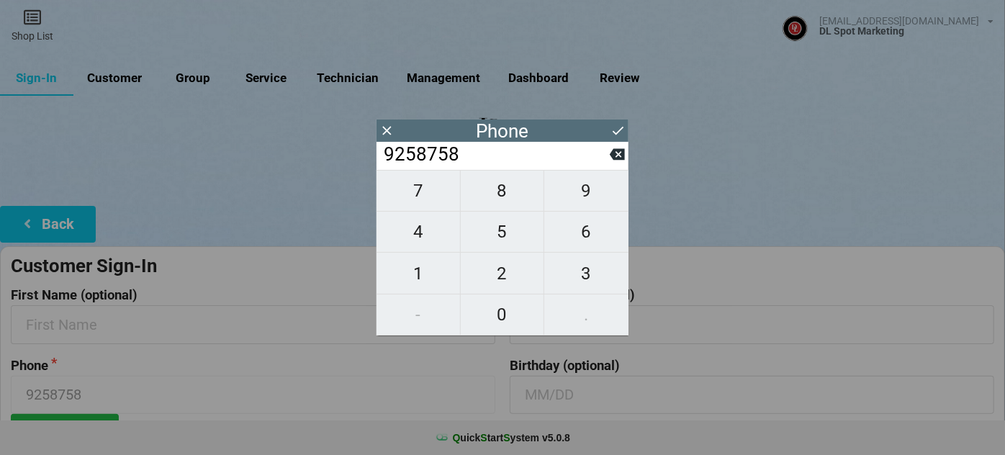
type input "92587585"
type input "925875859"
type input "9258758596"
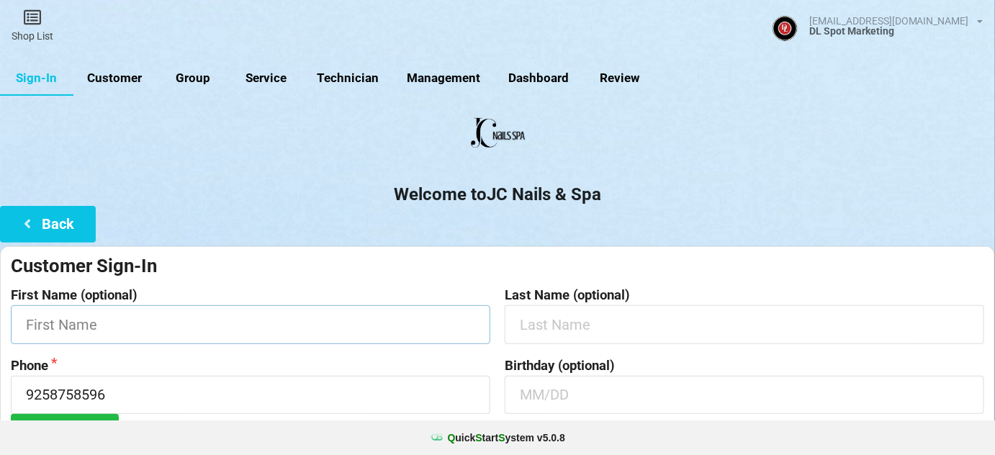
click at [124, 320] on input "text" at bounding box center [250, 324] width 479 height 38
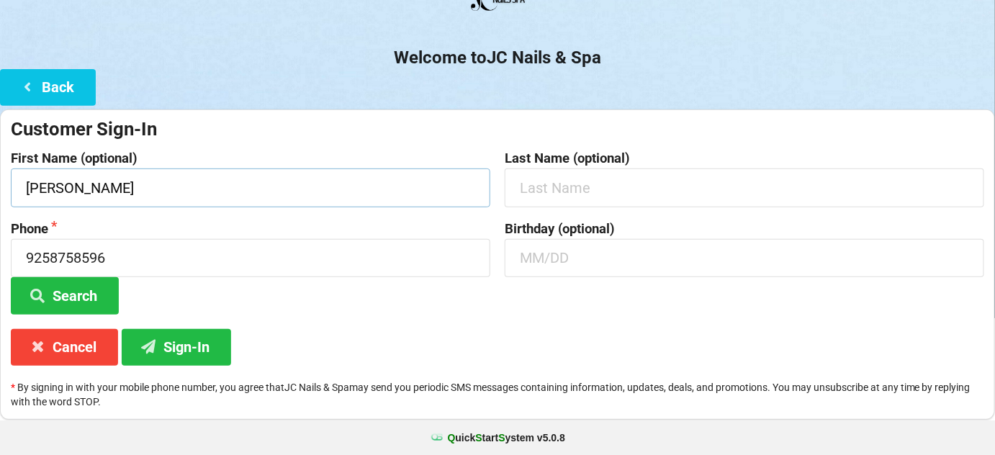
scroll to position [137, 0]
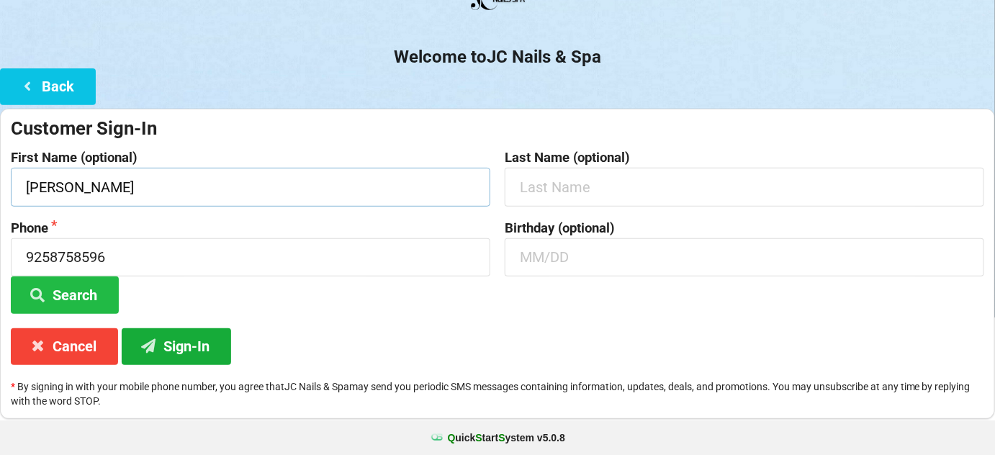
type input "[PERSON_NAME]"
click at [201, 348] on button "Sign-In" at bounding box center [179, 347] width 108 height 37
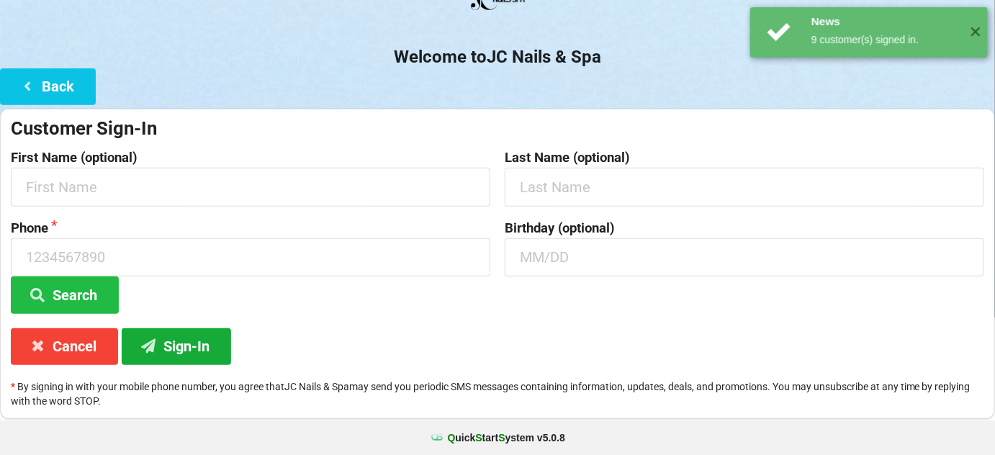
scroll to position [0, 0]
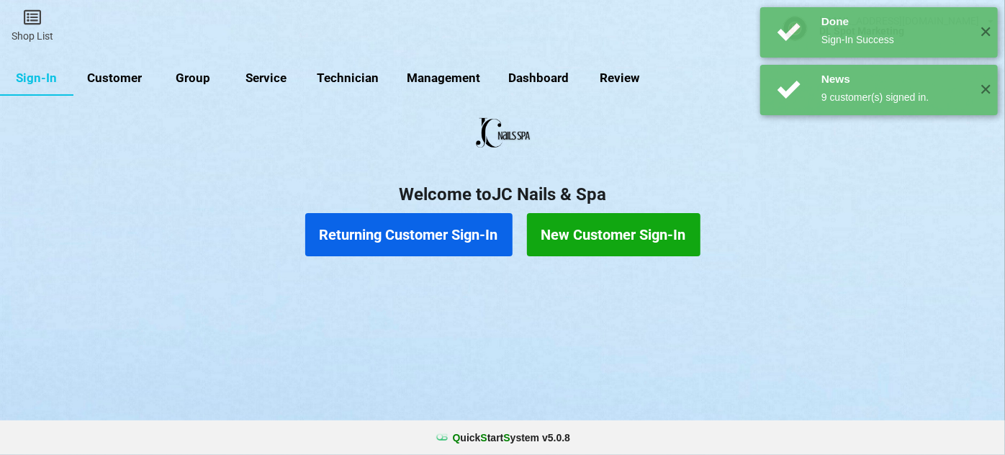
click at [431, 239] on button "Returning Customer Sign-In" at bounding box center [408, 234] width 207 height 43
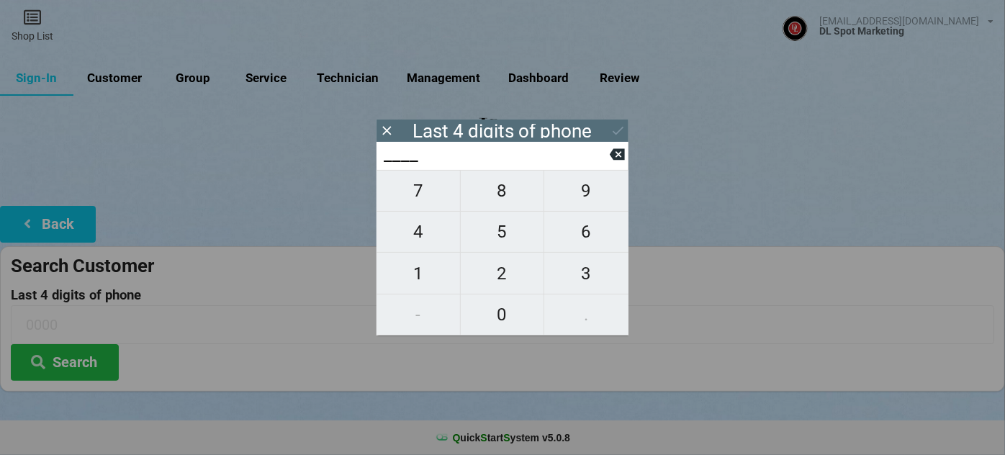
type input "7___"
type input "78__"
type input "781_"
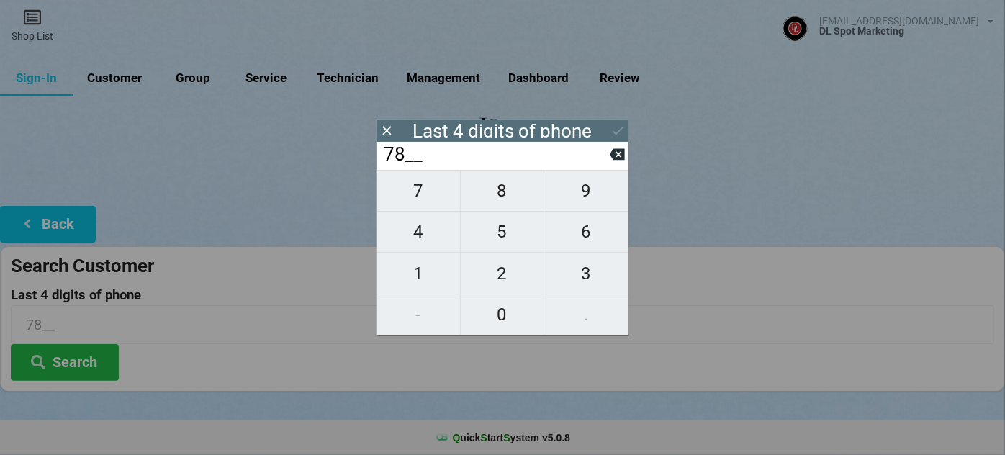
type input "781_"
type input "7815"
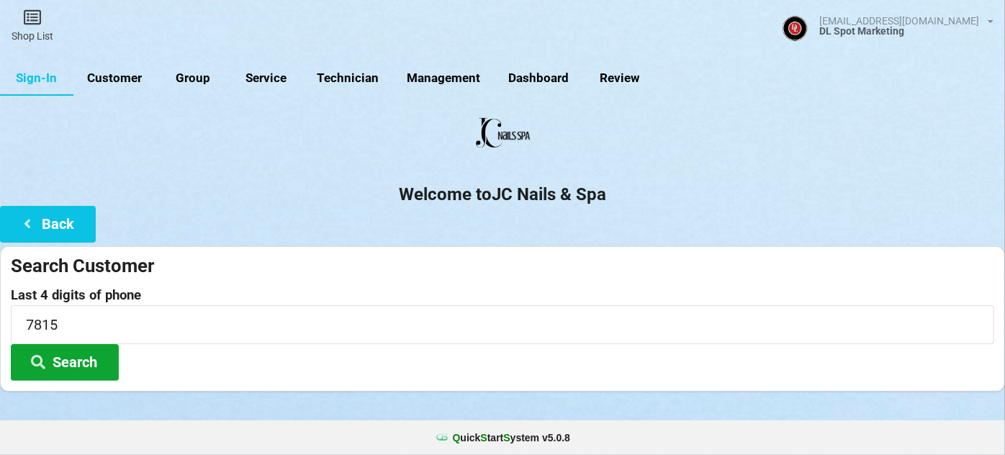
click at [80, 361] on button "Search" at bounding box center [65, 362] width 108 height 37
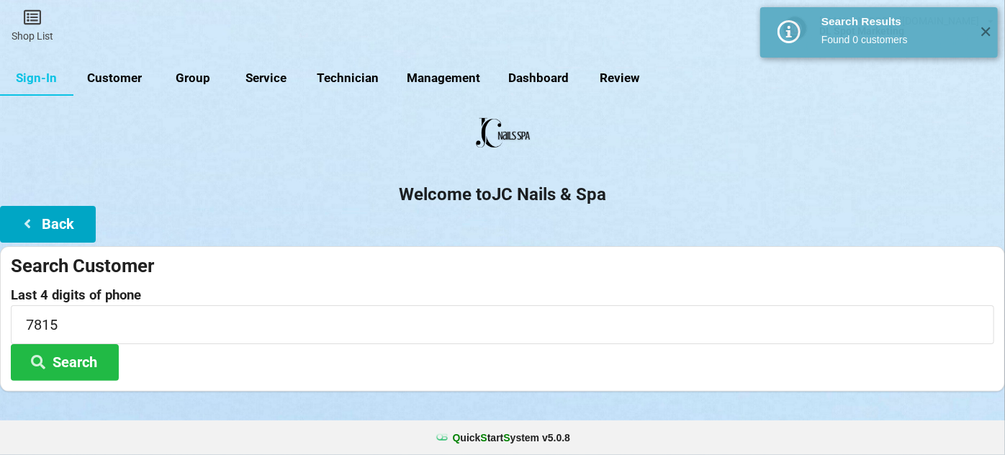
click at [71, 215] on button "Back" at bounding box center [48, 224] width 96 height 37
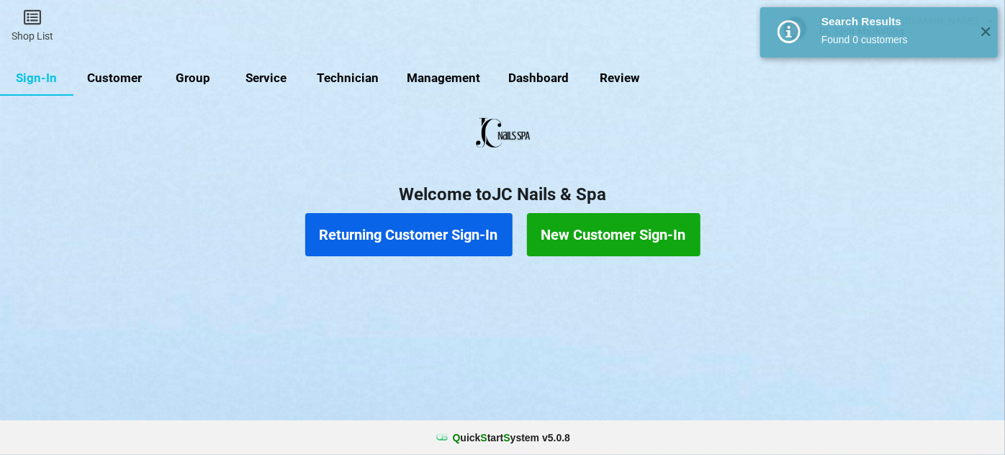
click at [596, 229] on button "New Customer Sign-In" at bounding box center [613, 234] width 173 height 43
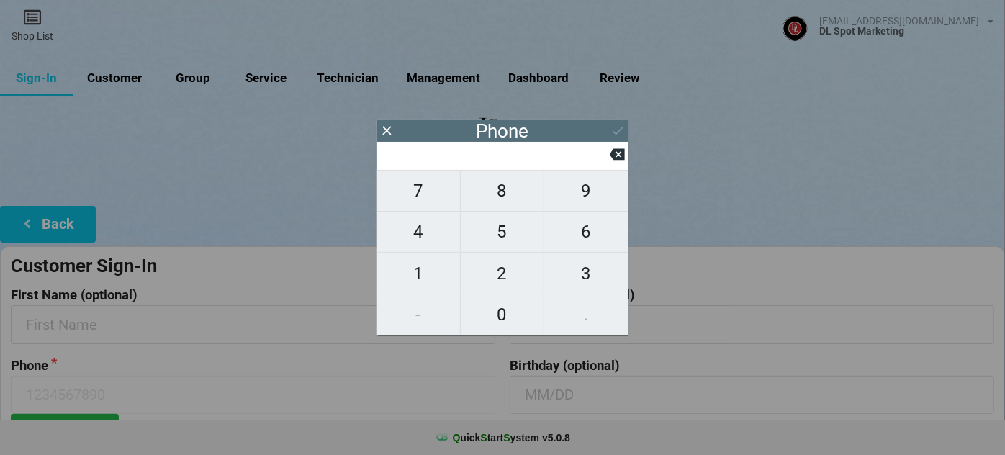
type input "6"
type input "65"
type input "650"
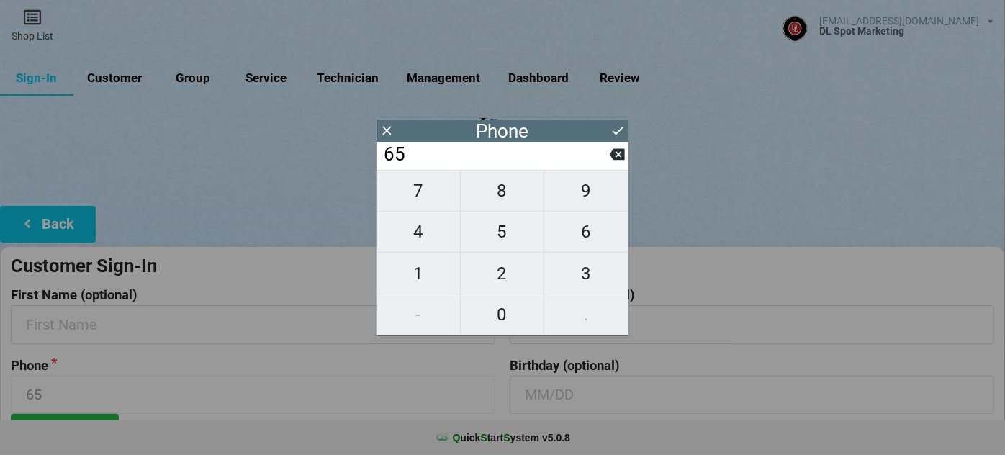
type input "650"
type input "6506"
type input "65063"
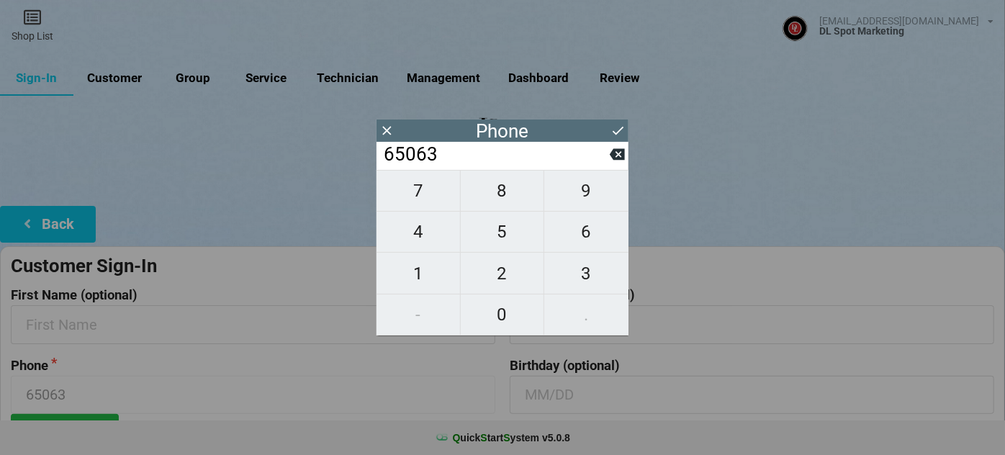
type input "650630"
type input "6506307"
type input "65063078"
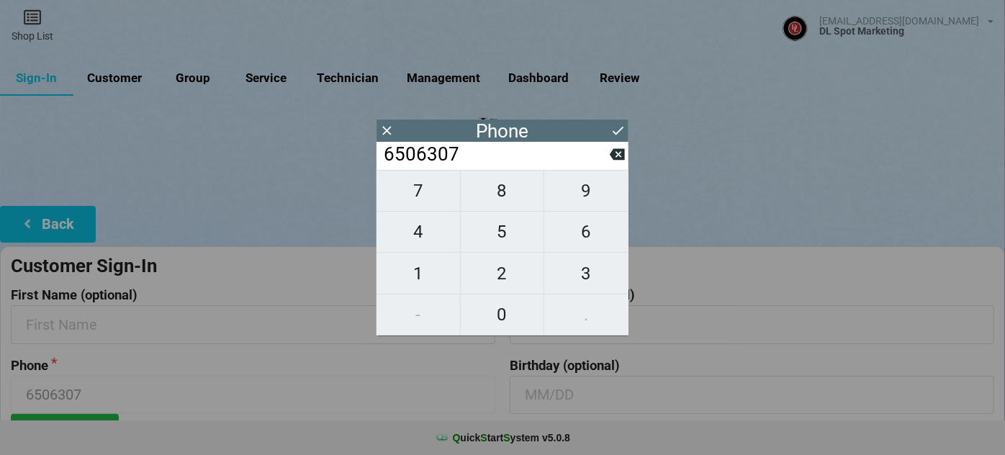
type input "65063078"
type input "650630781"
type input "6506307815"
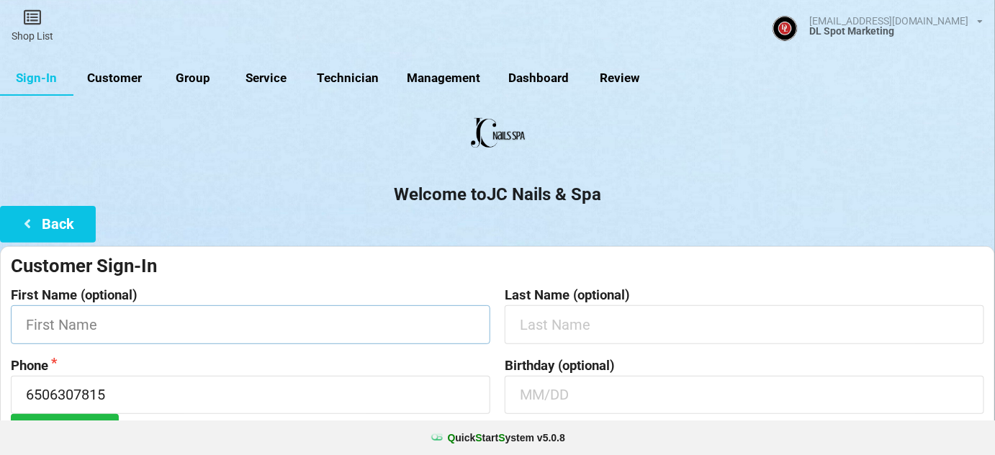
click at [196, 321] on input "text" at bounding box center [250, 324] width 479 height 38
type input "Neez"
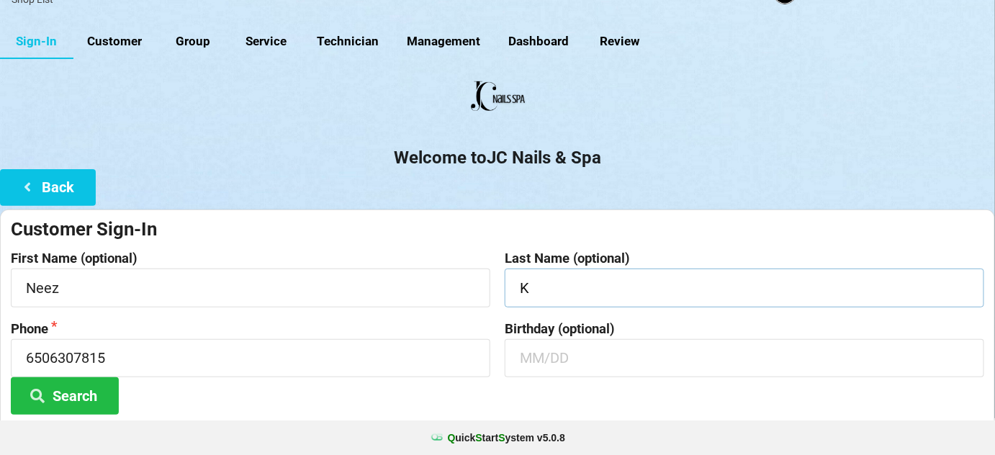
scroll to position [137, 0]
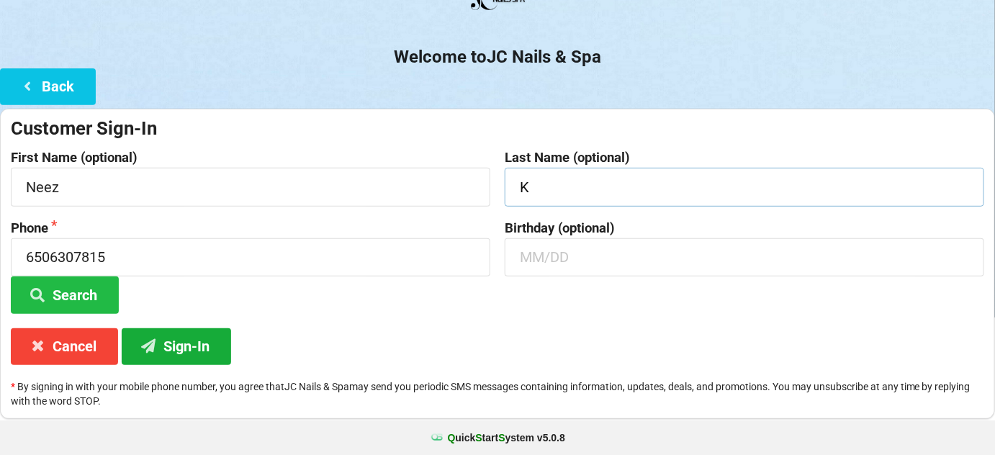
type input "K"
click at [186, 344] on button "Sign-In" at bounding box center [176, 346] width 109 height 37
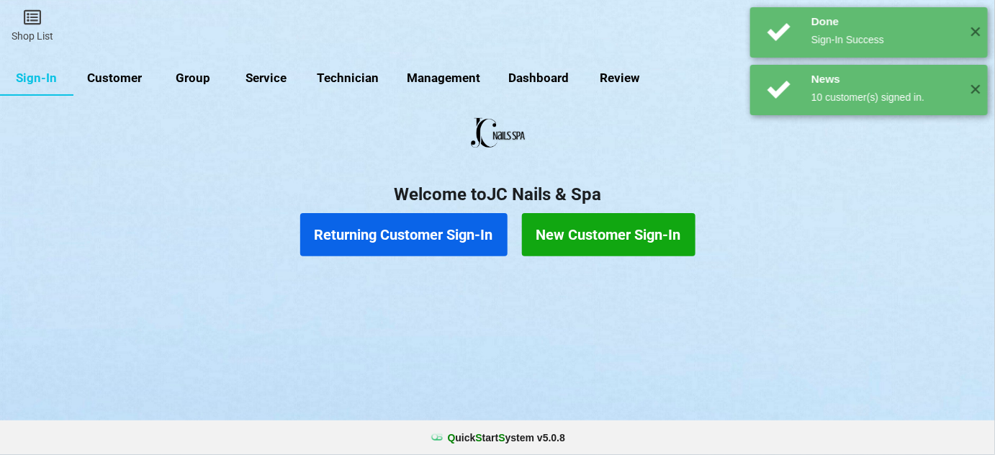
scroll to position [0, 0]
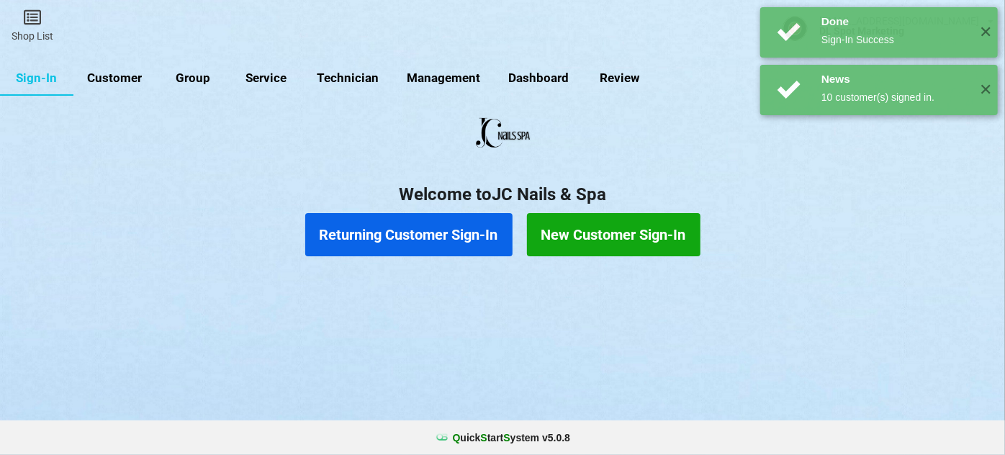
click at [435, 237] on button "Returning Customer Sign-In" at bounding box center [408, 234] width 207 height 43
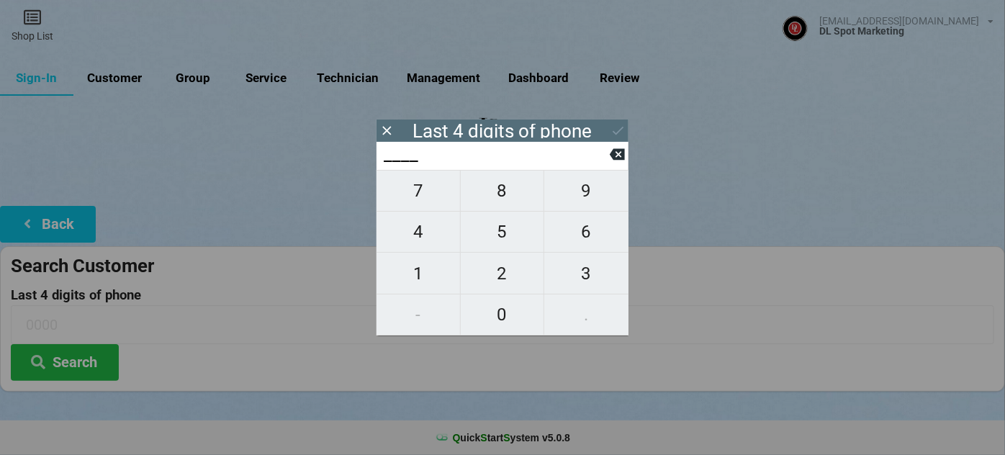
type input "4___"
type input "47__"
type input "478_"
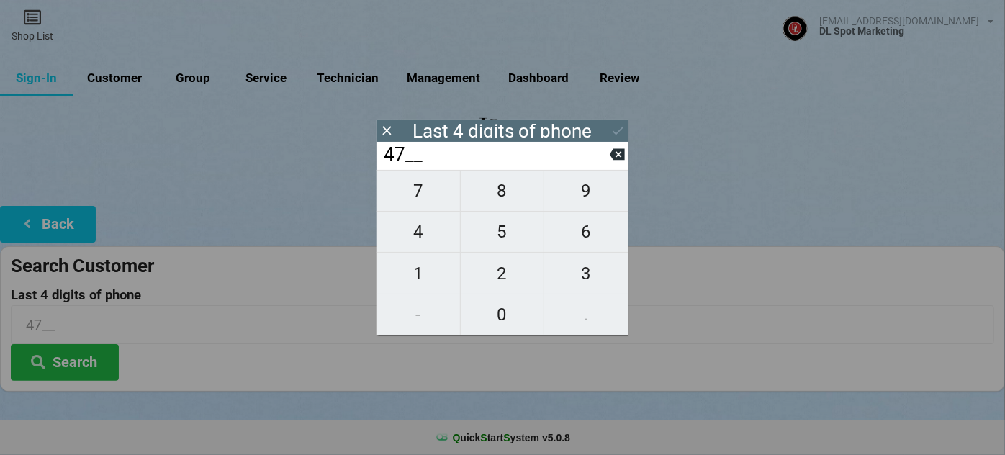
type input "478_"
type input "475_"
type input "4758"
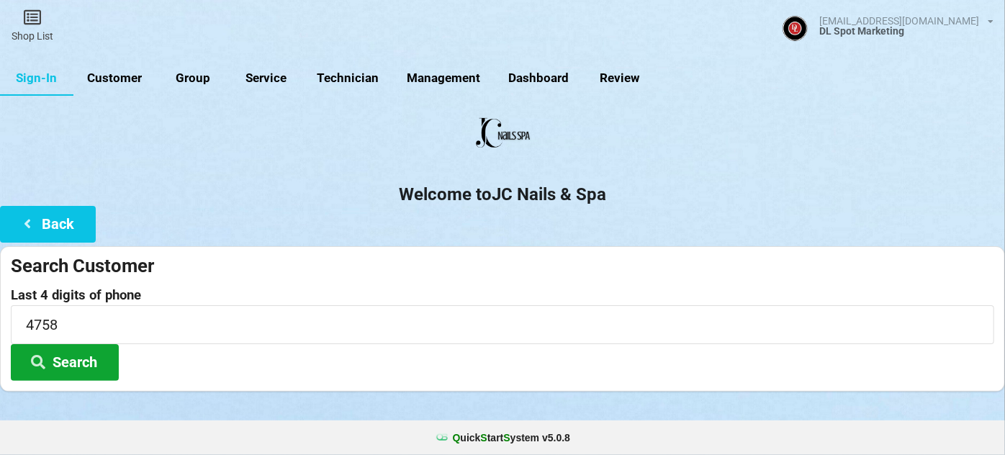
click at [74, 361] on button "Search" at bounding box center [65, 362] width 108 height 37
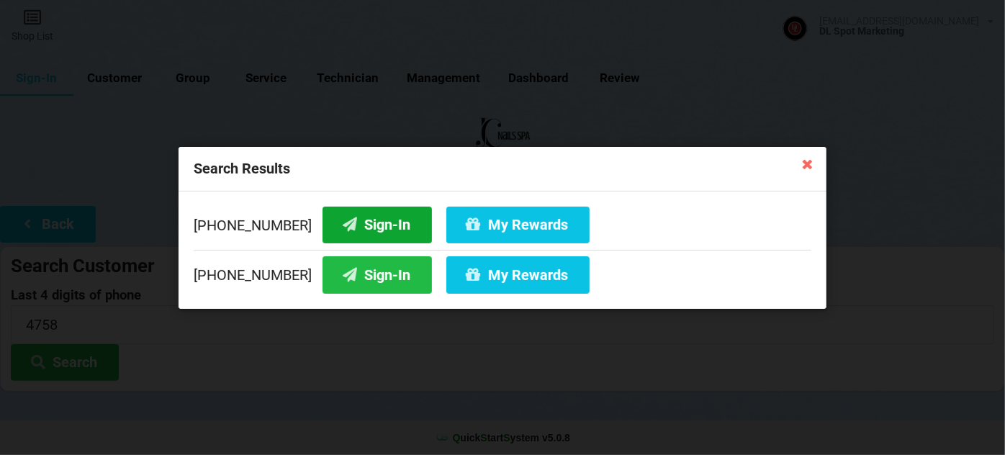
click at [362, 224] on button "Sign-In" at bounding box center [376, 224] width 109 height 37
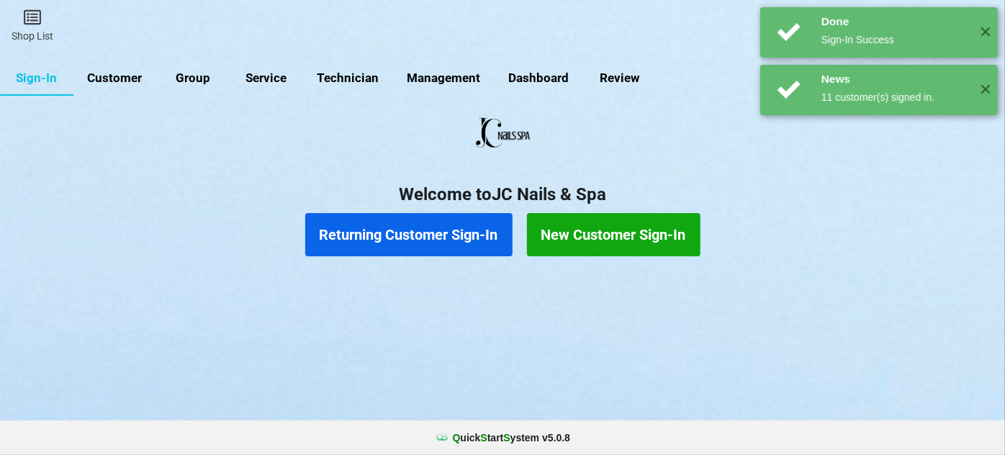
click at [398, 240] on button "Returning Customer Sign-In" at bounding box center [412, 233] width 199 height 41
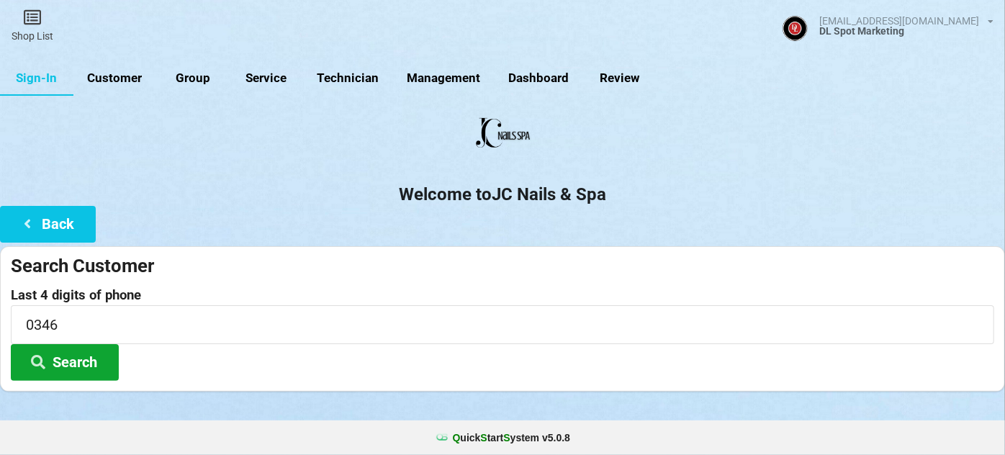
click at [81, 350] on button "Search" at bounding box center [65, 362] width 108 height 37
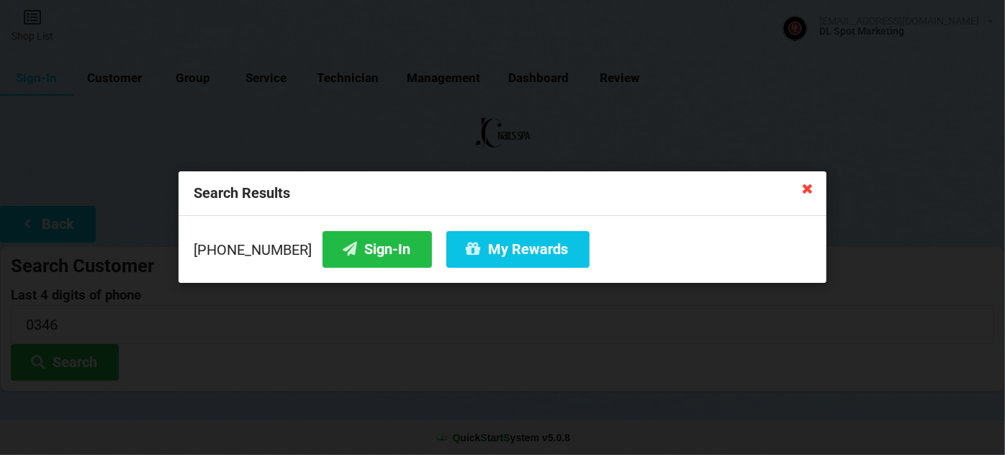
click at [810, 189] on icon at bounding box center [807, 187] width 23 height 23
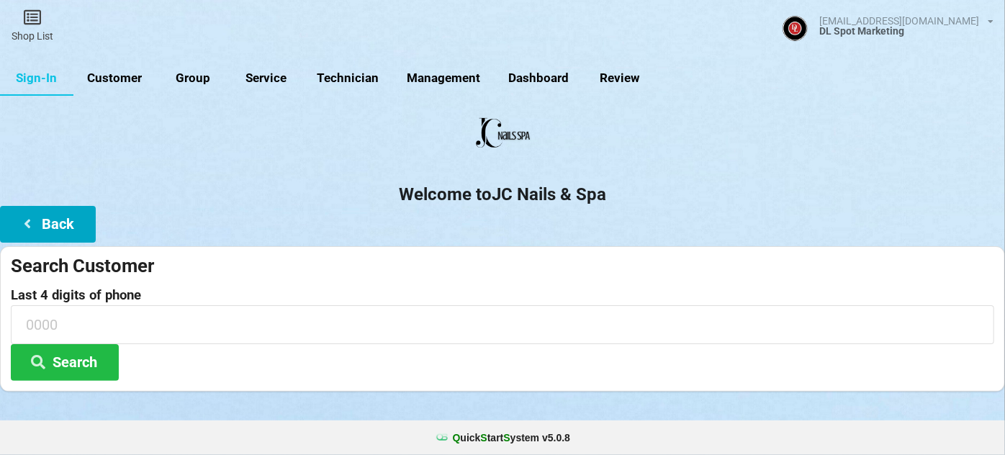
click at [70, 220] on button "Back" at bounding box center [48, 224] width 96 height 37
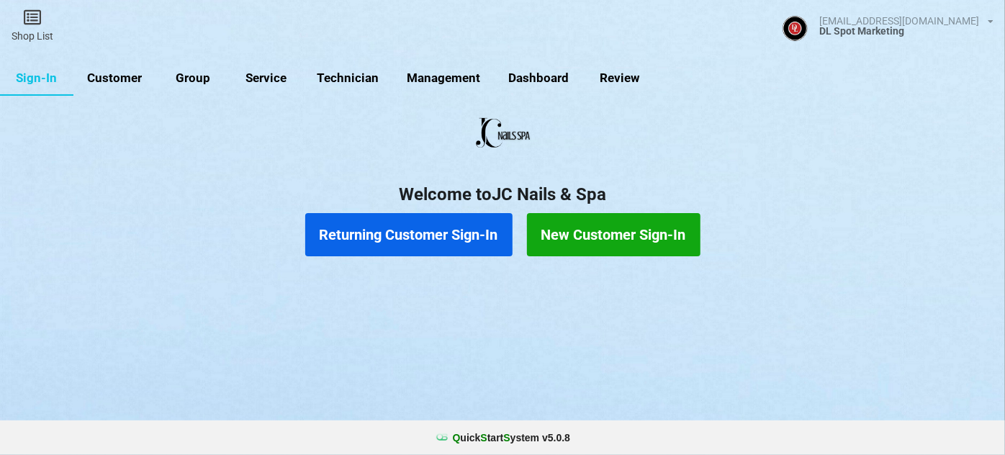
click at [597, 237] on button "New Customer Sign-In" at bounding box center [613, 234] width 173 height 43
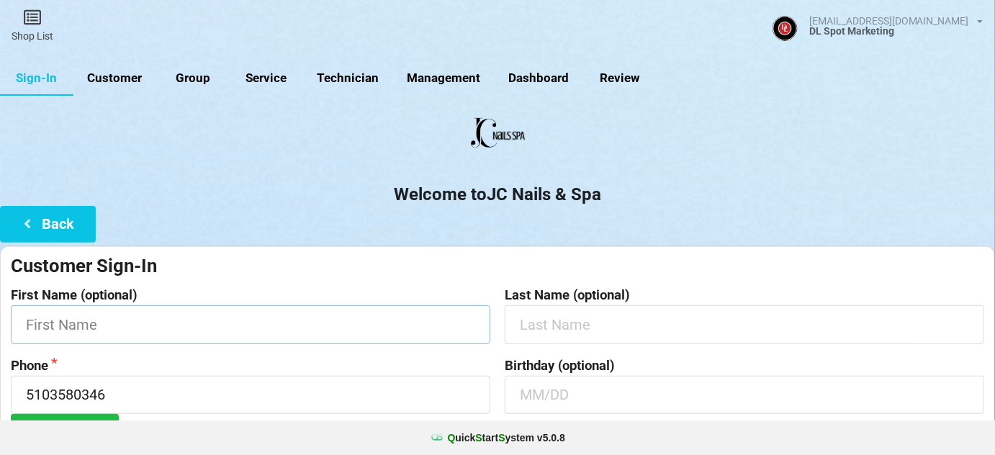
click at [173, 322] on input "text" at bounding box center [250, 324] width 479 height 38
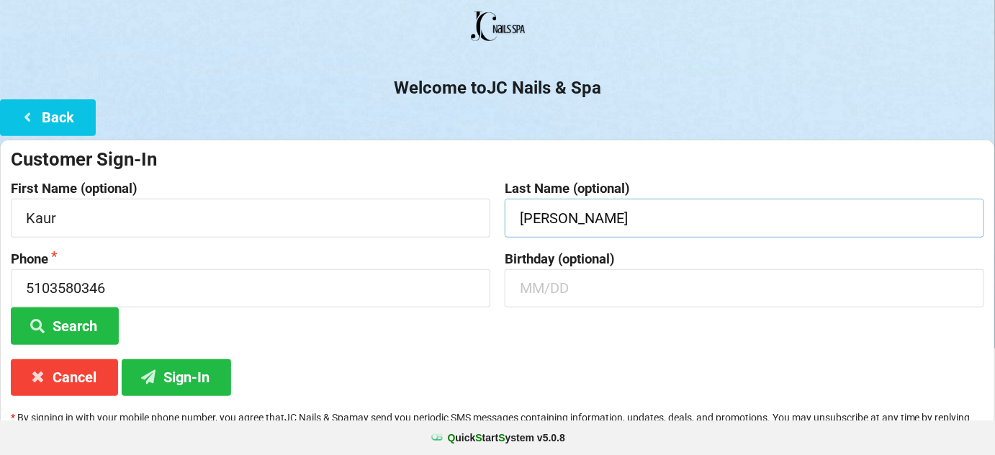
scroll to position [137, 0]
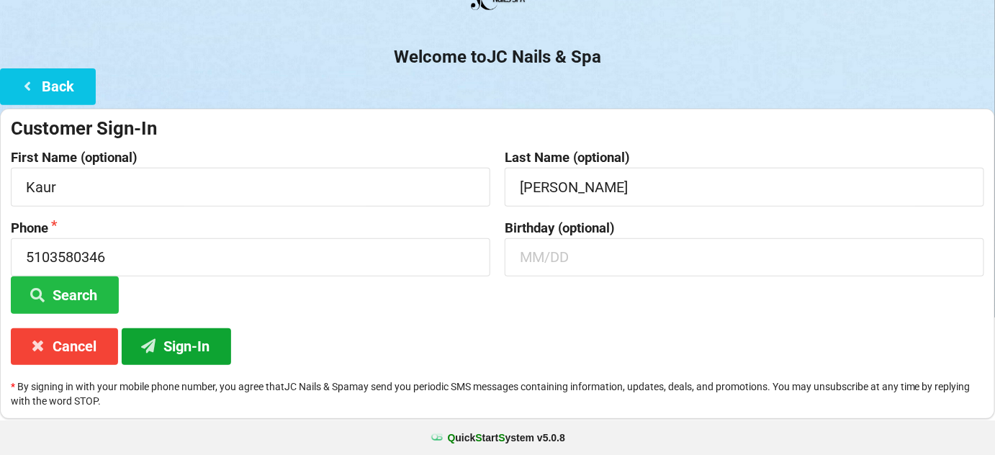
click at [177, 345] on button "Sign-In" at bounding box center [176, 346] width 109 height 37
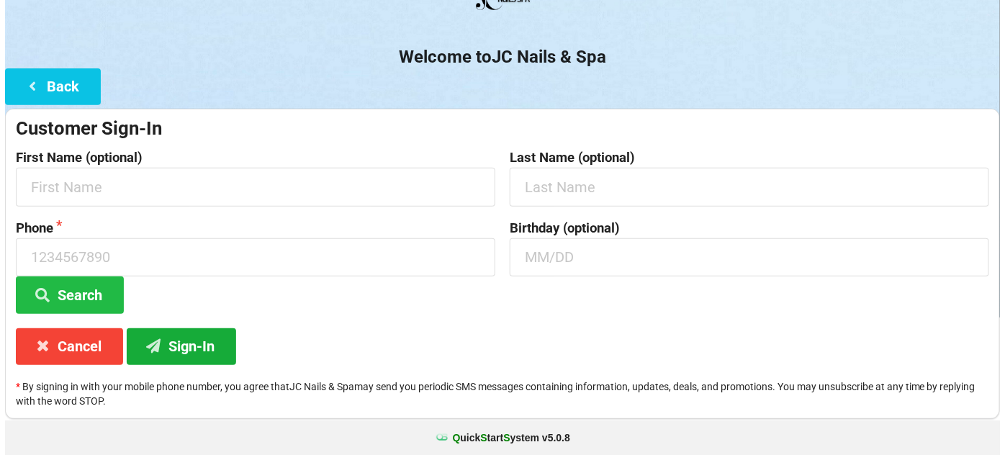
scroll to position [0, 0]
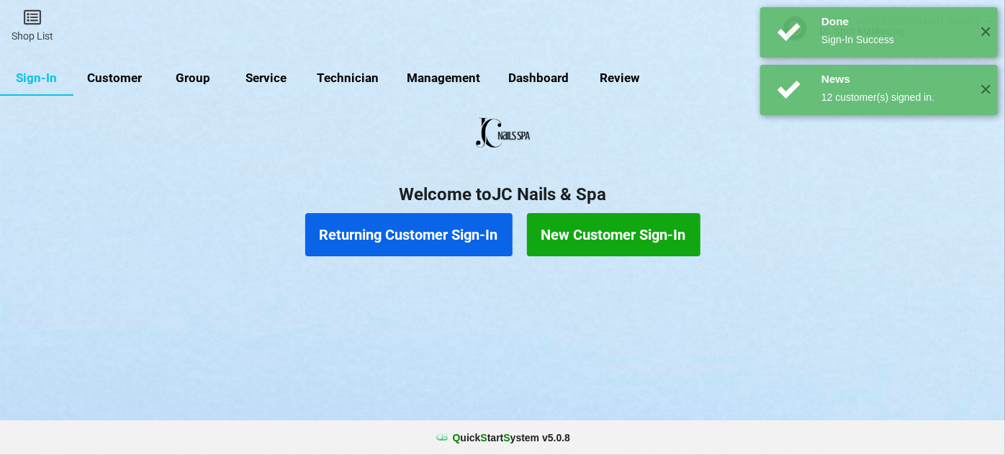
click at [133, 78] on link "Customer" at bounding box center [114, 78] width 83 height 35
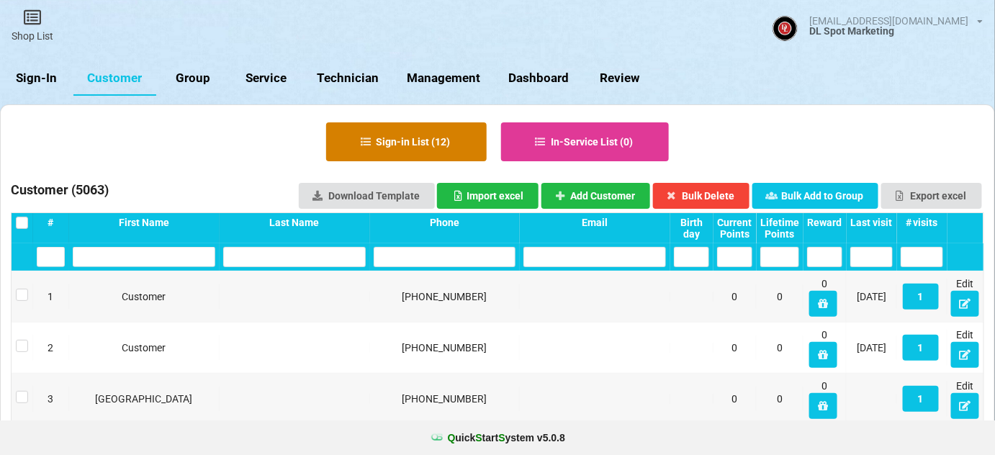
click at [447, 149] on button "Sign-in List ( 12 )" at bounding box center [406, 141] width 160 height 39
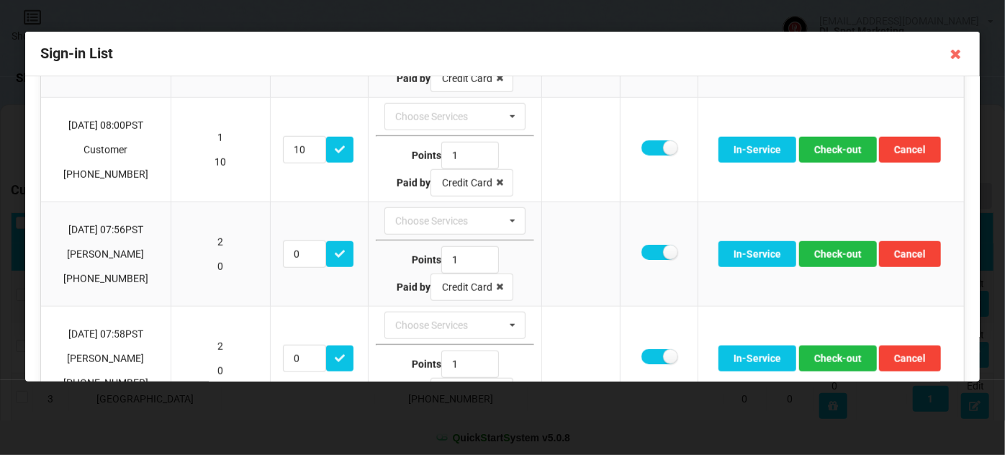
scroll to position [697, 0]
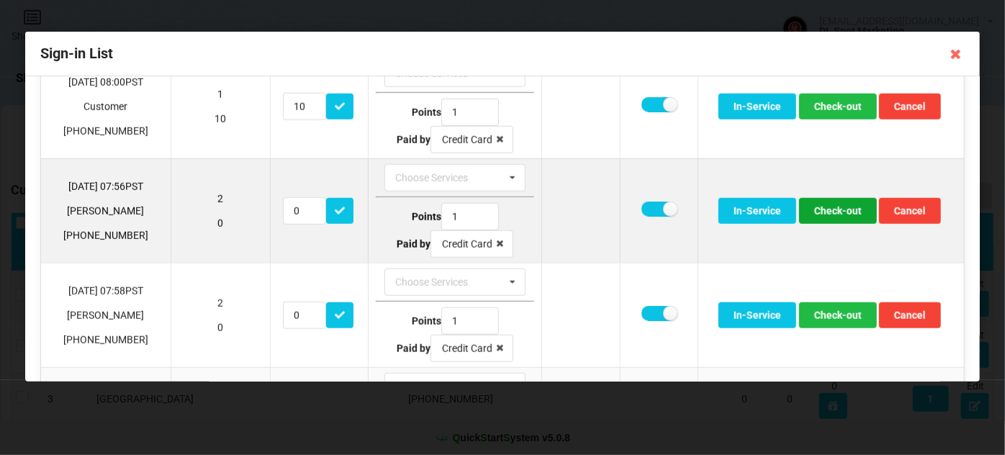
click at [823, 204] on button "Check-out" at bounding box center [838, 211] width 78 height 26
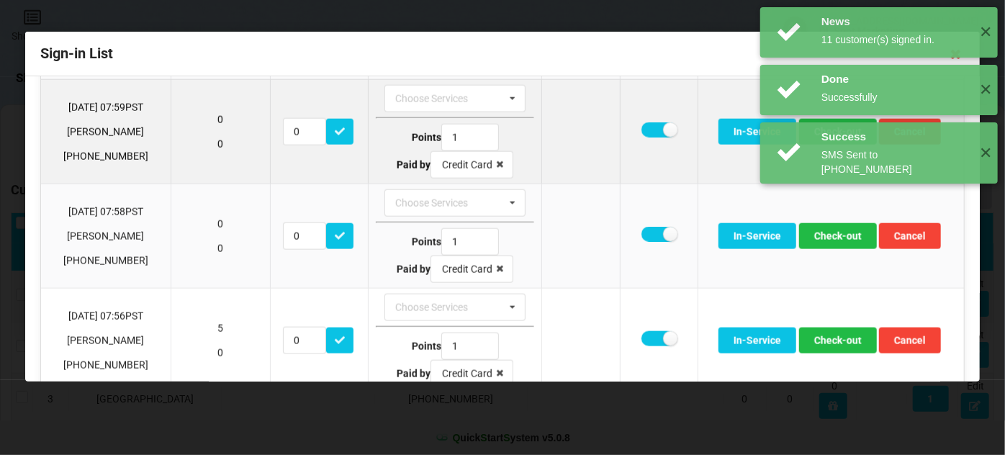
scroll to position [897, 0]
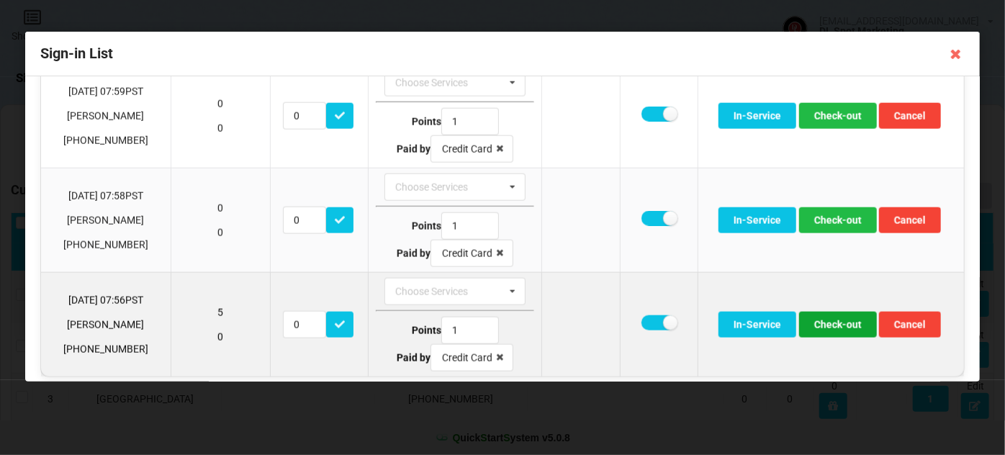
click at [841, 322] on button "Check-out" at bounding box center [838, 325] width 78 height 26
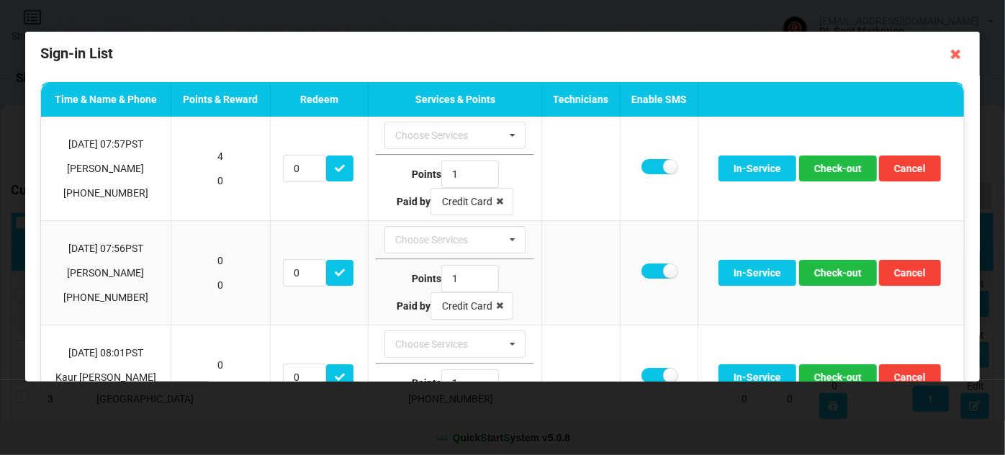
scroll to position [8, 0]
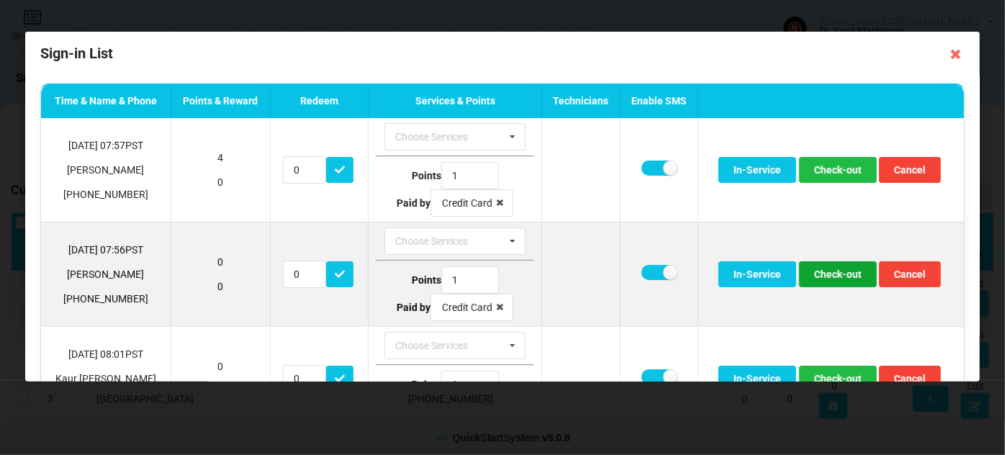
click at [848, 275] on button "Check-out" at bounding box center [838, 274] width 78 height 26
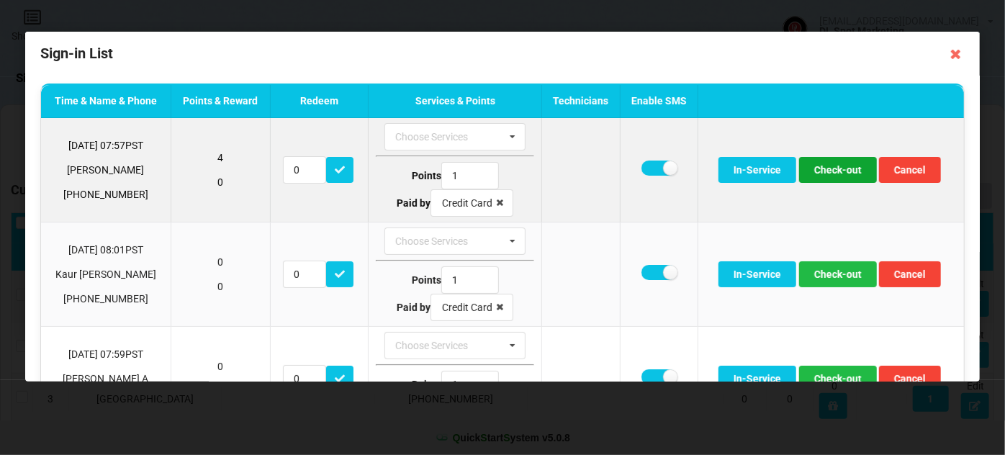
click at [830, 173] on button "Check-out" at bounding box center [838, 170] width 78 height 26
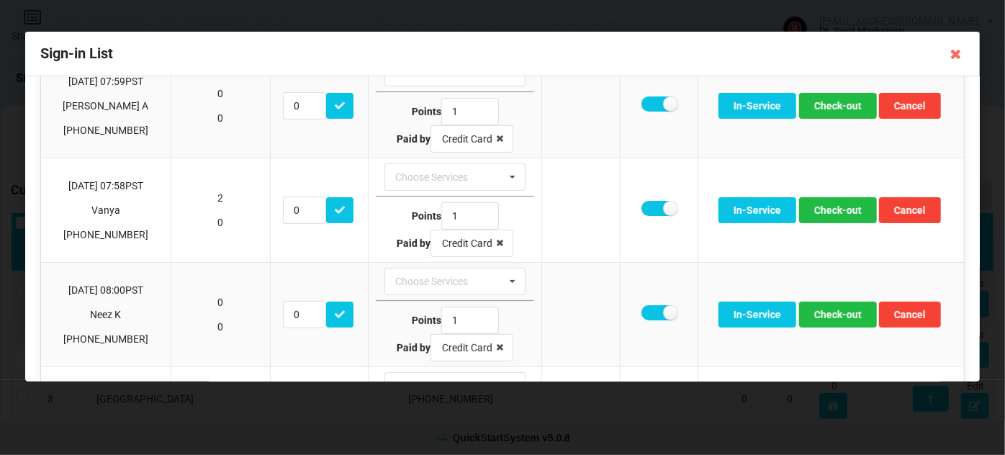
scroll to position [182, 0]
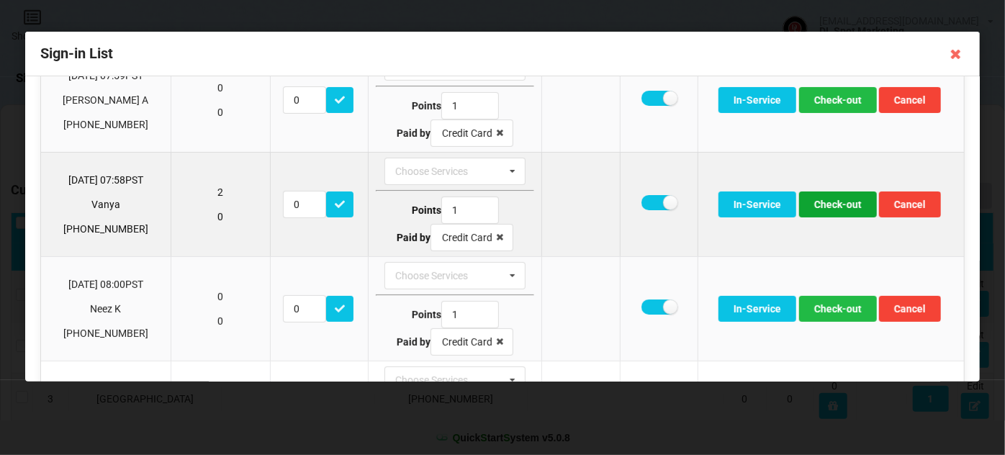
click at [838, 206] on button "Check-out" at bounding box center [838, 204] width 78 height 26
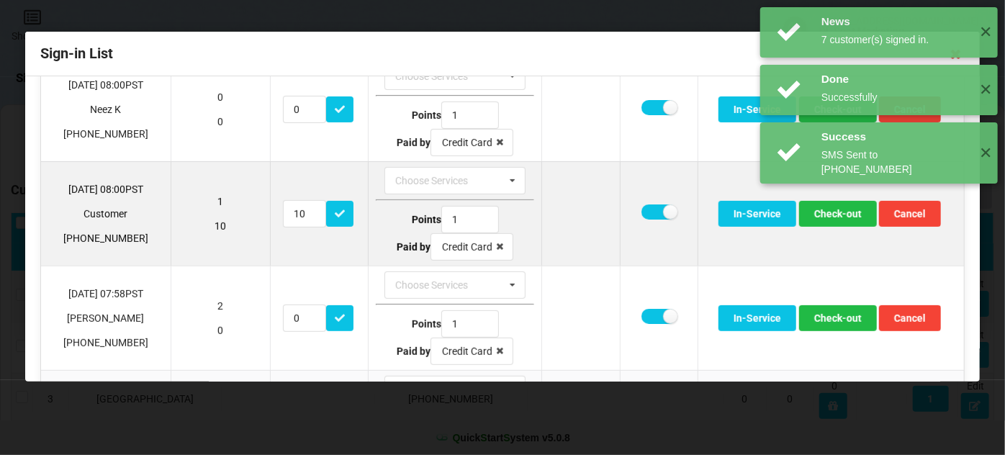
scroll to position [357, 0]
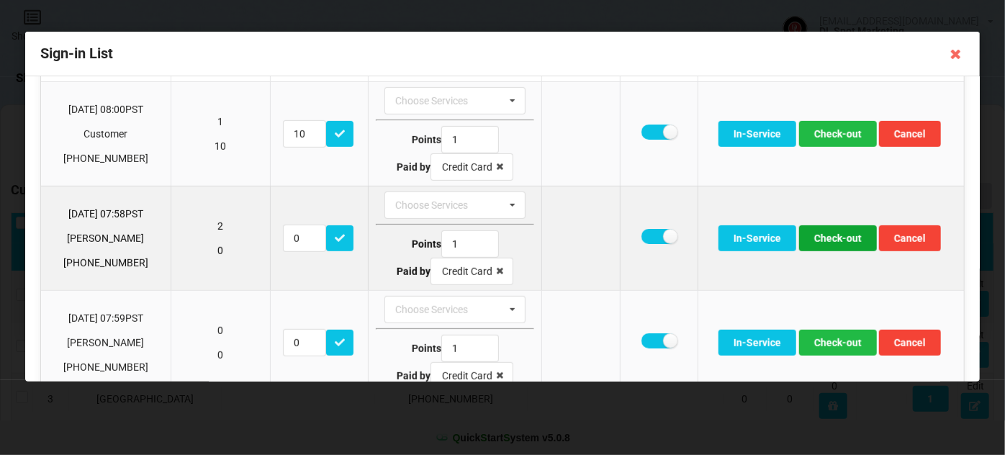
click at [836, 236] on button "Check-out" at bounding box center [838, 238] width 78 height 26
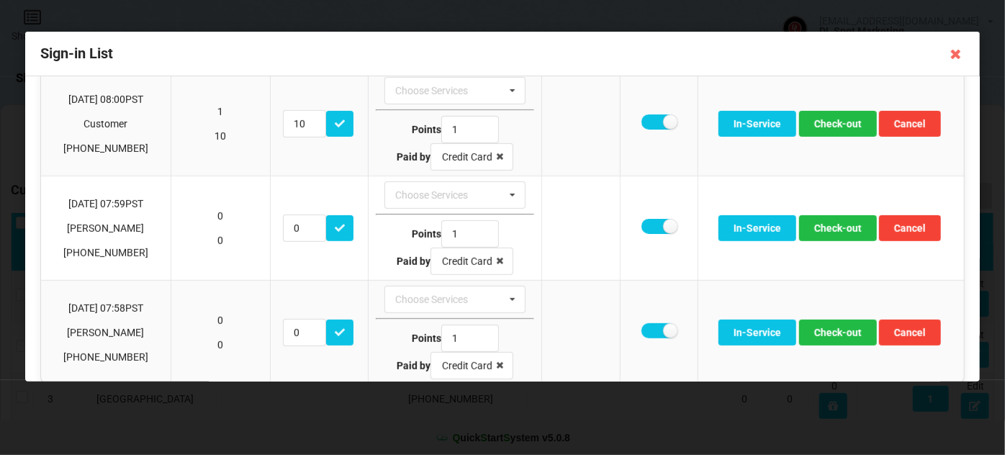
scroll to position [380, 0]
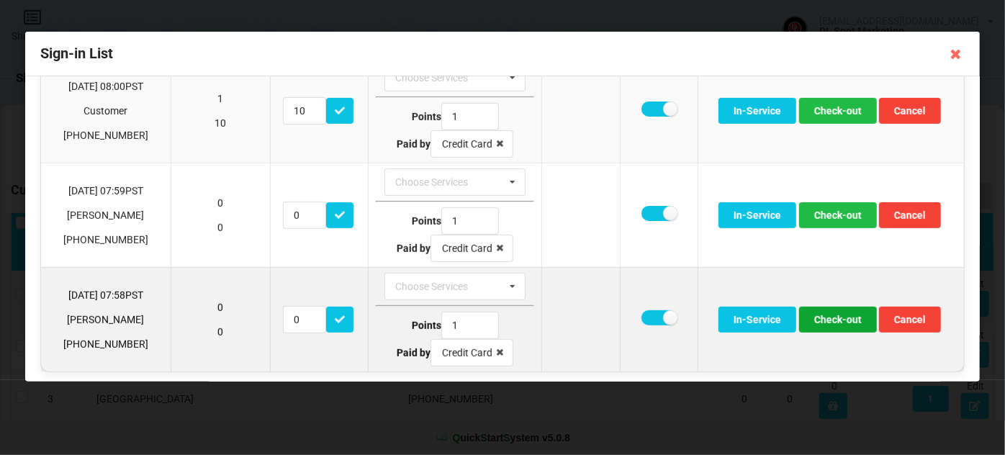
click at [838, 318] on button "Check-out" at bounding box center [838, 320] width 78 height 26
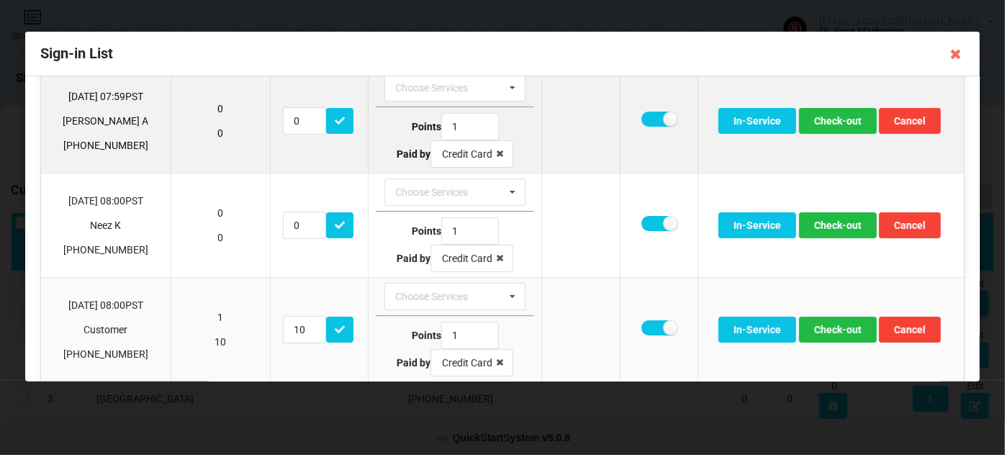
scroll to position [174, 0]
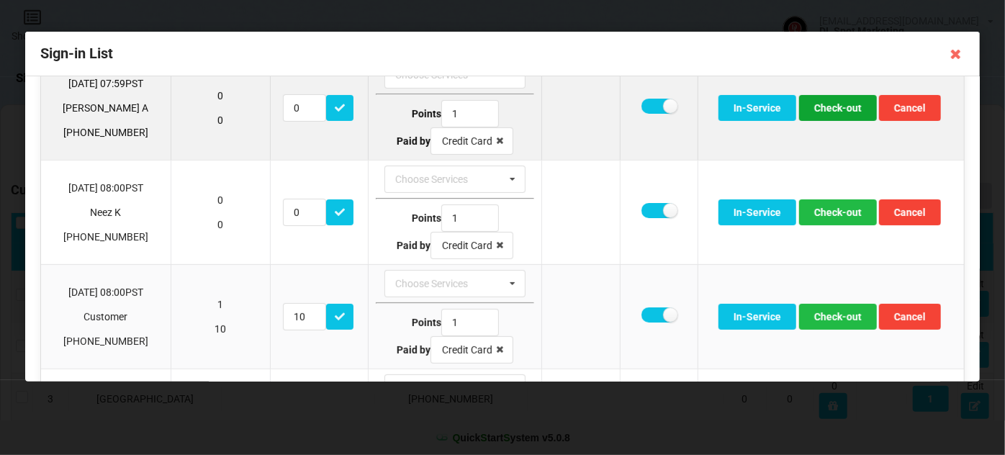
click at [839, 109] on button "Check-out" at bounding box center [838, 108] width 78 height 26
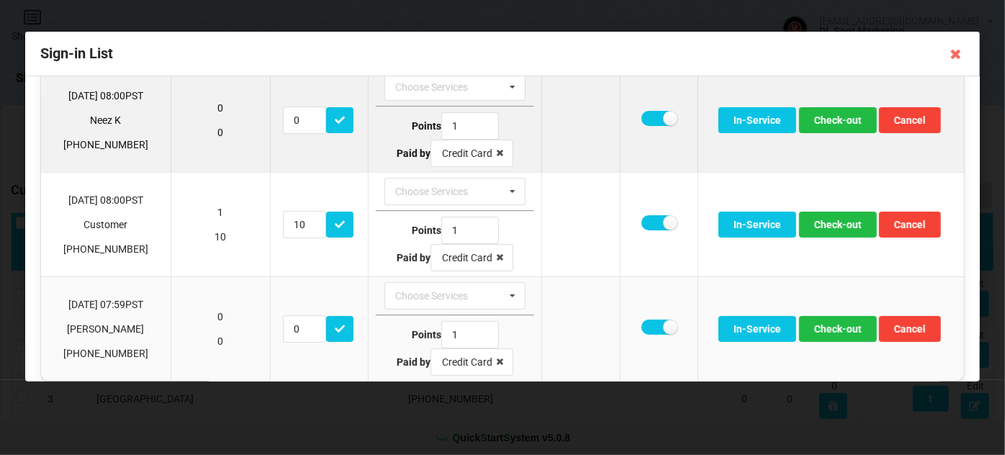
scroll to position [173, 0]
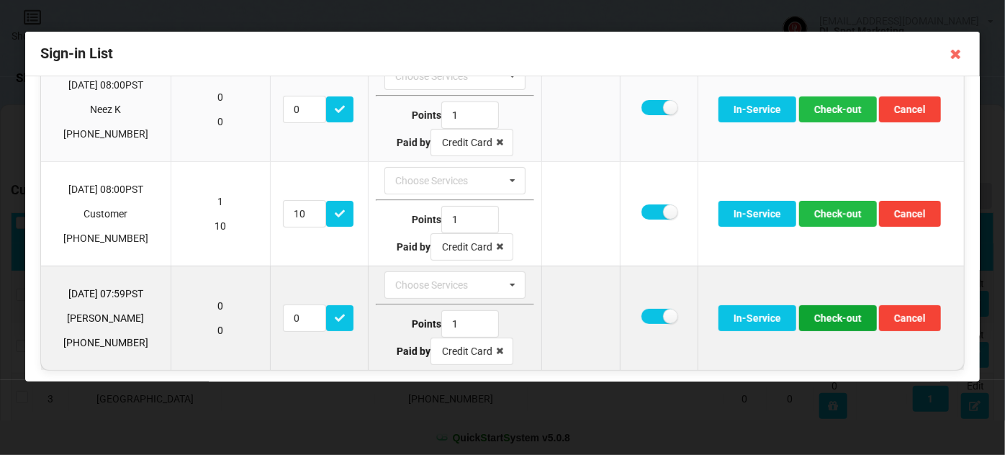
click at [835, 319] on button "Check-out" at bounding box center [838, 318] width 78 height 26
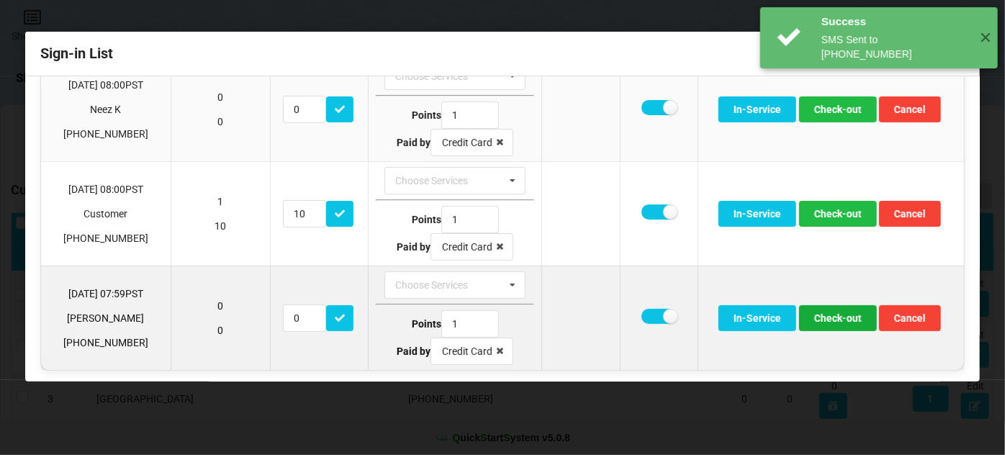
scroll to position [70, 0]
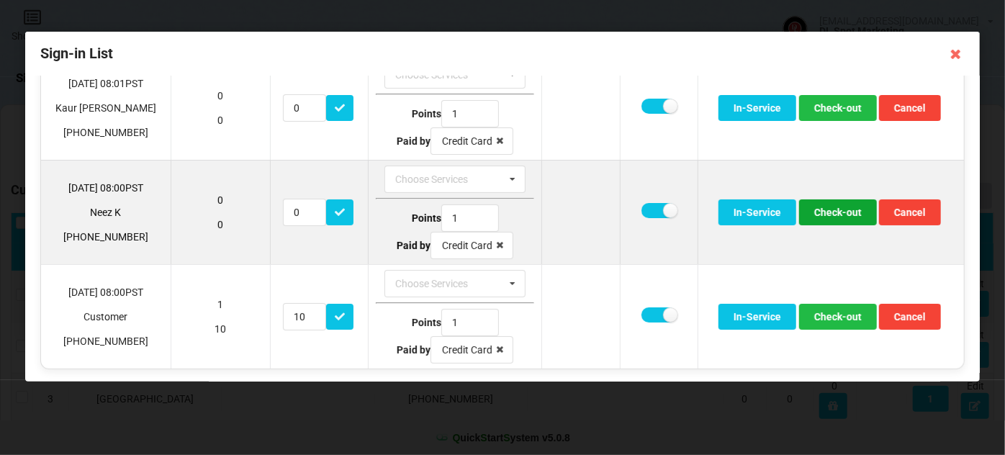
click at [844, 204] on button "Check-out" at bounding box center [838, 212] width 78 height 26
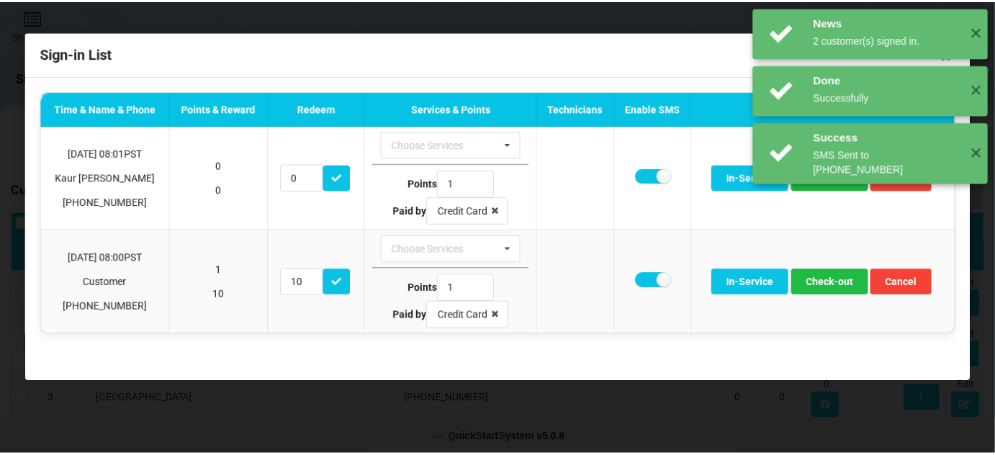
scroll to position [0, 0]
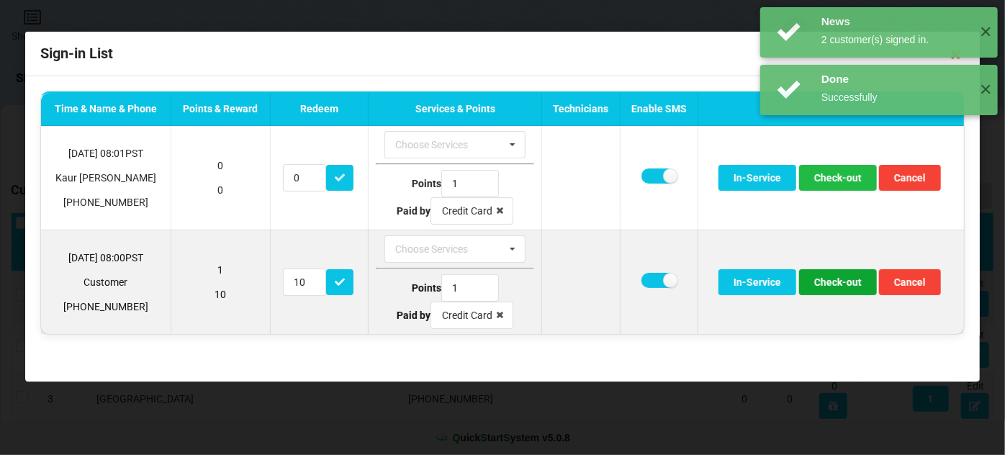
click at [836, 282] on button "Check-out" at bounding box center [838, 282] width 78 height 26
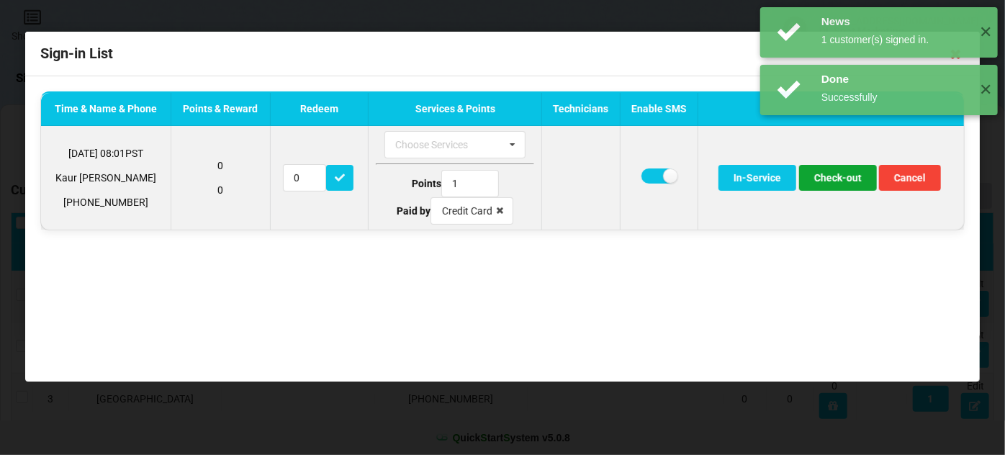
click at [850, 181] on button "Check-out" at bounding box center [838, 178] width 78 height 26
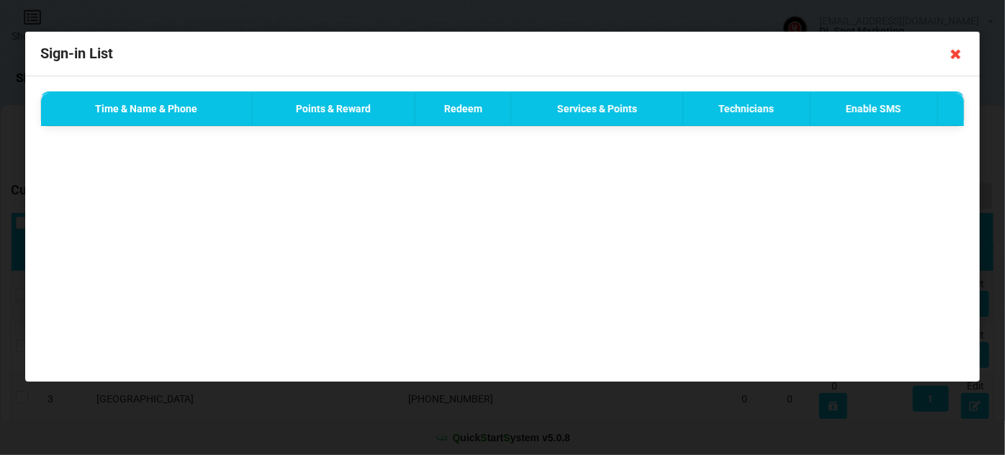
click at [958, 54] on icon at bounding box center [955, 53] width 23 height 23
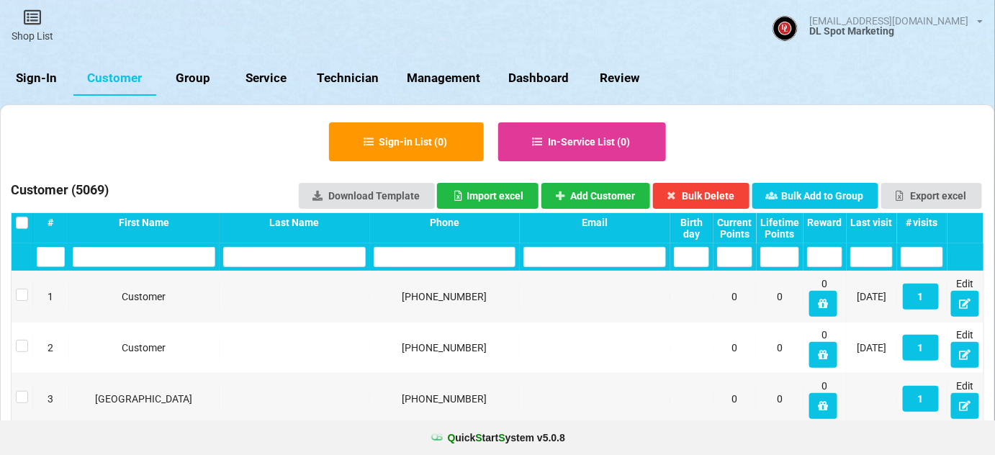
click at [869, 217] on div "Last visit" at bounding box center [871, 223] width 42 height 12
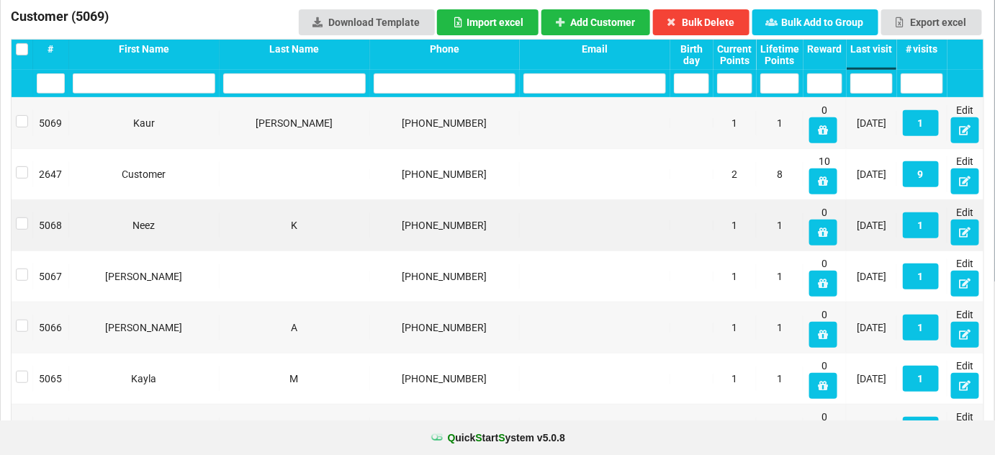
scroll to position [174, 0]
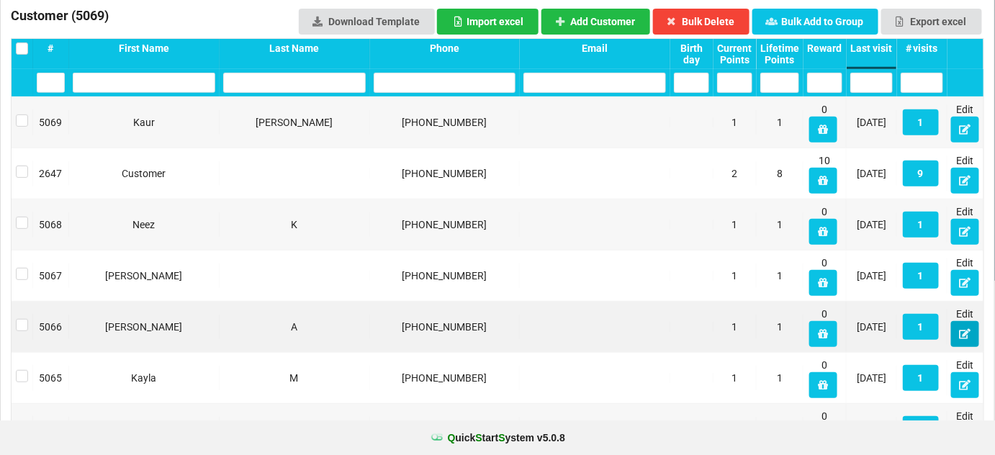
click at [965, 333] on icon at bounding box center [965, 333] width 12 height 9
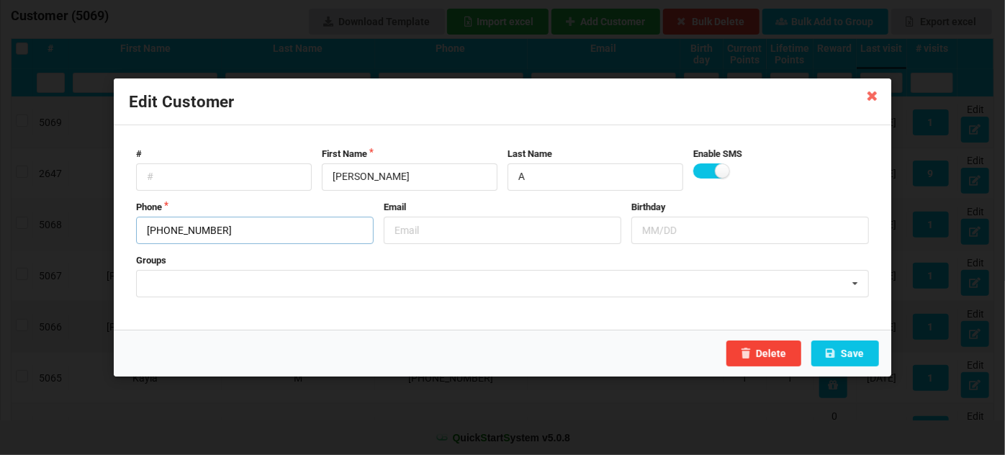
click at [268, 232] on input "[PHONE_NUMBER]" at bounding box center [254, 230] width 237 height 27
click at [850, 349] on button "Save" at bounding box center [845, 353] width 68 height 26
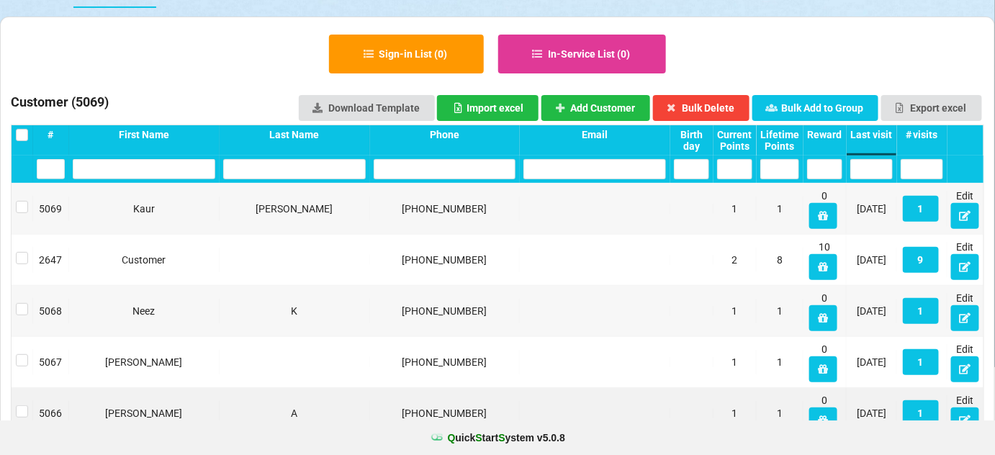
scroll to position [87, 0]
